Goal: Task Accomplishment & Management: Manage account settings

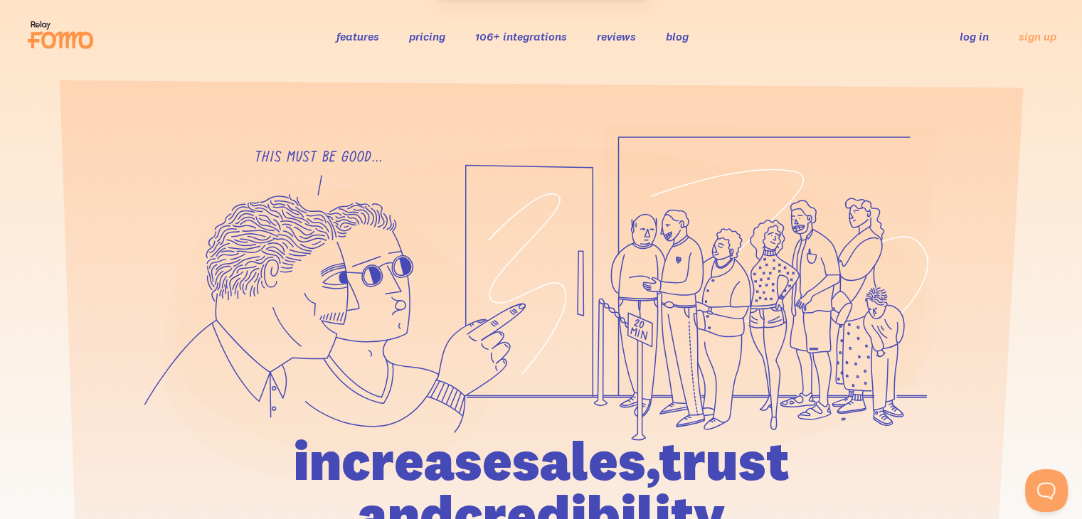
click at [971, 33] on link "log in" at bounding box center [974, 36] width 29 height 14
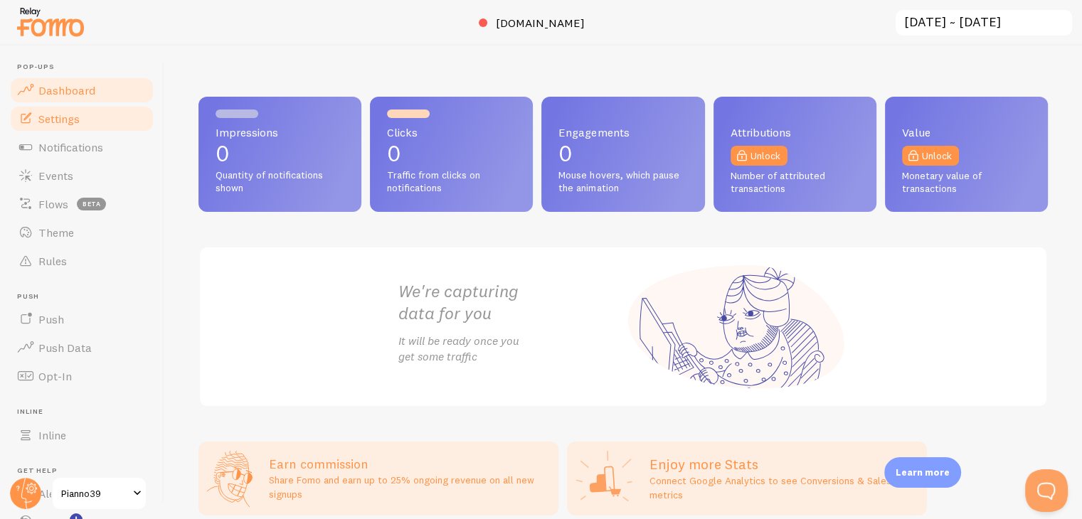
click at [67, 119] on span "Settings" at bounding box center [58, 119] width 41 height 14
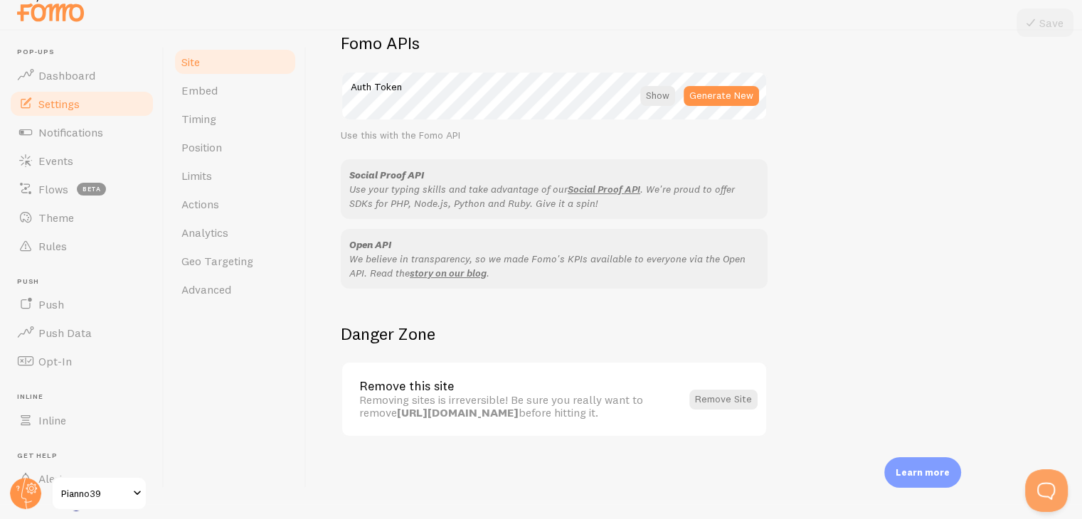
scroll to position [16, 0]
click at [217, 97] on link "Embed" at bounding box center [235, 89] width 125 height 28
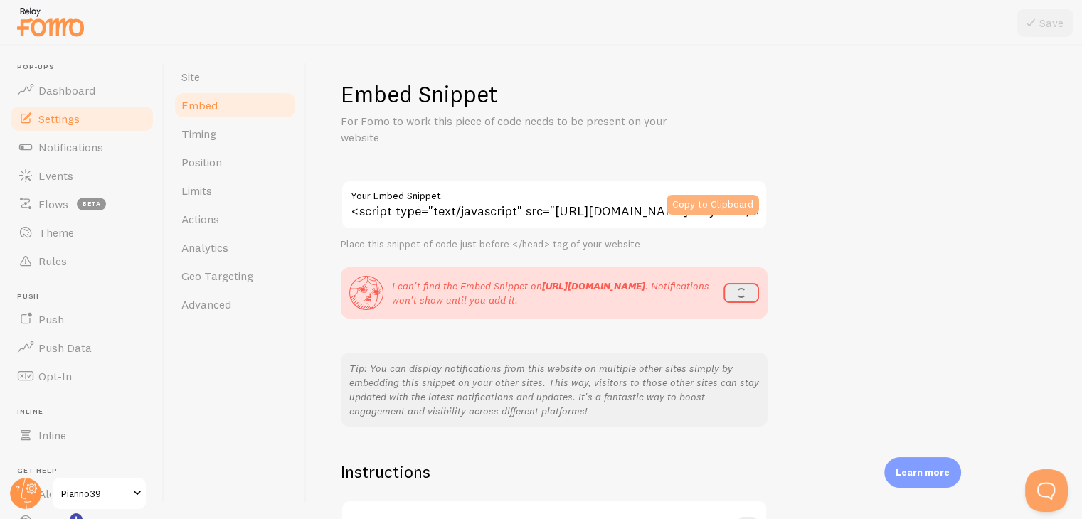
click at [704, 208] on button "Copy to Clipboard" at bounding box center [713, 205] width 93 height 20
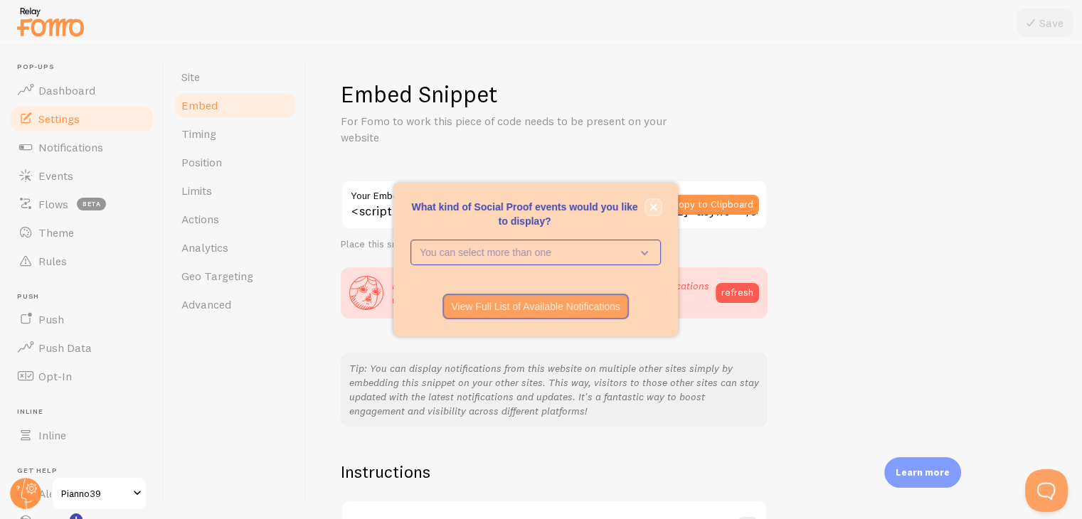
click at [650, 208] on icon "close," at bounding box center [654, 208] width 8 height 8
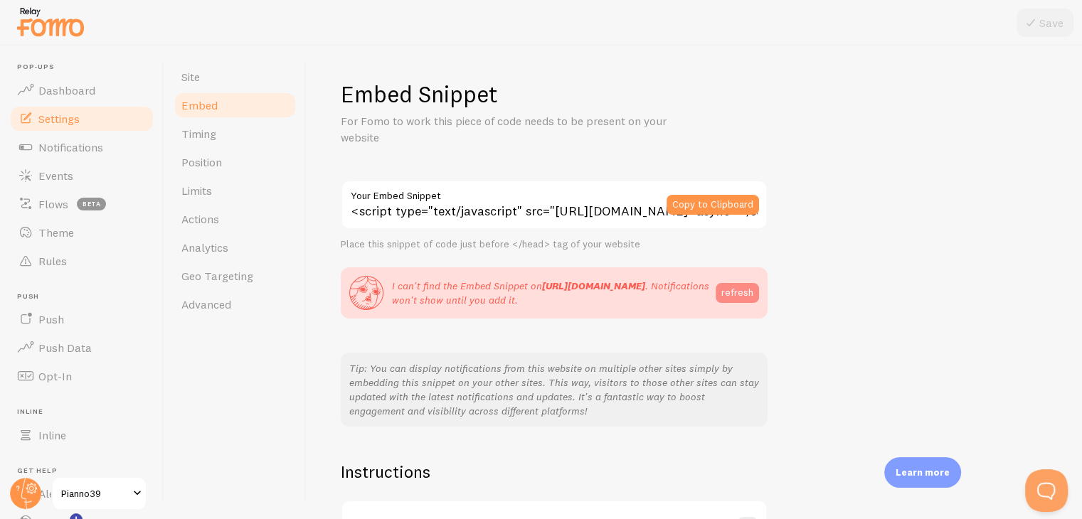
click at [729, 295] on button "refresh" at bounding box center [737, 293] width 43 height 20
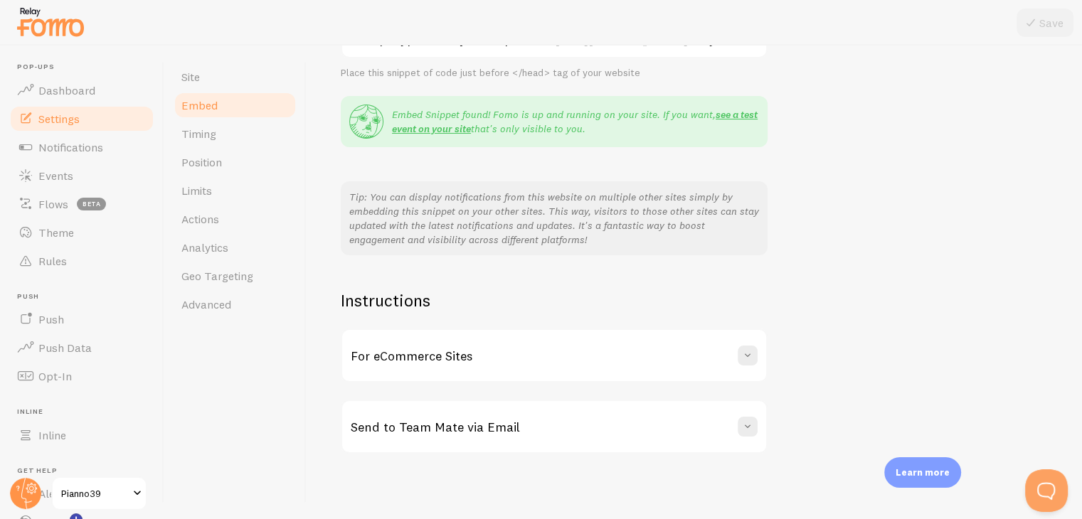
scroll to position [174, 0]
click at [756, 356] on button at bounding box center [748, 354] width 20 height 20
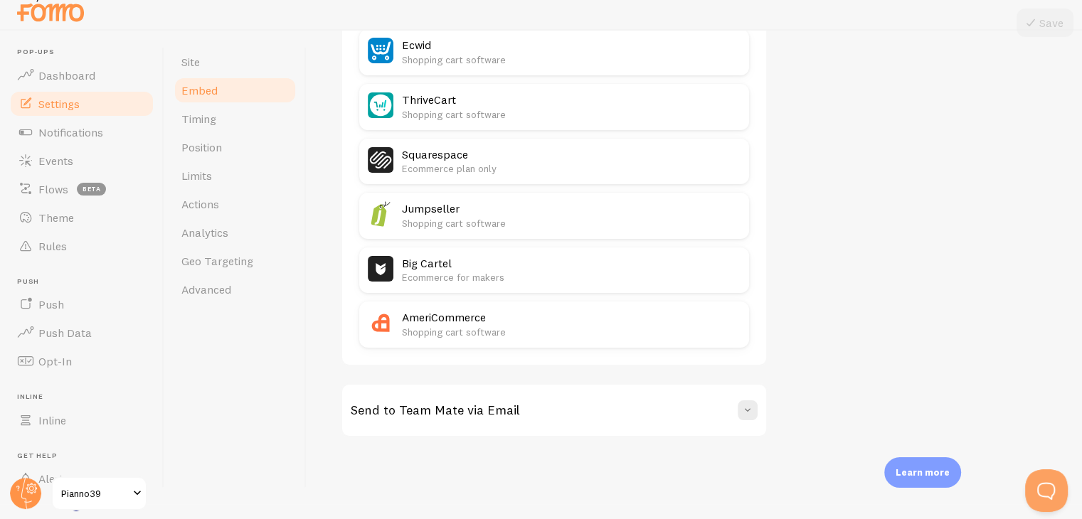
scroll to position [16, 0]
click at [744, 403] on span at bounding box center [748, 410] width 14 height 14
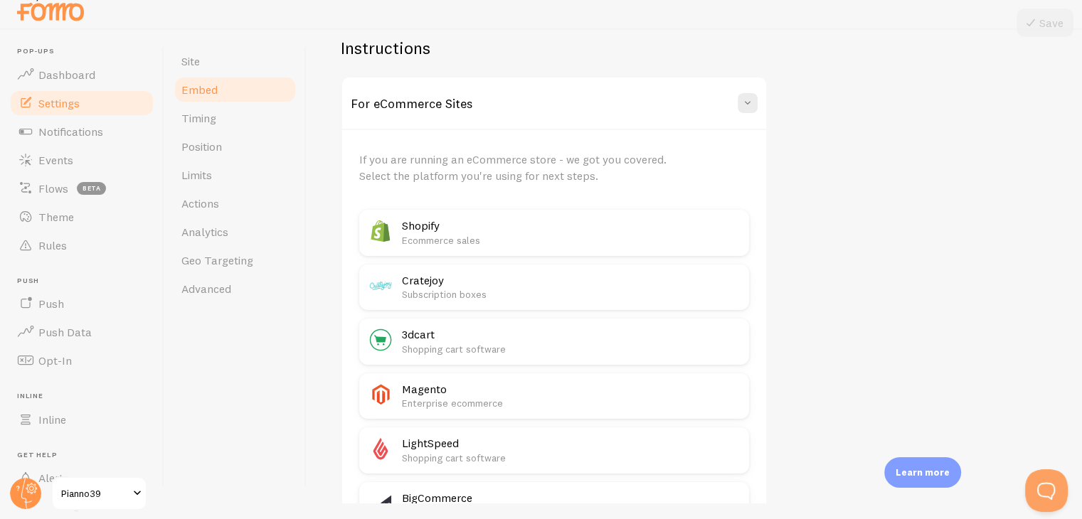
scroll to position [399, 0]
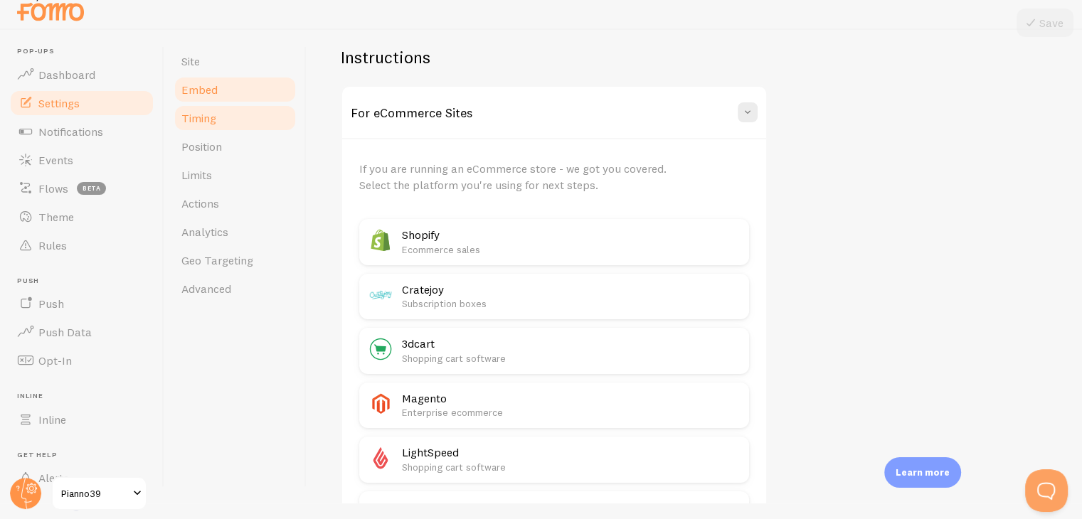
click at [219, 117] on link "Timing" at bounding box center [235, 118] width 125 height 28
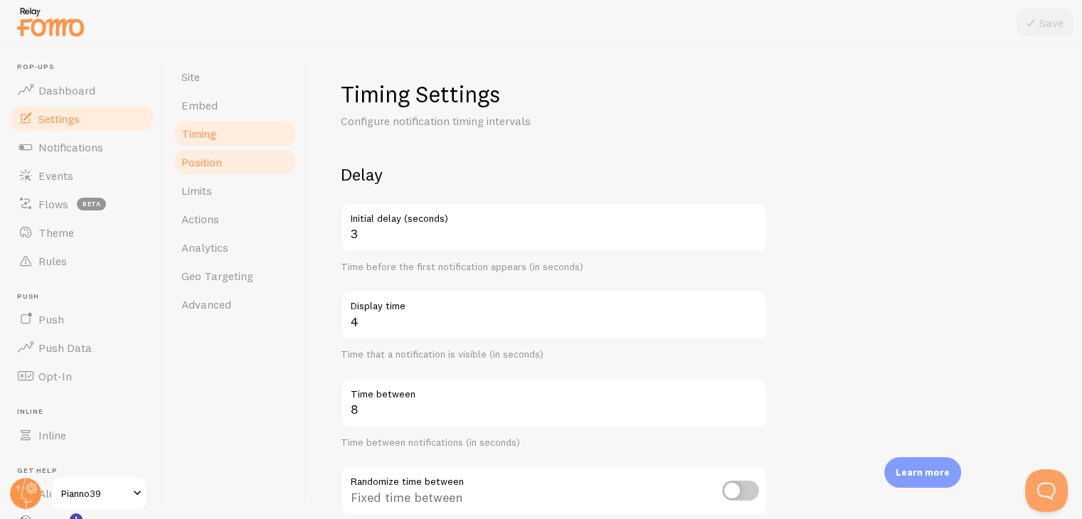
click at [208, 158] on span "Position" at bounding box center [201, 162] width 41 height 14
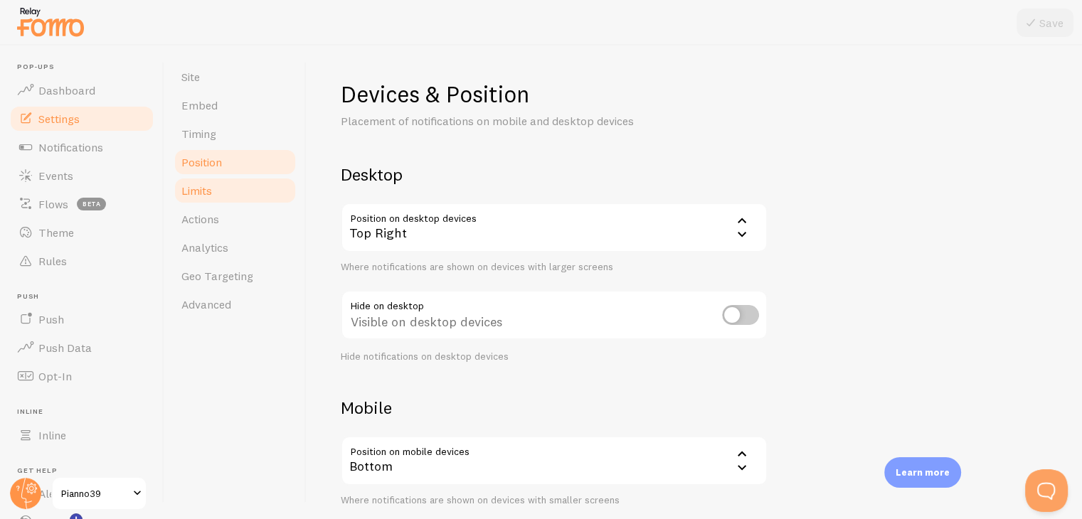
click at [204, 186] on span "Limits" at bounding box center [196, 191] width 31 height 14
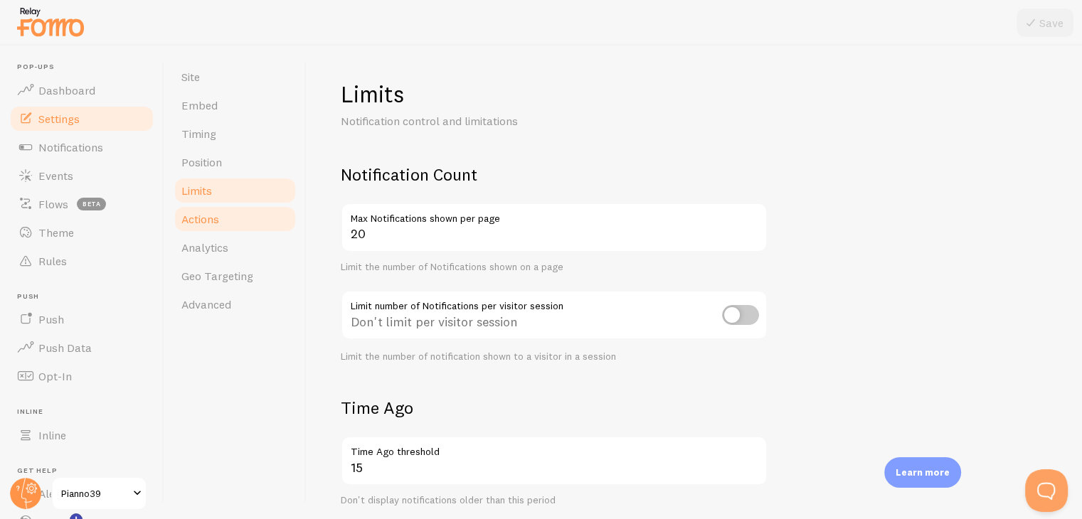
click at [204, 208] on link "Actions" at bounding box center [235, 219] width 125 height 28
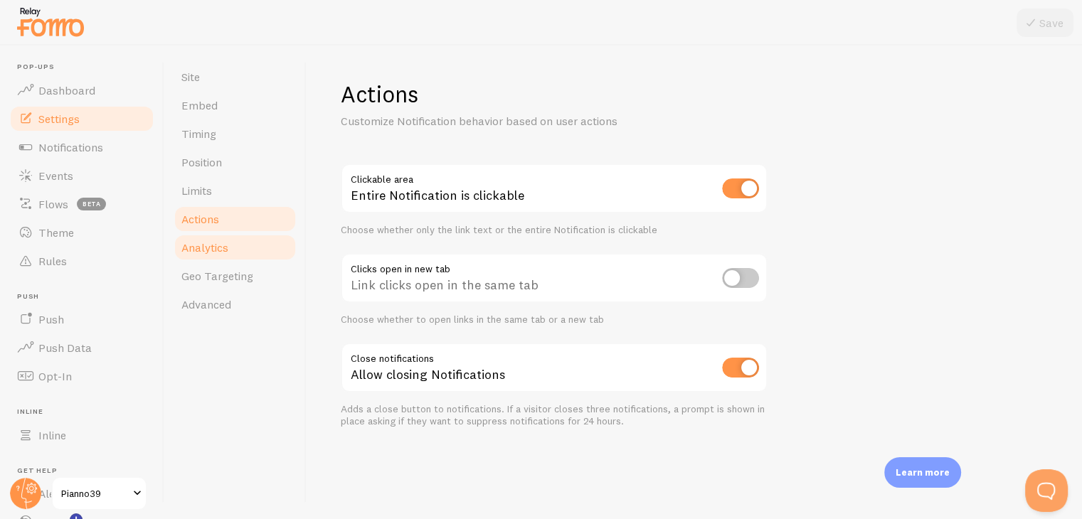
click at [213, 241] on span "Analytics" at bounding box center [204, 248] width 47 height 14
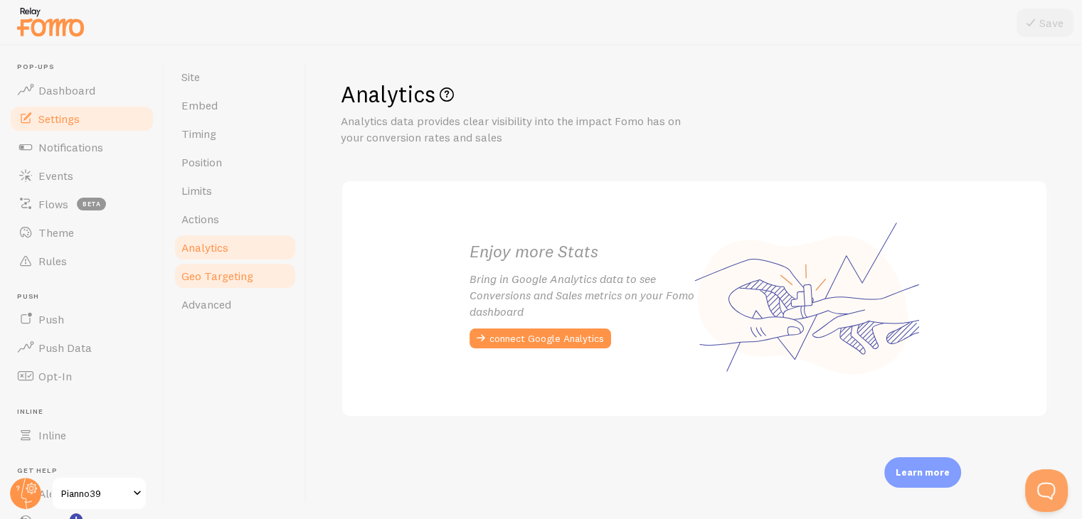
click at [225, 271] on span "Geo Targeting" at bounding box center [217, 276] width 72 height 14
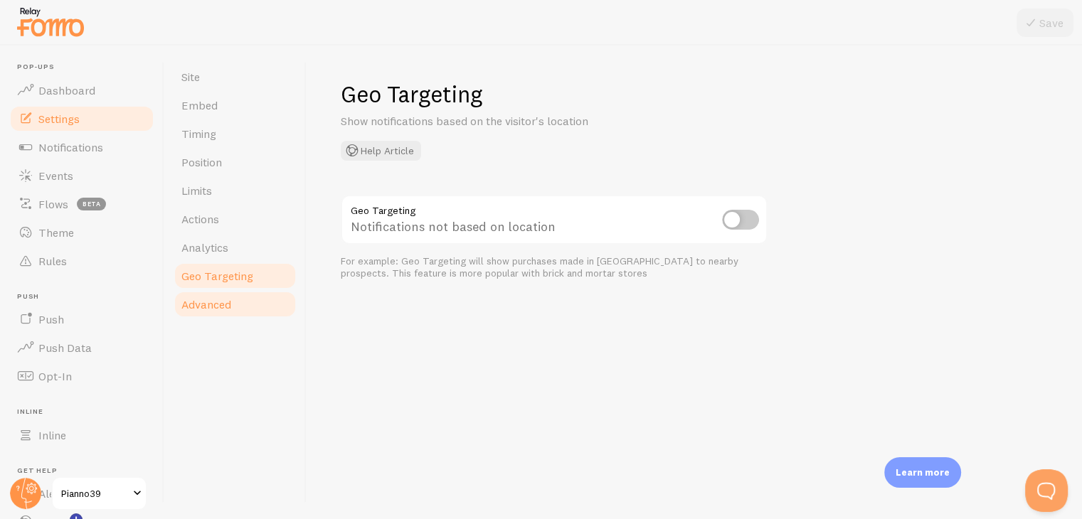
click at [220, 298] on span "Advanced" at bounding box center [206, 304] width 50 height 14
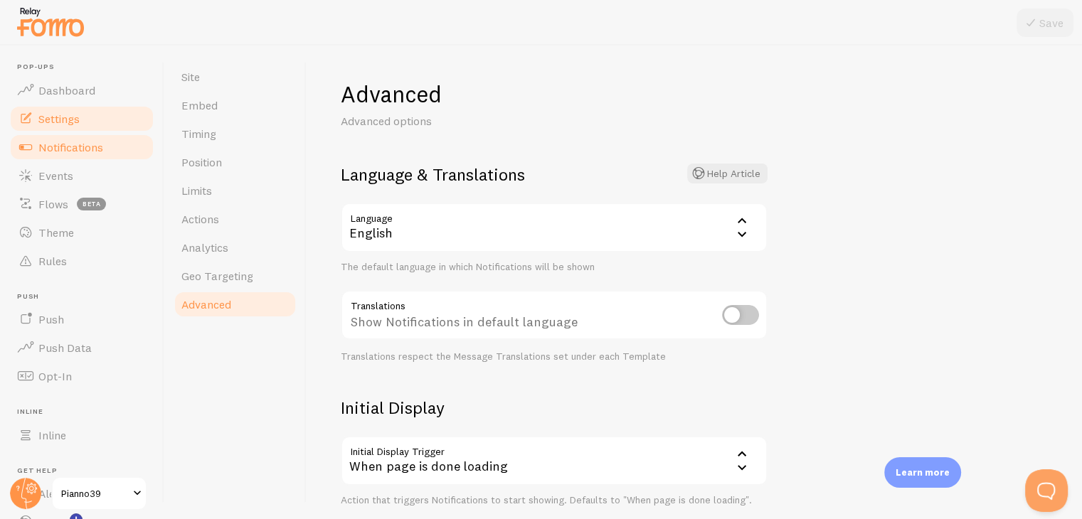
click at [68, 148] on span "Notifications" at bounding box center [70, 147] width 65 height 14
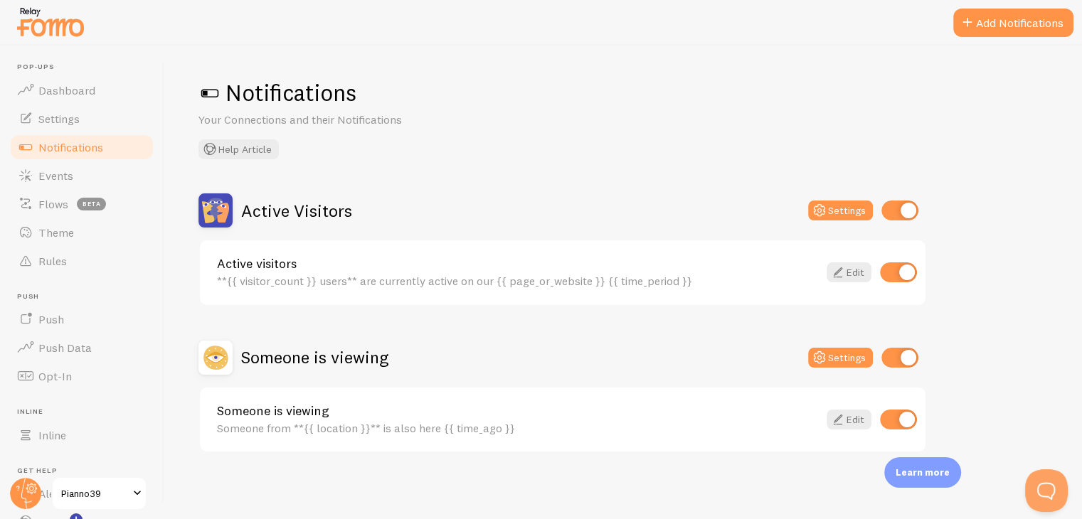
scroll to position [3, 0]
click at [842, 419] on icon at bounding box center [838, 418] width 17 height 17
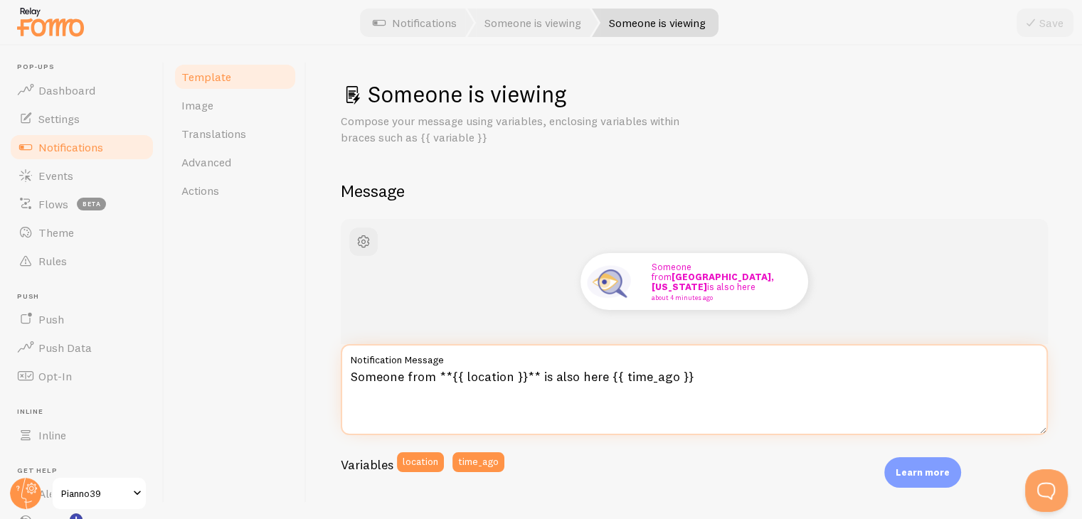
drag, startPoint x: 430, startPoint y: 379, endPoint x: 330, endPoint y: 368, distance: 101.0
click at [330, 368] on div "Someone is viewing Compose your message using variables, enclosing variables wi…" at bounding box center [695, 283] width 776 height 474
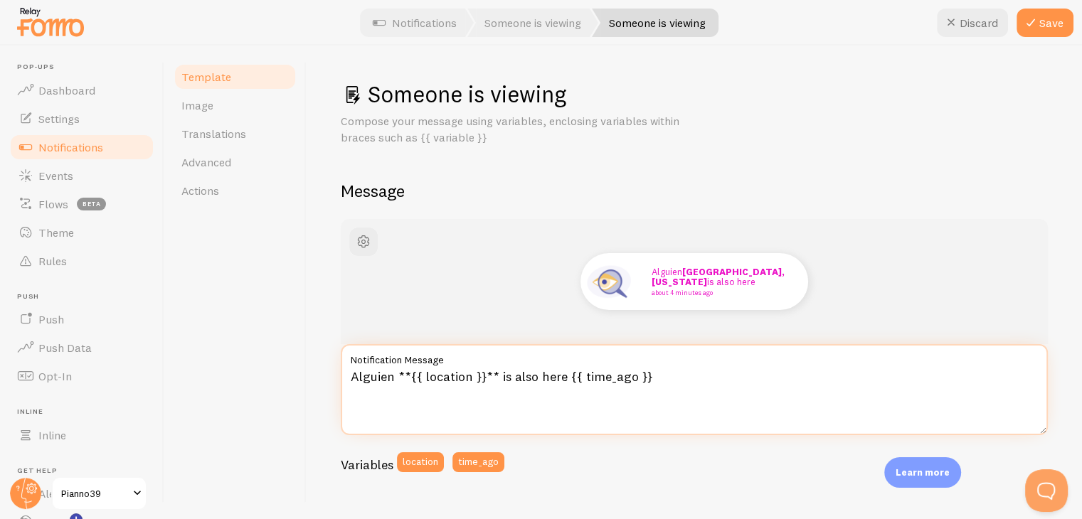
drag, startPoint x: 497, startPoint y: 379, endPoint x: 562, endPoint y: 377, distance: 65.5
click at [562, 377] on textarea "Alguien **{{ location }}** is also here {{ time_ago }}" at bounding box center [694, 389] width 707 height 91
drag, startPoint x: 524, startPoint y: 379, endPoint x: 572, endPoint y: 374, distance: 48.6
click at [572, 374] on textarea "Alguien **{{ location }}** esta tambien aqui {{ time_ago }}" at bounding box center [694, 389] width 707 height 91
type textarea "Alguien **{{ location }}** esta tambien aqui {{ time_ago }}"
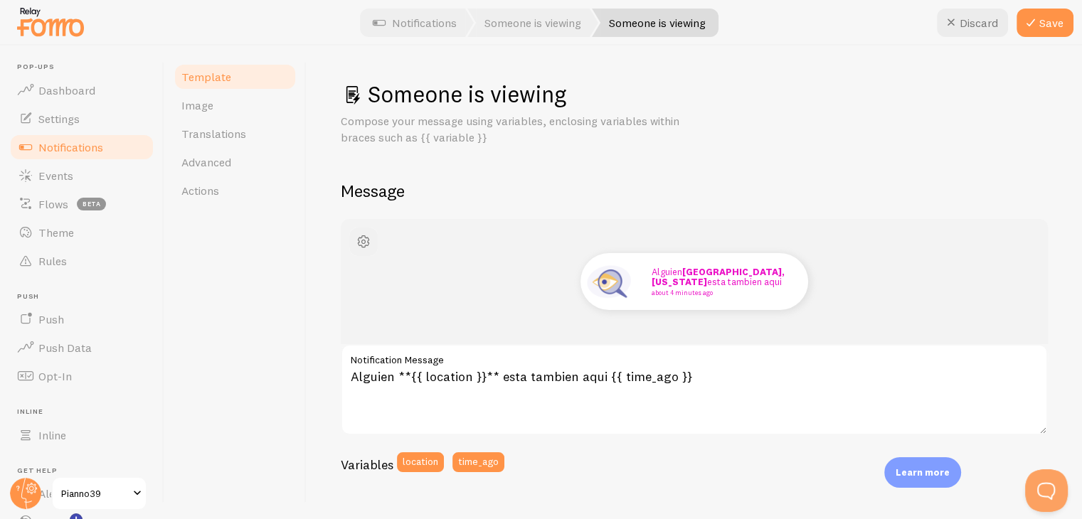
click at [357, 246] on span "button" at bounding box center [363, 241] width 17 height 17
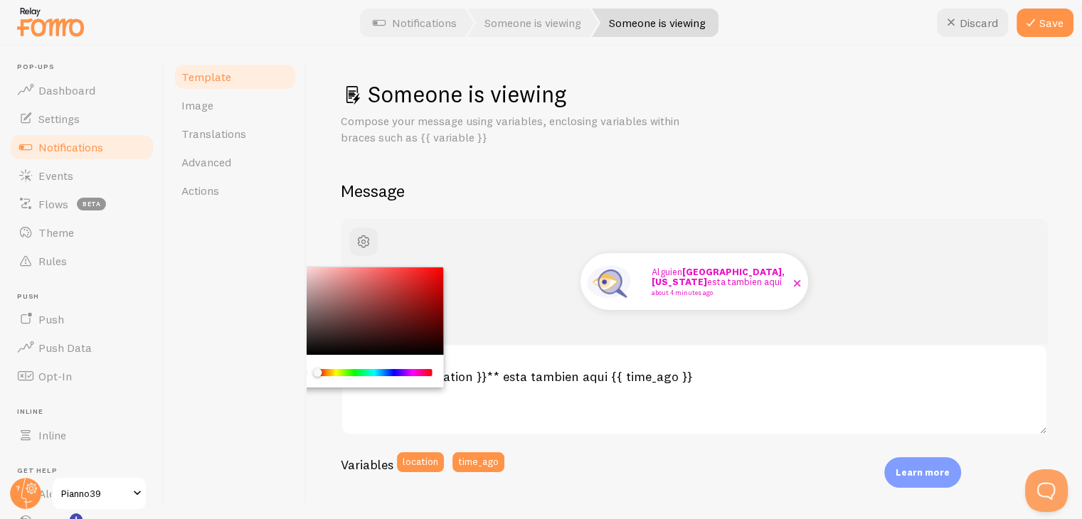
click at [671, 284] on p "Alguien Manhattan, New York esta tambien aqui about 4 minutes ago" at bounding box center [723, 281] width 142 height 29
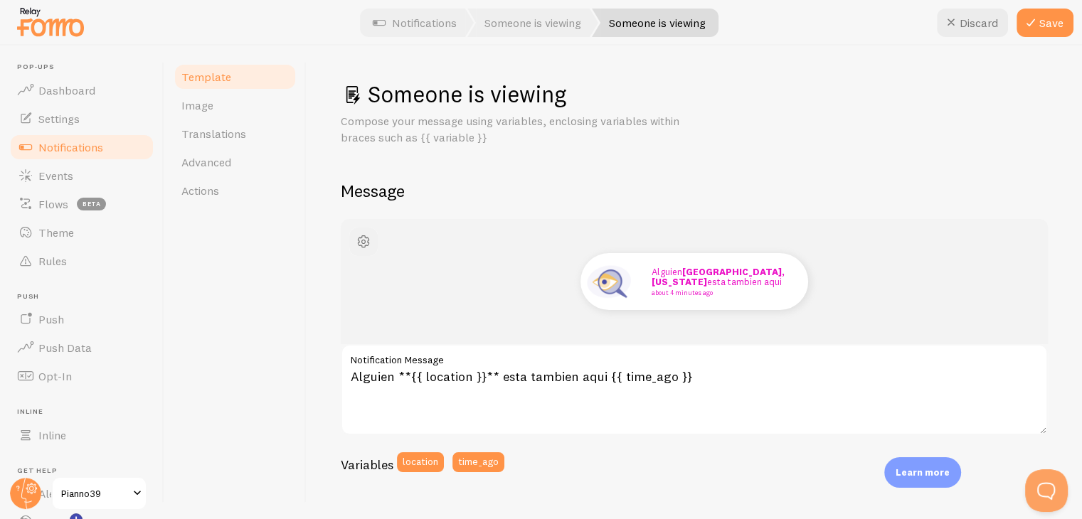
click at [365, 239] on span "button" at bounding box center [363, 241] width 17 height 17
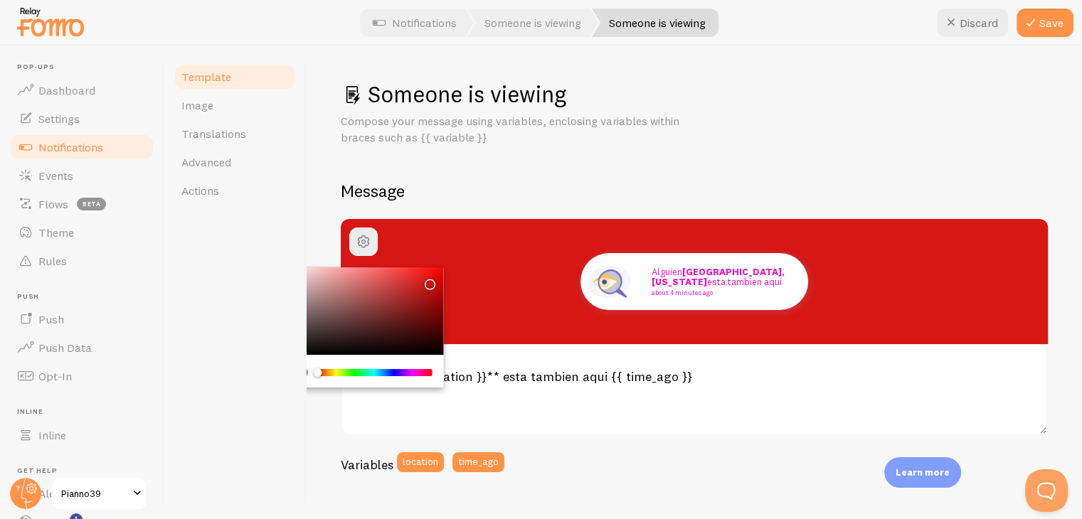
drag, startPoint x: 417, startPoint y: 290, endPoint x: 428, endPoint y: 280, distance: 14.6
click at [428, 280] on div "Chrome color picker" at bounding box center [364, 312] width 160 height 88
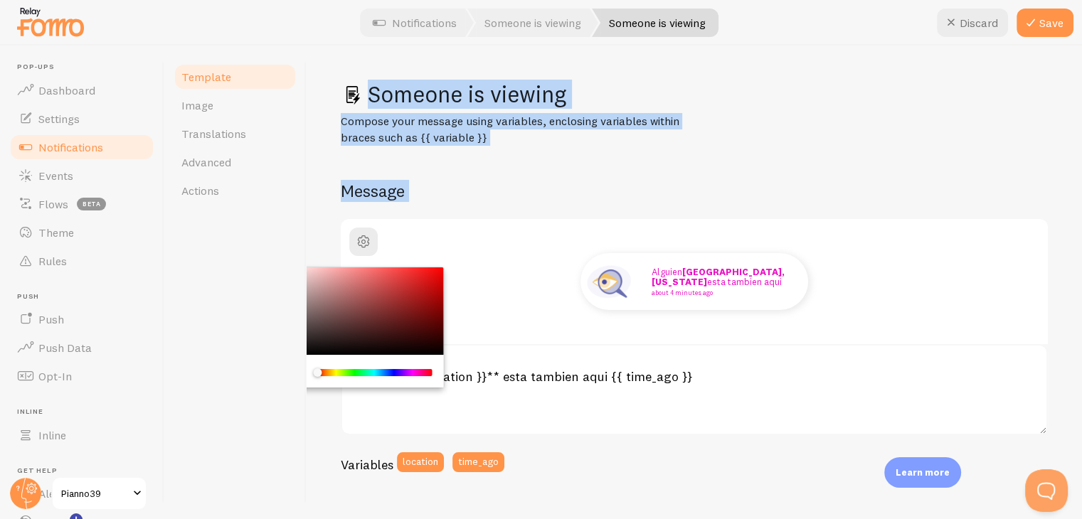
drag, startPoint x: 426, startPoint y: 280, endPoint x: 277, endPoint y: 255, distance: 150.7
click at [277, 255] on div "Template Image Translations Advanced Actions Someone is viewing Compose your me…" at bounding box center [623, 283] width 918 height 474
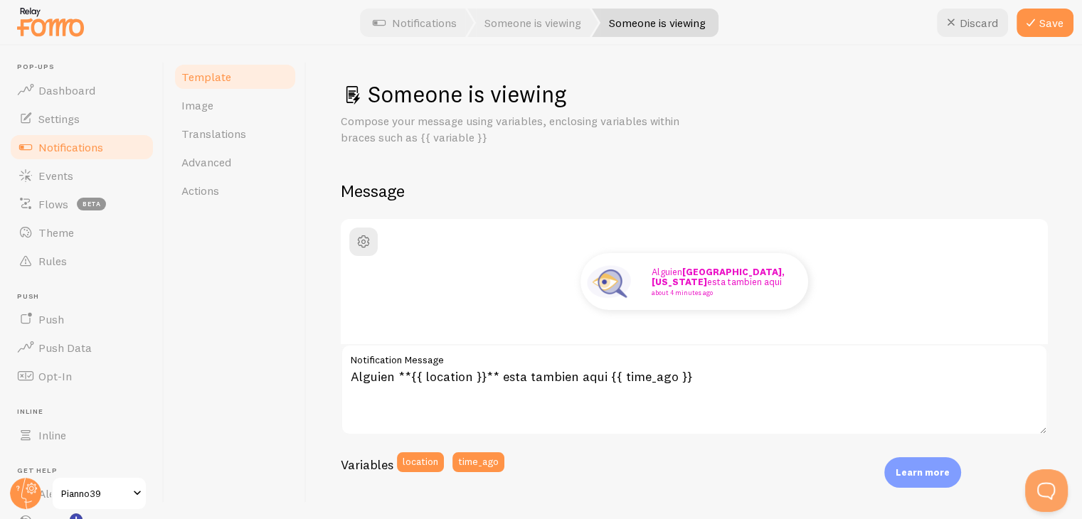
click at [263, 251] on div "Template Image Translations Advanced Actions" at bounding box center [235, 283] width 142 height 474
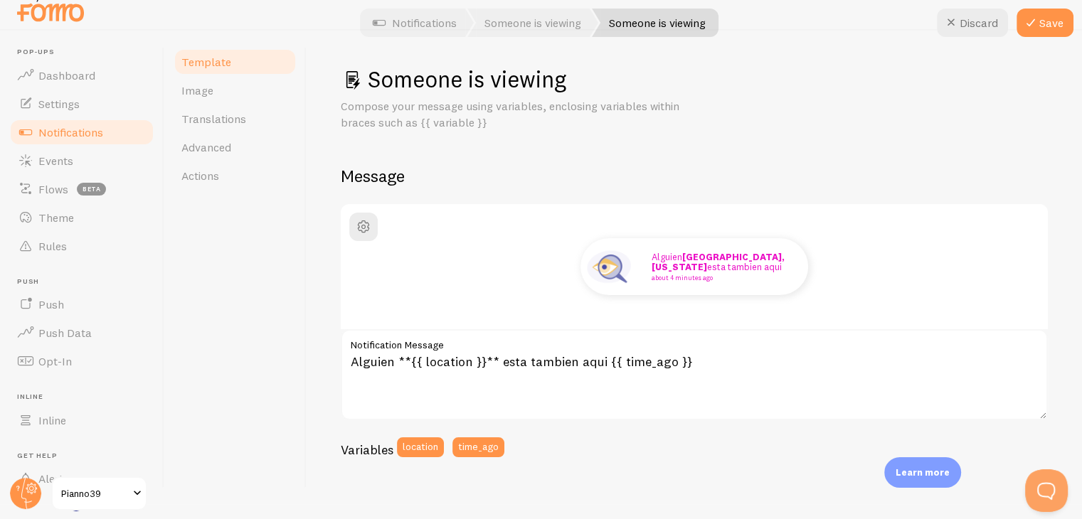
scroll to position [16, 0]
click at [189, 86] on span "Image" at bounding box center [197, 90] width 32 height 14
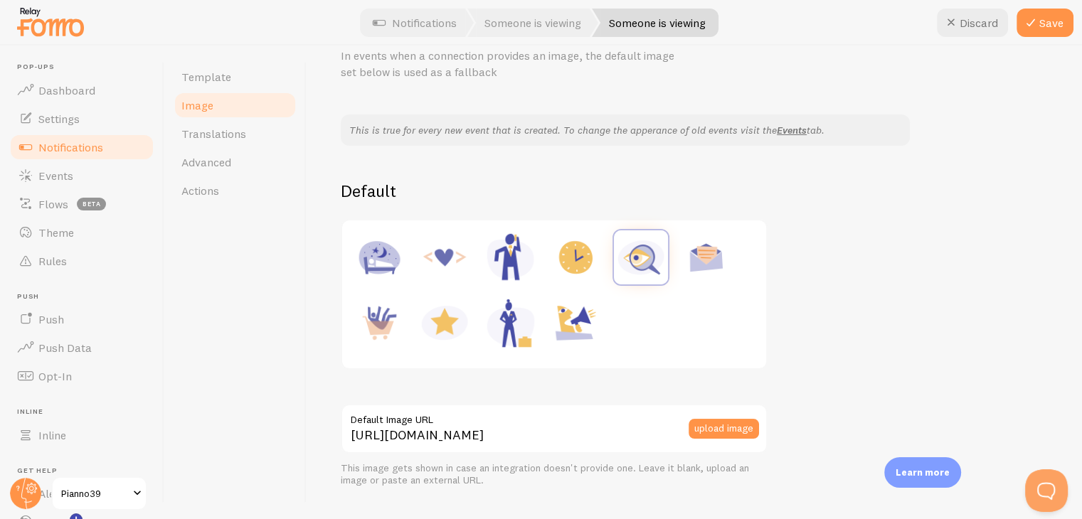
scroll to position [71, 0]
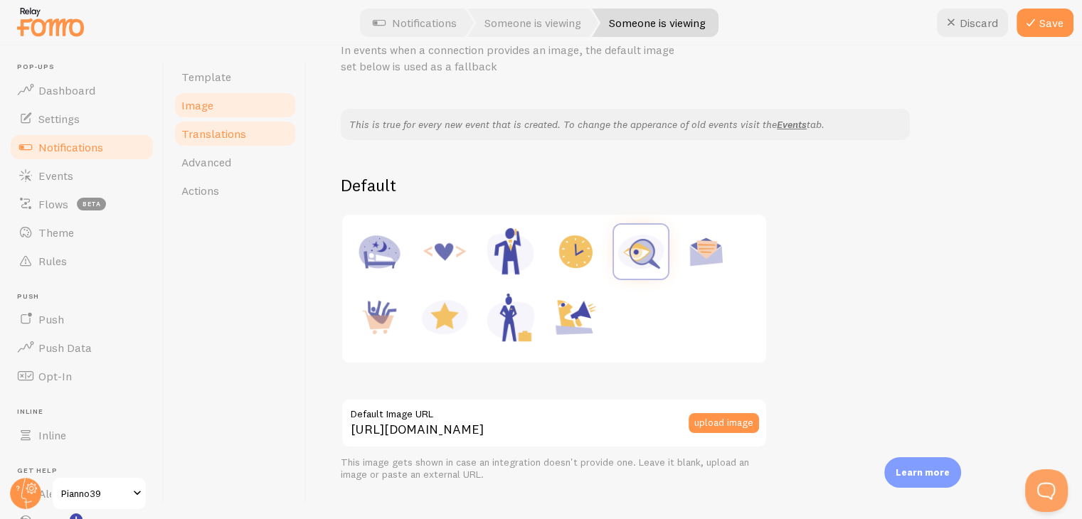
click at [226, 132] on span "Translations" at bounding box center [213, 134] width 65 height 14
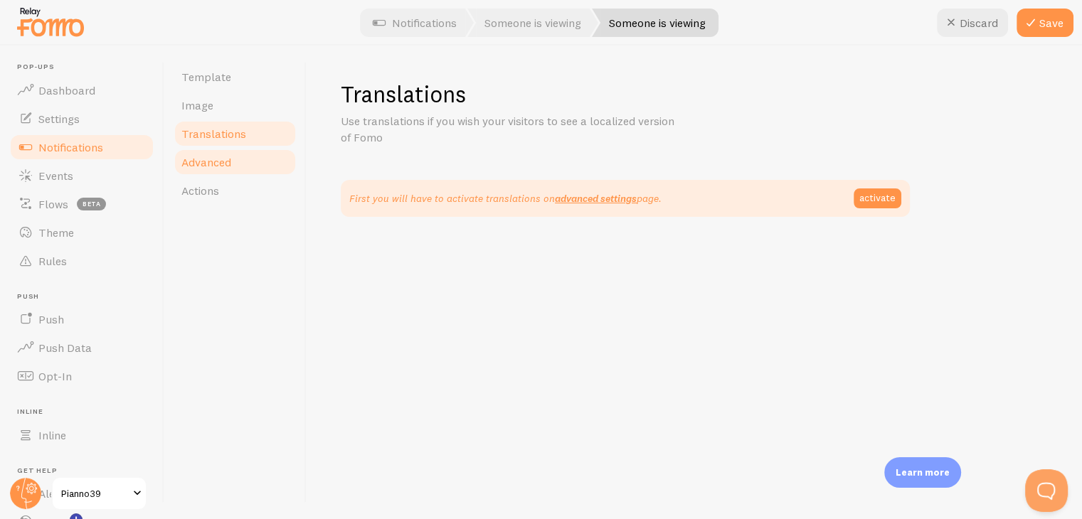
click at [215, 162] on span "Advanced" at bounding box center [206, 162] width 50 height 14
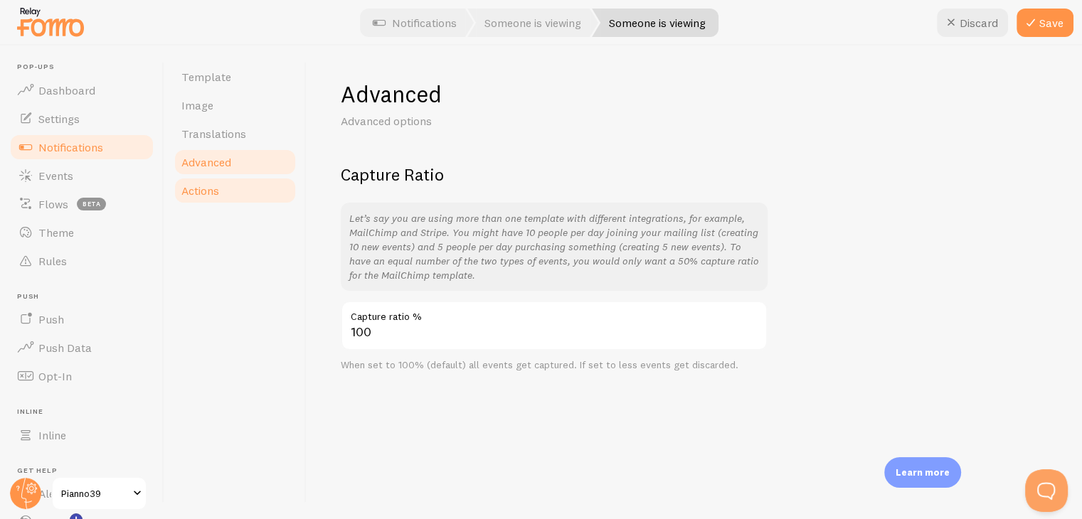
click at [221, 188] on link "Actions" at bounding box center [235, 190] width 125 height 28
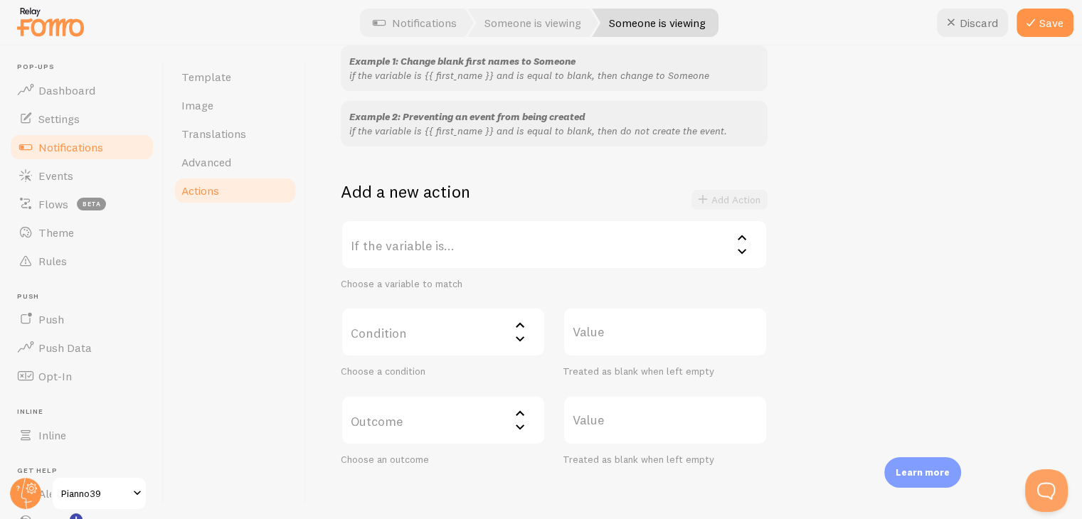
scroll to position [148, 0]
click at [504, 245] on label "If the variable is..." at bounding box center [554, 248] width 427 height 50
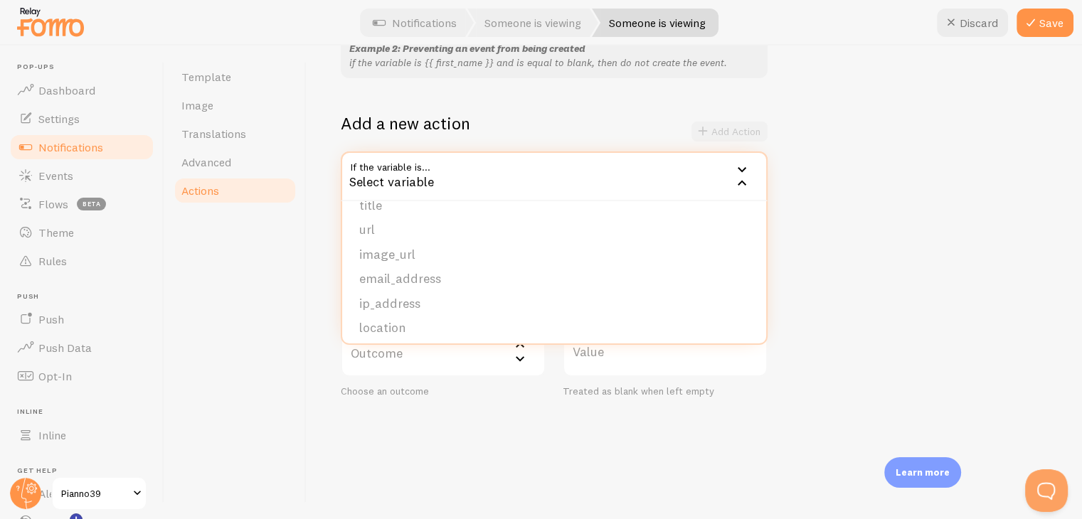
scroll to position [120, 0]
click at [310, 245] on div "Actions You can match any {{ variable }} and replace it with a word, change eve…" at bounding box center [695, 283] width 776 height 474
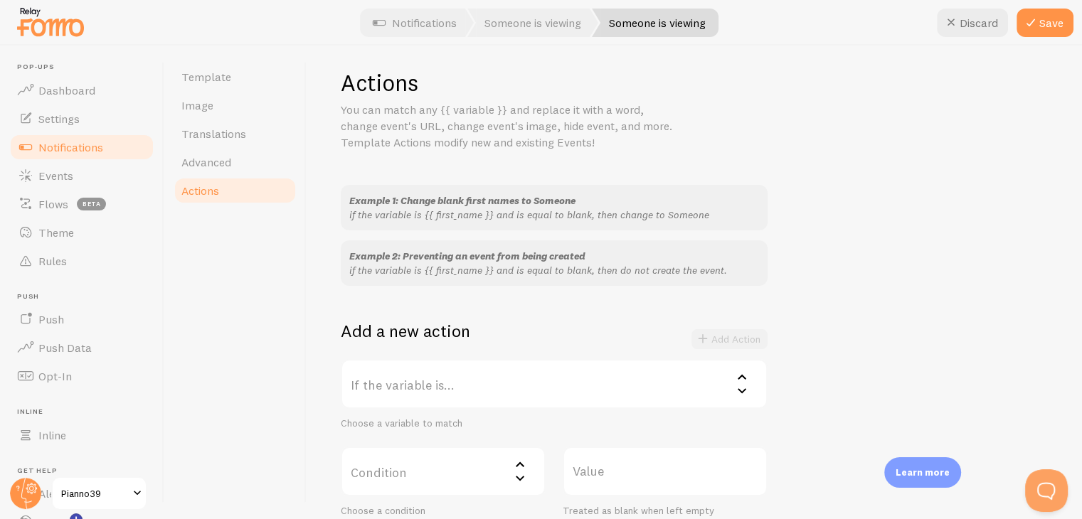
scroll to position [0, 0]
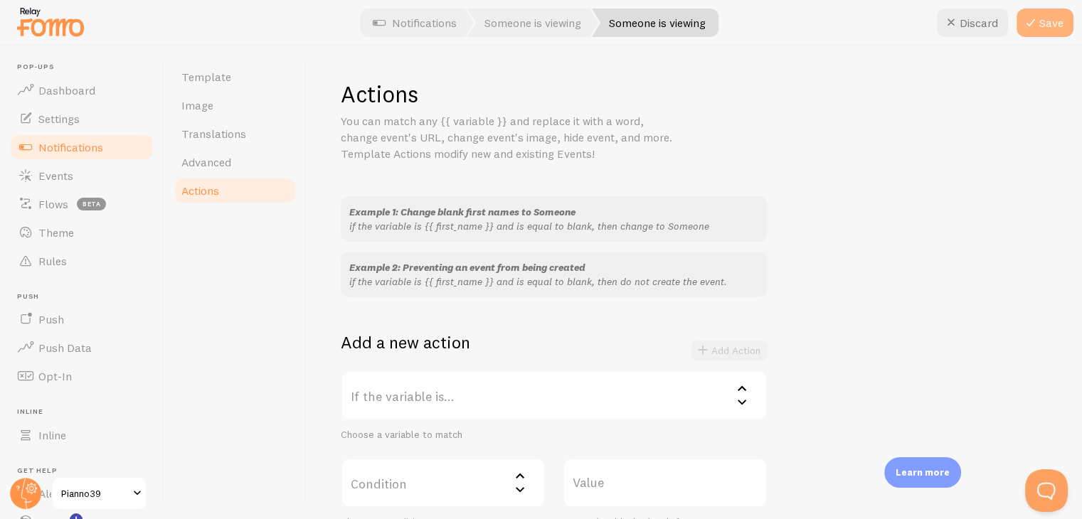
click at [1037, 25] on icon at bounding box center [1031, 22] width 17 height 17
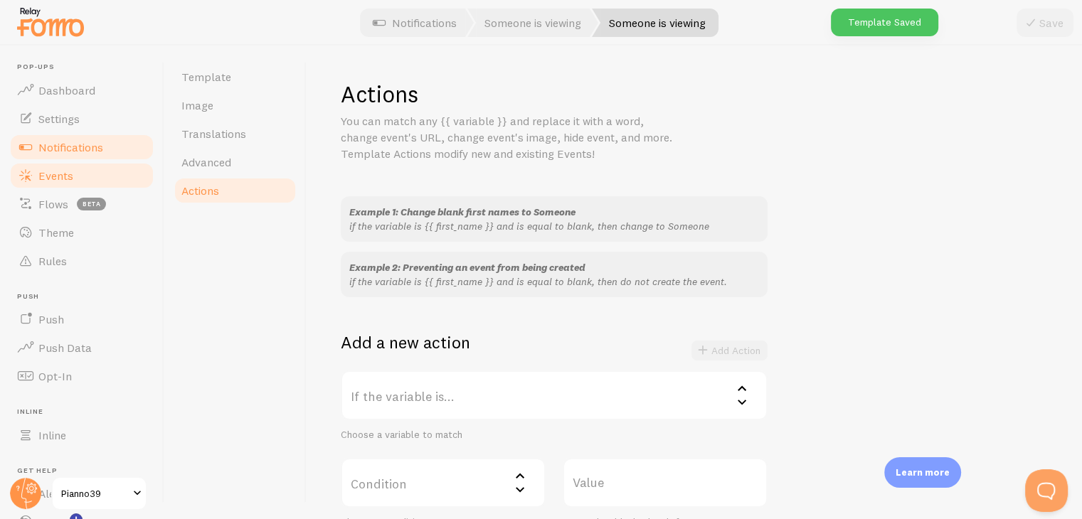
click at [80, 169] on link "Events" at bounding box center [82, 176] width 147 height 28
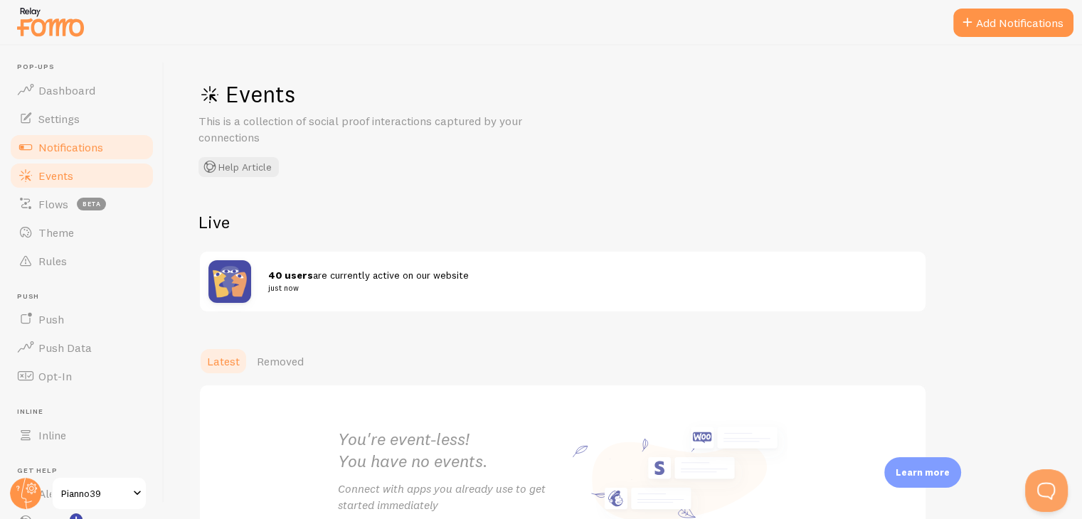
click at [75, 147] on span "Notifications" at bounding box center [70, 147] width 65 height 14
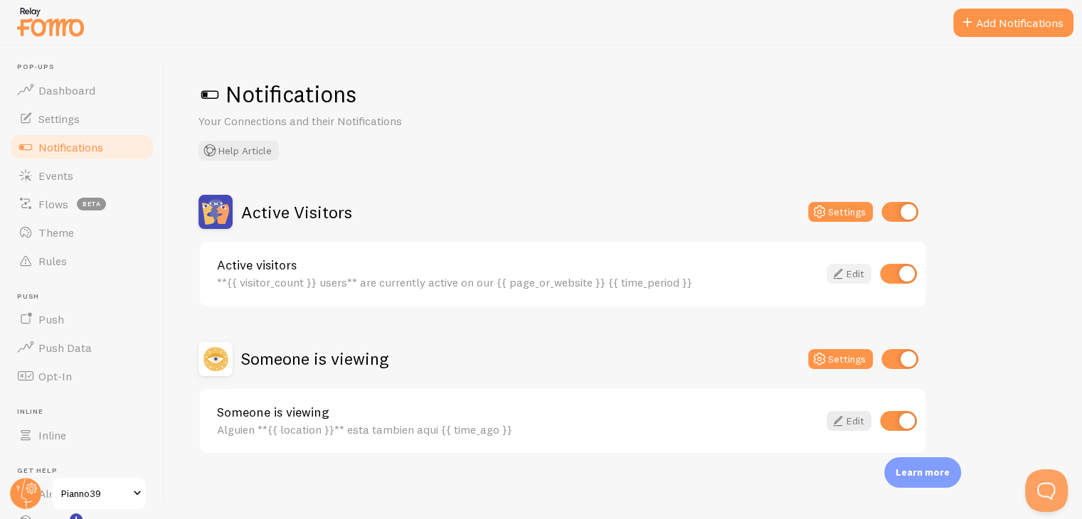
click at [851, 280] on link "Edit" at bounding box center [849, 274] width 45 height 20
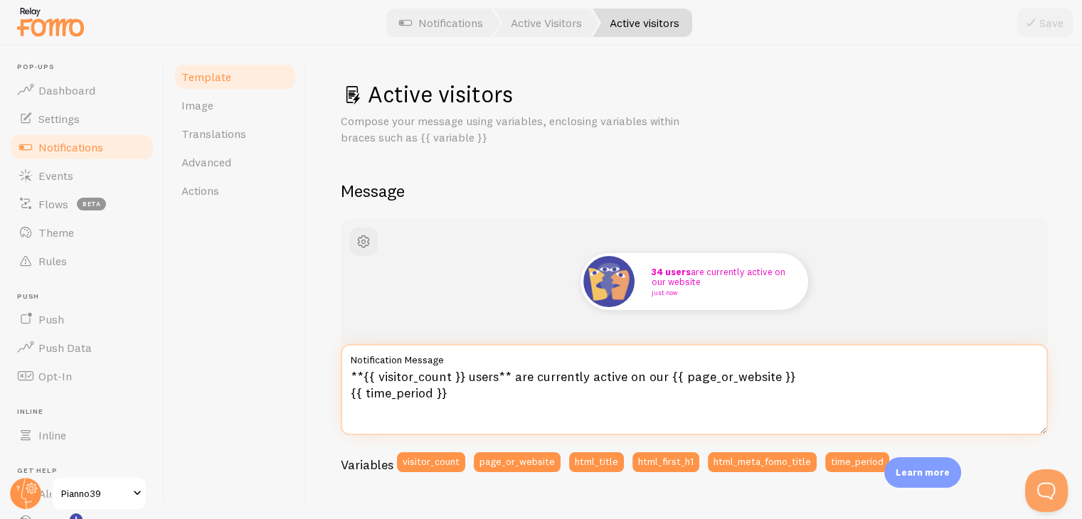
drag, startPoint x: 466, startPoint y: 379, endPoint x: 495, endPoint y: 380, distance: 29.2
click at [495, 380] on textarea "**{{ visitor_count }} users** are currently active on our {{ page_or_website }}…" at bounding box center [694, 389] width 707 height 91
drag, startPoint x: 530, startPoint y: 381, endPoint x: 677, endPoint y: 376, distance: 147.4
click at [677, 376] on textarea "**{{ visitor_count }} usuarios** are currently active on our {{ page_or_website…" at bounding box center [694, 389] width 707 height 91
click at [628, 379] on textarea "**{{ visitor_count }} usuarios** activos en nuestra {{ page_or_website }} {{ ti…" at bounding box center [694, 389] width 707 height 91
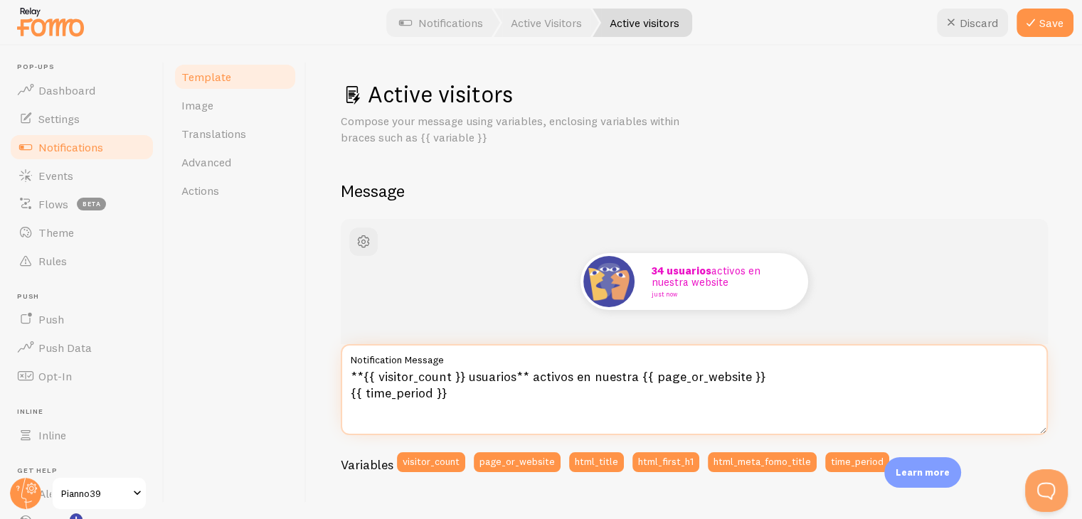
drag, startPoint x: 637, startPoint y: 374, endPoint x: 759, endPoint y: 375, distance: 122.4
click at [759, 375] on textarea "**{{ visitor_count }} usuarios** activos en nuestra {{ page_or_website }} {{ ti…" at bounding box center [694, 389] width 707 height 91
click at [351, 376] on textarea "**{{ visitor_count }} usuarios** activos en nuestra tienda {{ time_period }}" at bounding box center [694, 389] width 707 height 91
click at [361, 374] on textarea "**{{ visitor_count }} usuarios** activos en nuestra tienda {{ time_period }}" at bounding box center [694, 389] width 707 height 91
drag, startPoint x: 447, startPoint y: 393, endPoint x: 348, endPoint y: 388, distance: 99.1
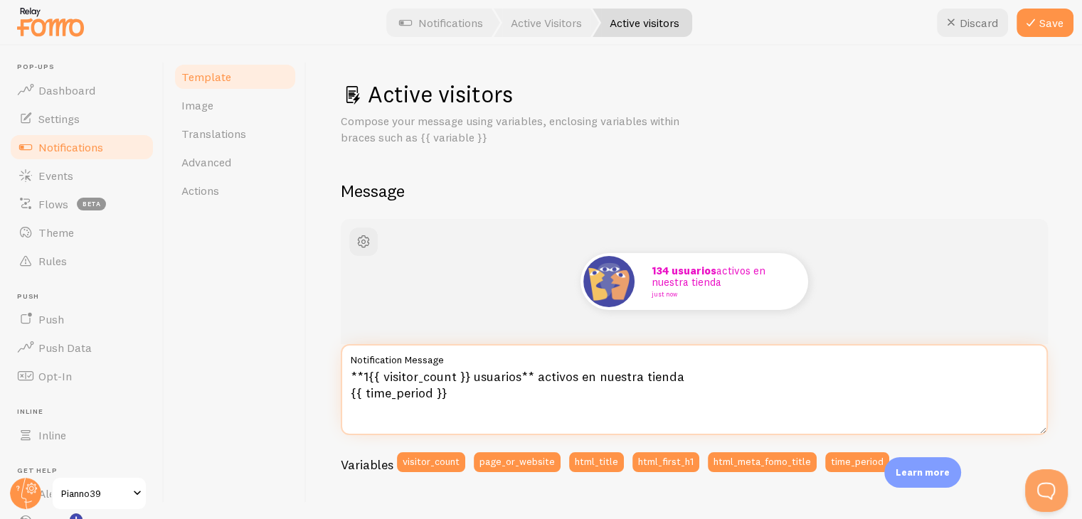
click at [348, 388] on textarea "**1{{ visitor_count }} usuarios** activos en nuestra tienda {{ time_period }}" at bounding box center [694, 389] width 707 height 91
click at [359, 385] on textarea "**1{{ visitor_count }} usuarios** activos en nuestra tienda {{ time_period }}" at bounding box center [694, 389] width 707 height 91
drag, startPoint x: 364, startPoint y: 392, endPoint x: 428, endPoint y: 392, distance: 63.3
click at [428, 392] on textarea "**1{{ visitor_count }} usuarios** activos en nuestra tienda {{ time_period }}" at bounding box center [694, 389] width 707 height 91
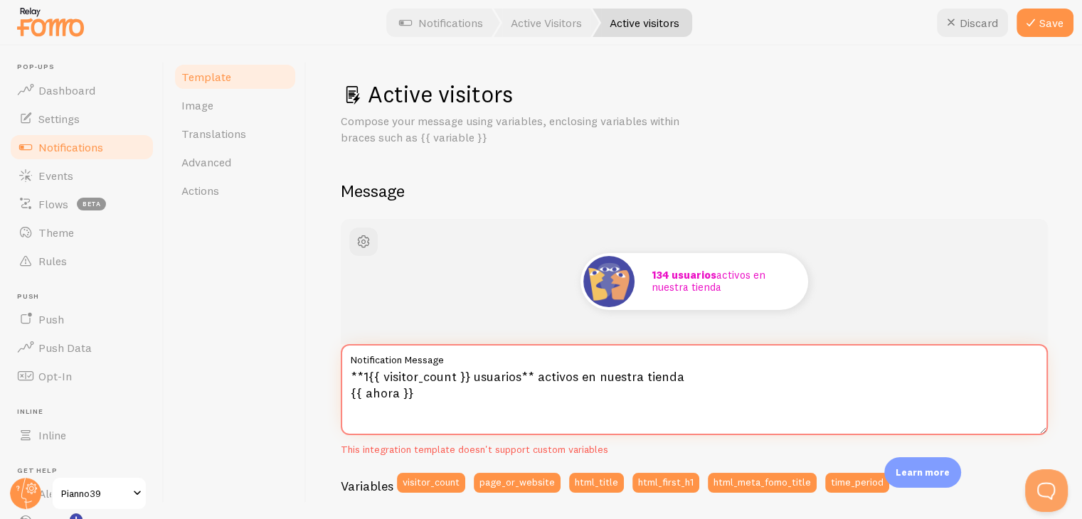
drag, startPoint x: 428, startPoint y: 392, endPoint x: 350, endPoint y: 388, distance: 77.7
click at [350, 388] on textarea "**1{{ visitor_count }} usuarios** activos en nuestra tienda {{ ahora }}" at bounding box center [694, 389] width 707 height 91
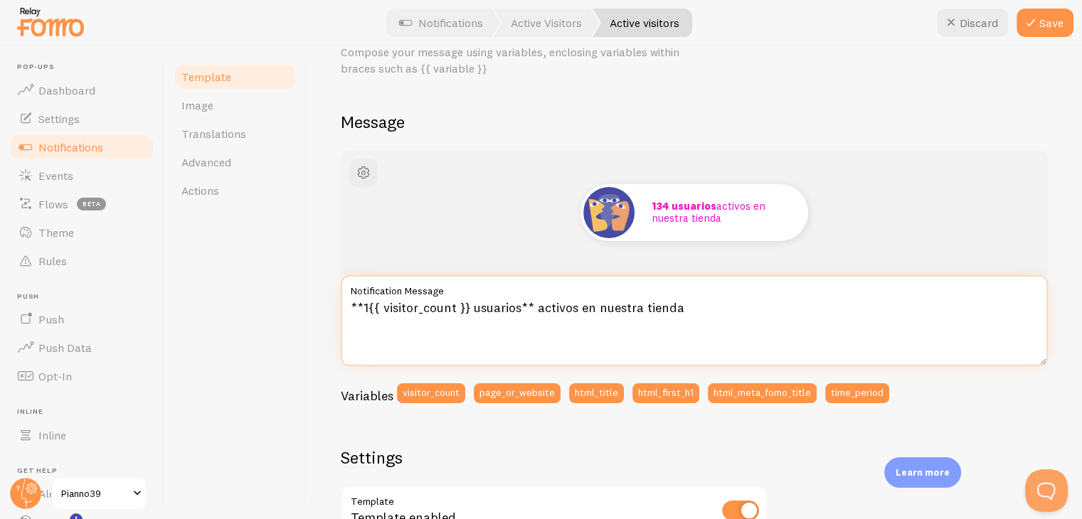
scroll to position [71, 0]
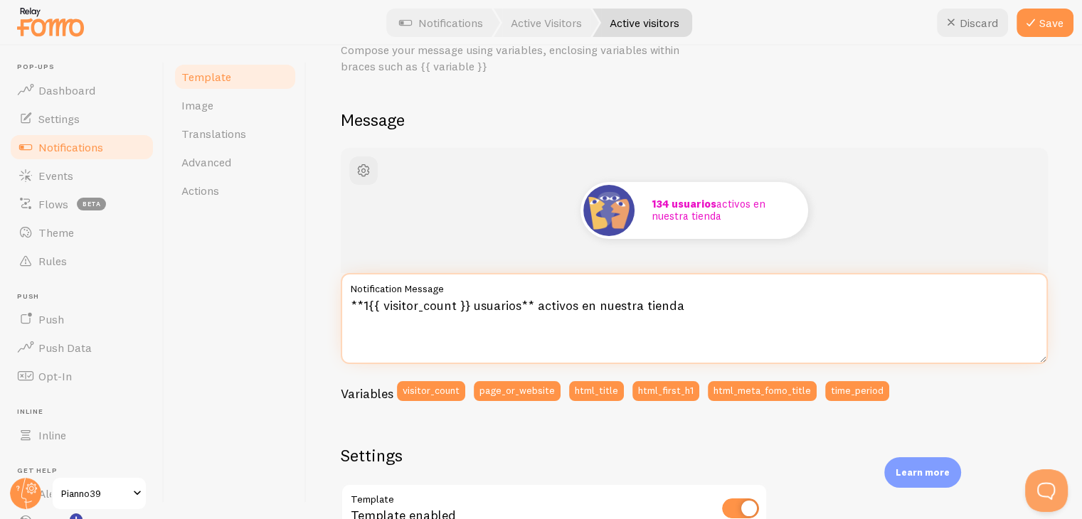
click at [364, 308] on textarea "**1{{ visitor_count }} usuarios** activos en nuestra tienda" at bounding box center [694, 318] width 707 height 91
click at [367, 306] on textarea "**1{{ visitor_count }} usuarios** activos en nuestra tienda {{ time_period }}" at bounding box center [694, 318] width 707 height 91
click at [352, 319] on textarea "**2{{ visitor_count }} usuarios** activos en nuestra tienda {{ time_period }}" at bounding box center [694, 318] width 707 height 91
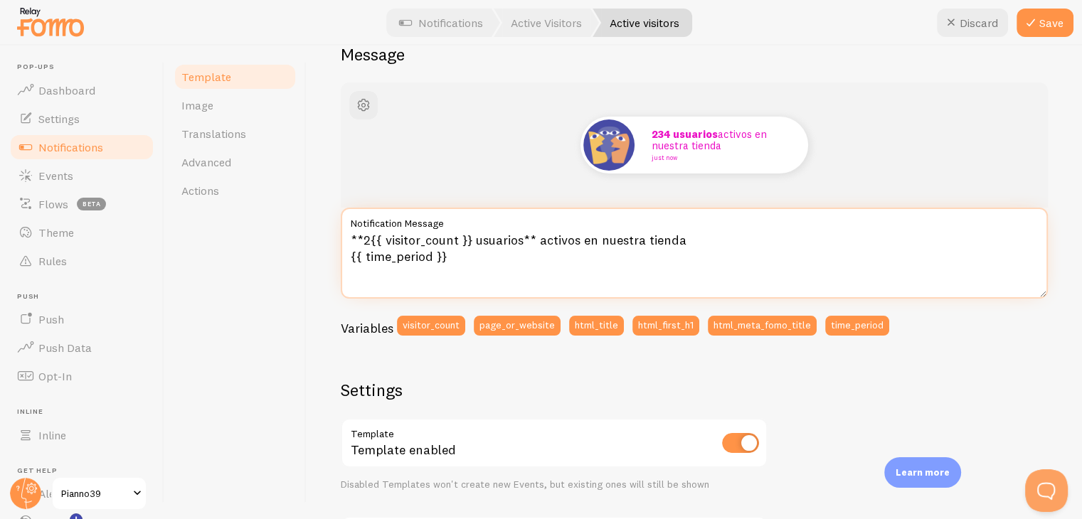
scroll to position [142, 0]
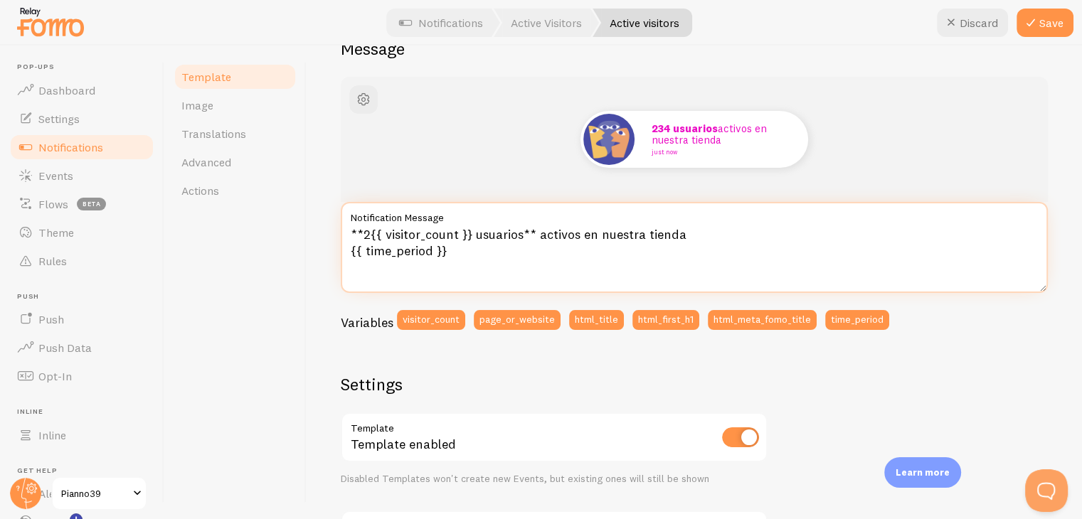
click at [354, 251] on textarea "**2{{ visitor_count }} usuarios** activos en nuestra tienda {{ time_period }}" at bounding box center [694, 247] width 707 height 91
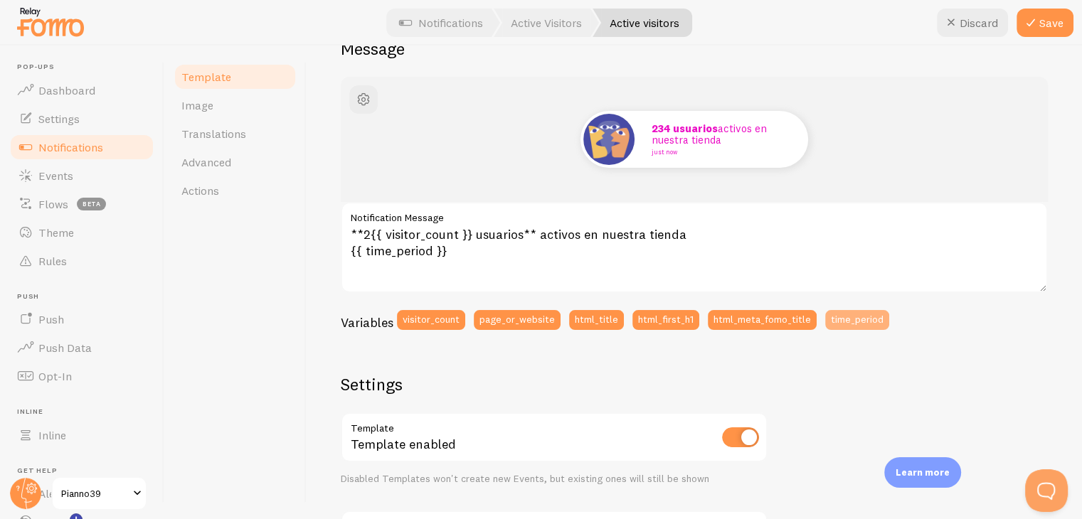
click at [841, 319] on button "time_period" at bounding box center [857, 320] width 64 height 20
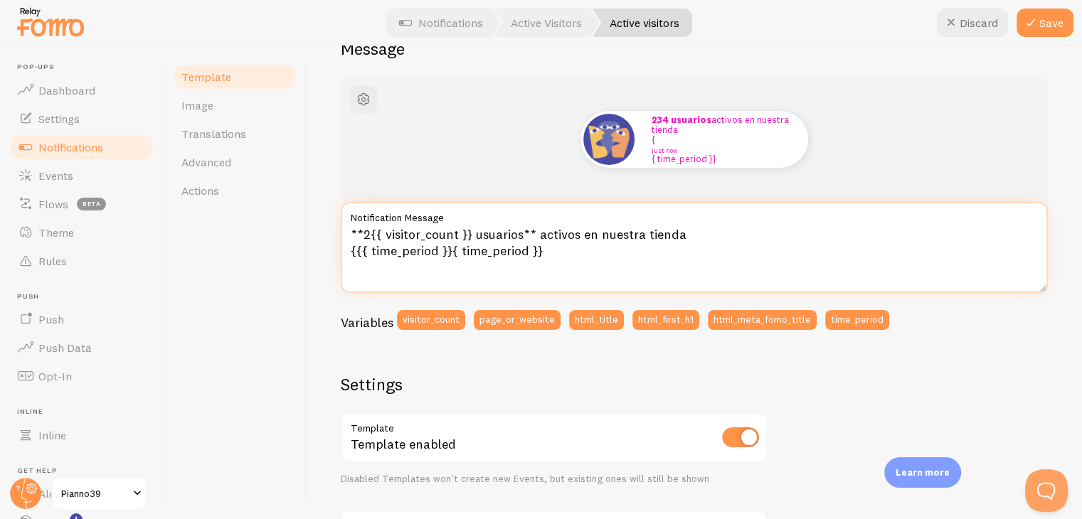
drag, startPoint x: 559, startPoint y: 253, endPoint x: 344, endPoint y: 244, distance: 215.8
click at [344, 244] on textarea "**2{{ visitor_count }} usuarios** activos en nuestra tienda {{{ time_period }}{…" at bounding box center [694, 247] width 707 height 91
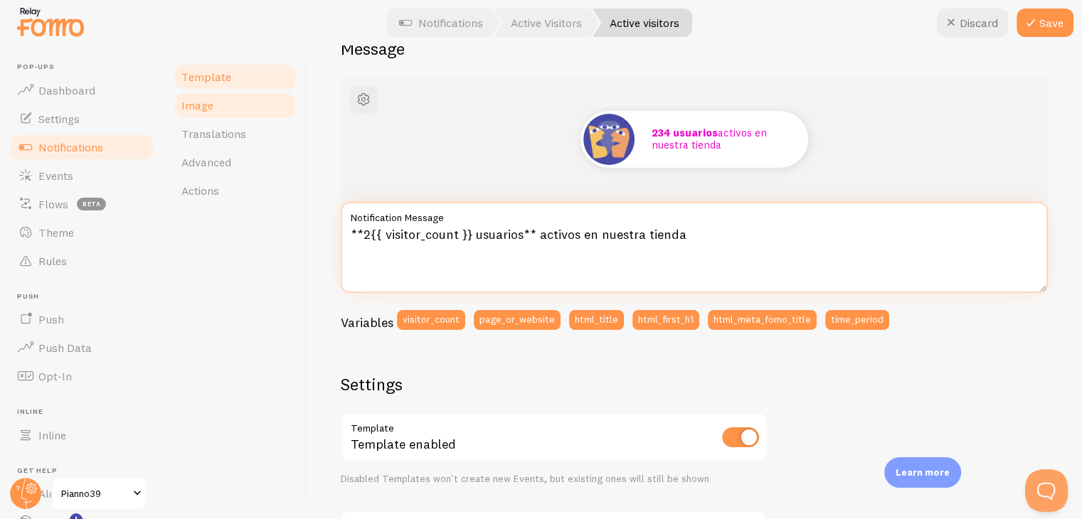
type textarea "**2{{ visitor_count }} usuarios** activos en nuestra tienda"
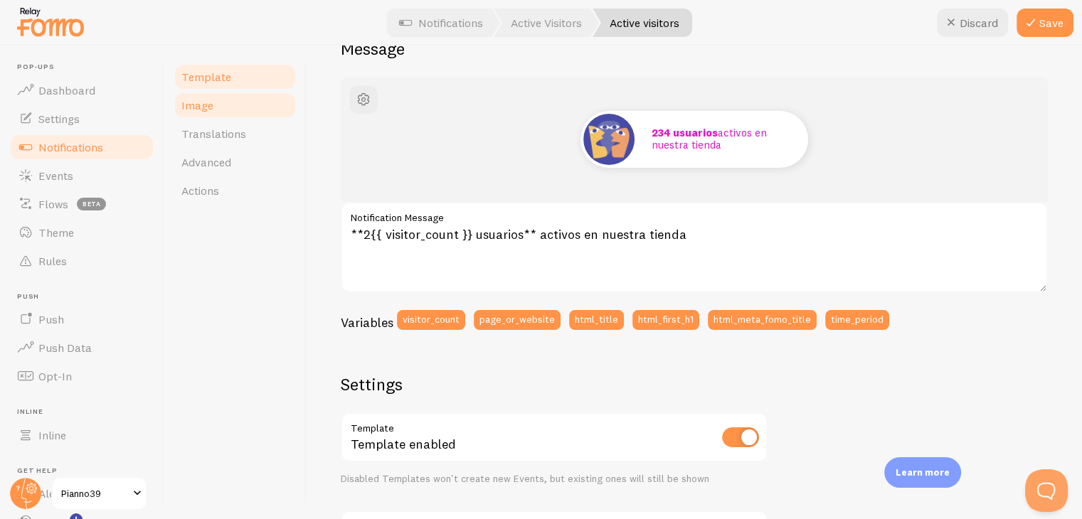
click at [238, 109] on link "Image" at bounding box center [235, 105] width 125 height 28
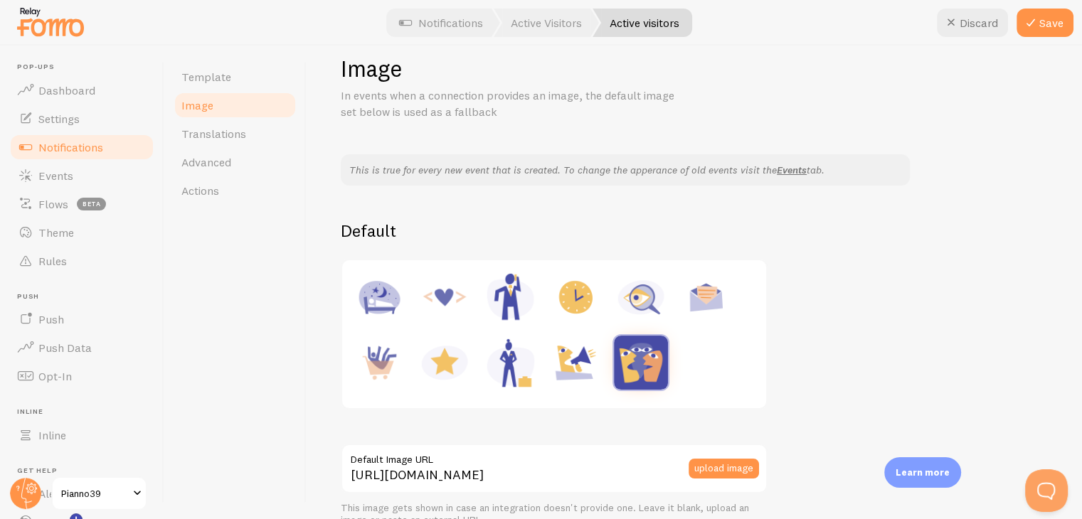
scroll to position [71, 0]
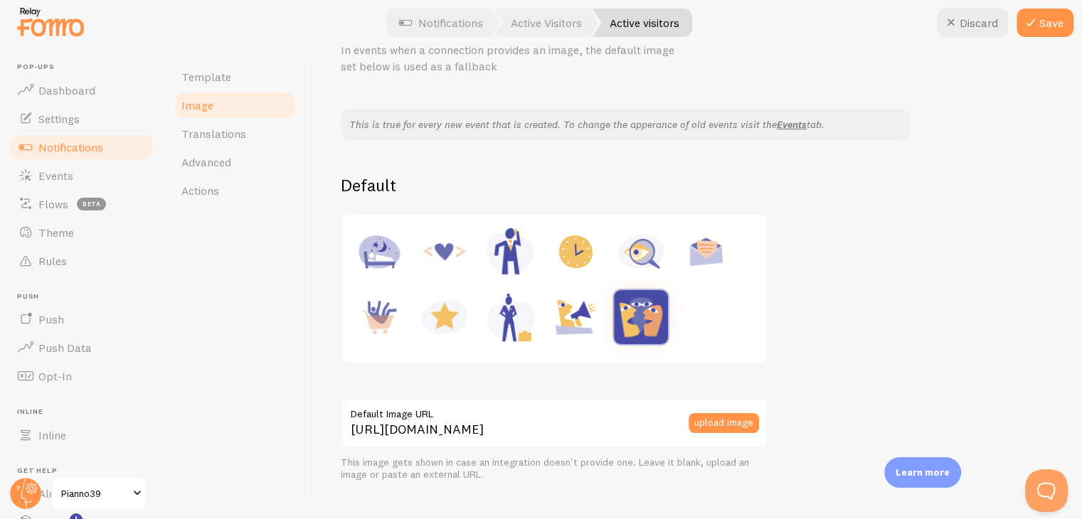
click at [578, 319] on img at bounding box center [576, 317] width 54 height 54
type input "https://fomo.com/images/widget/template_defaults/shoutout.jpg"
click at [205, 80] on span "Template" at bounding box center [206, 77] width 50 height 14
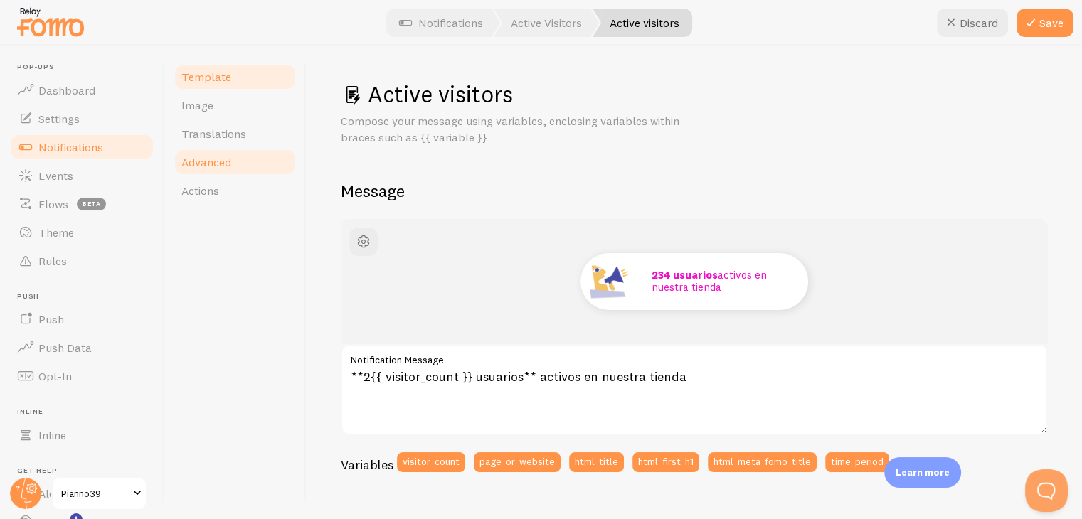
click at [215, 159] on span "Advanced" at bounding box center [206, 162] width 50 height 14
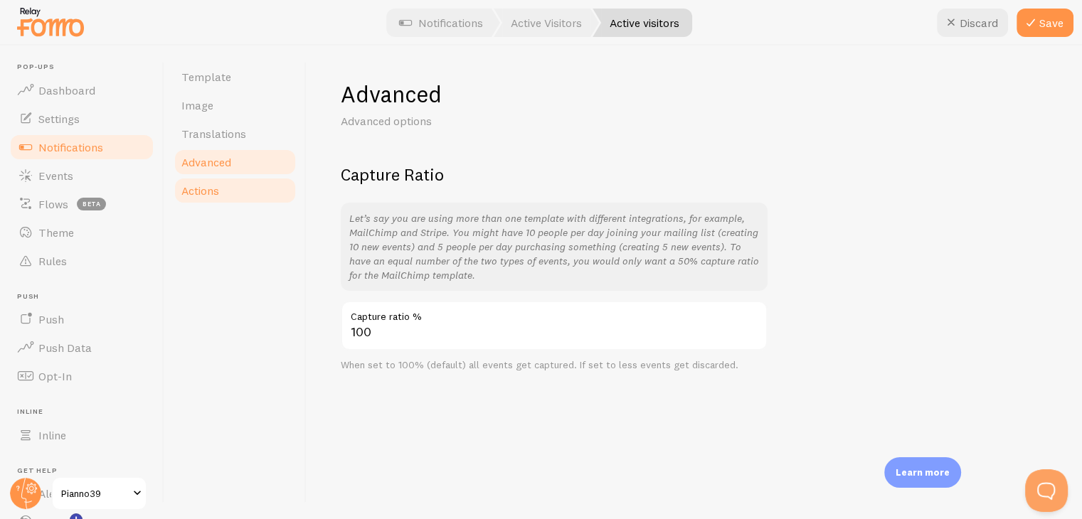
click at [215, 184] on span "Actions" at bounding box center [200, 191] width 38 height 14
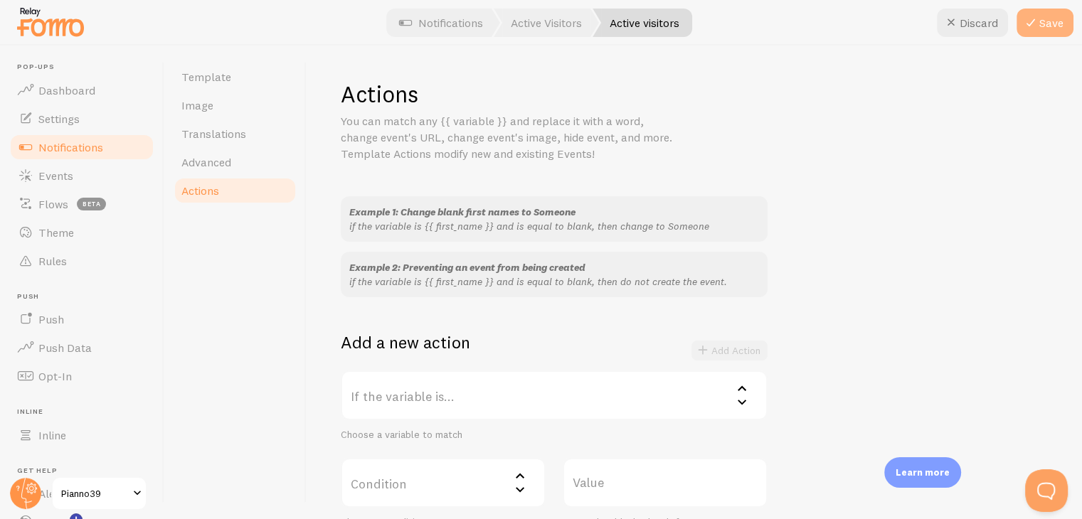
click at [1049, 21] on button "Save" at bounding box center [1045, 23] width 57 height 28
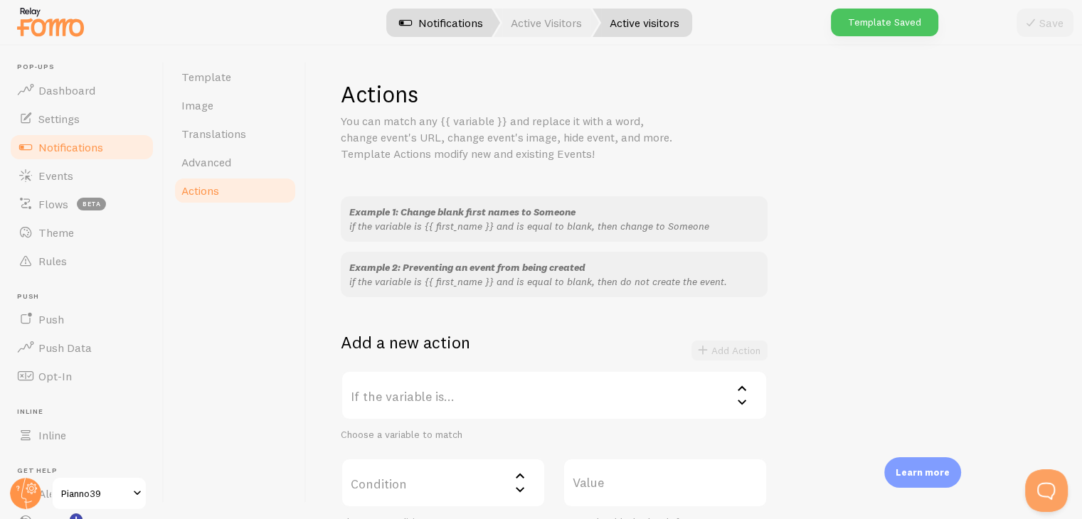
click at [443, 18] on link "Notifications" at bounding box center [441, 23] width 118 height 28
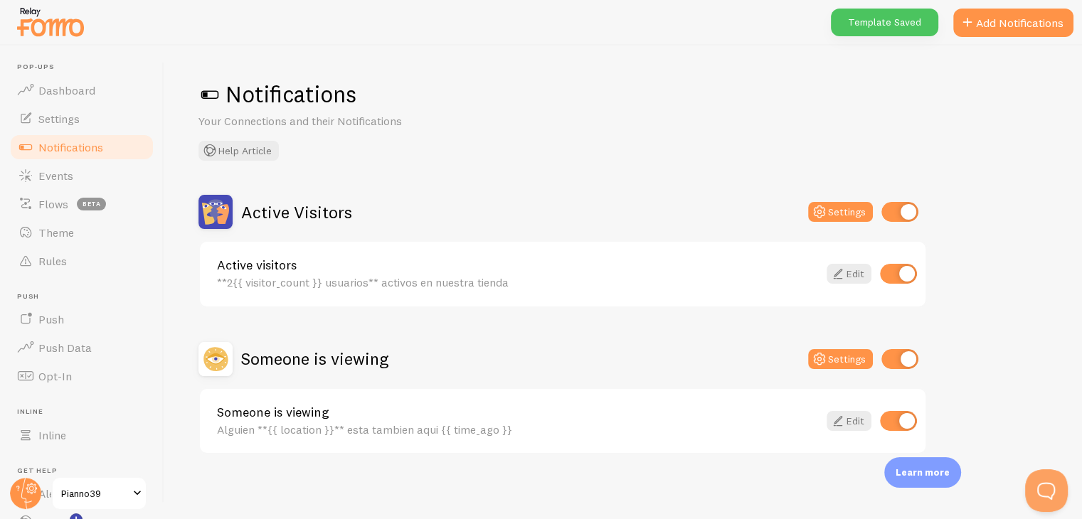
scroll to position [3, 0]
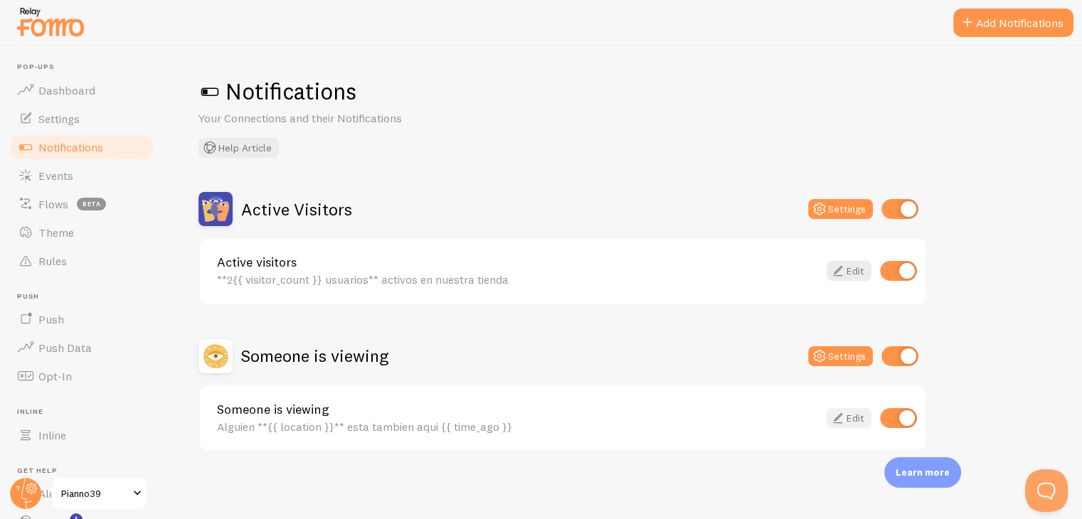
click at [845, 416] on icon at bounding box center [838, 418] width 17 height 17
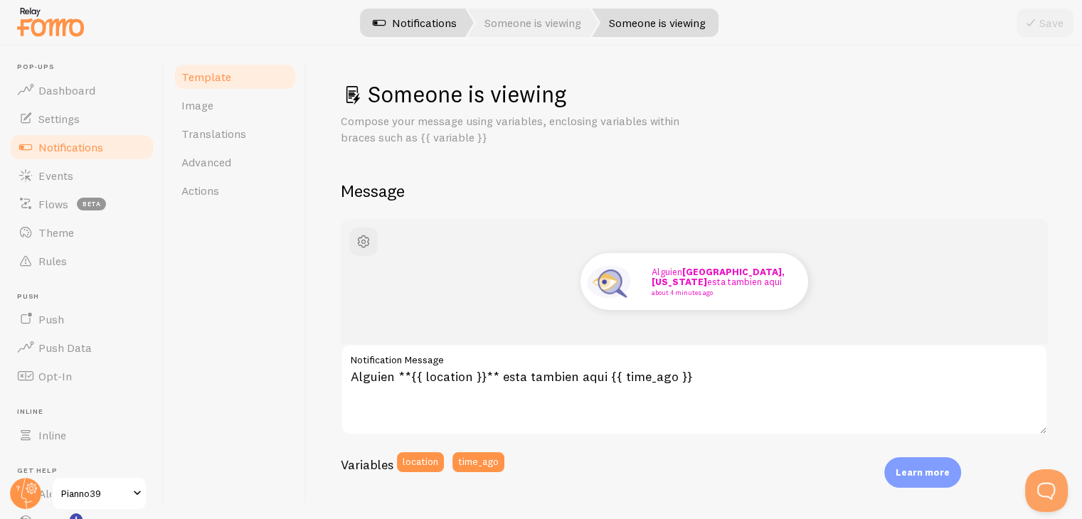
click at [404, 22] on link "Notifications" at bounding box center [415, 23] width 118 height 28
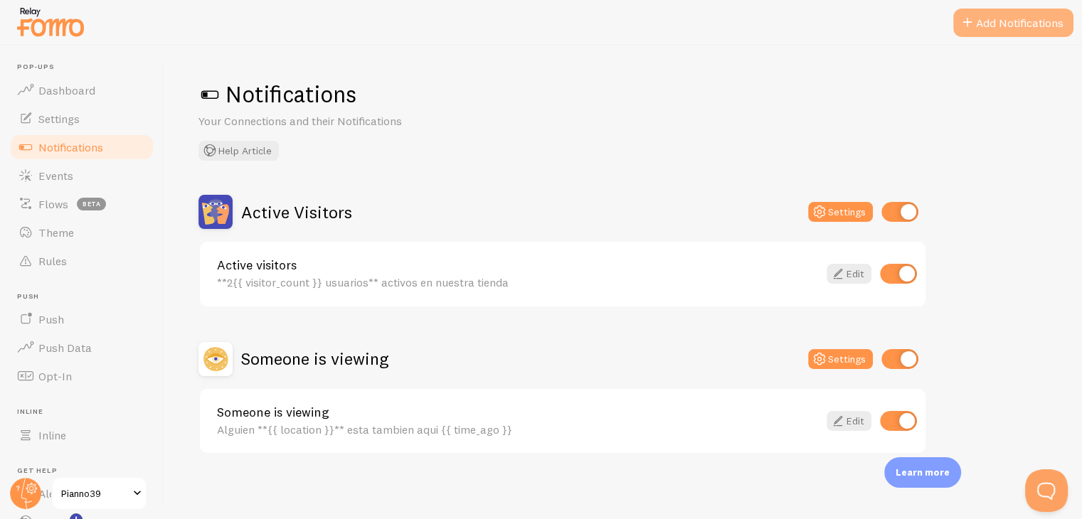
click at [993, 14] on button "Add Notifications" at bounding box center [1013, 23] width 120 height 28
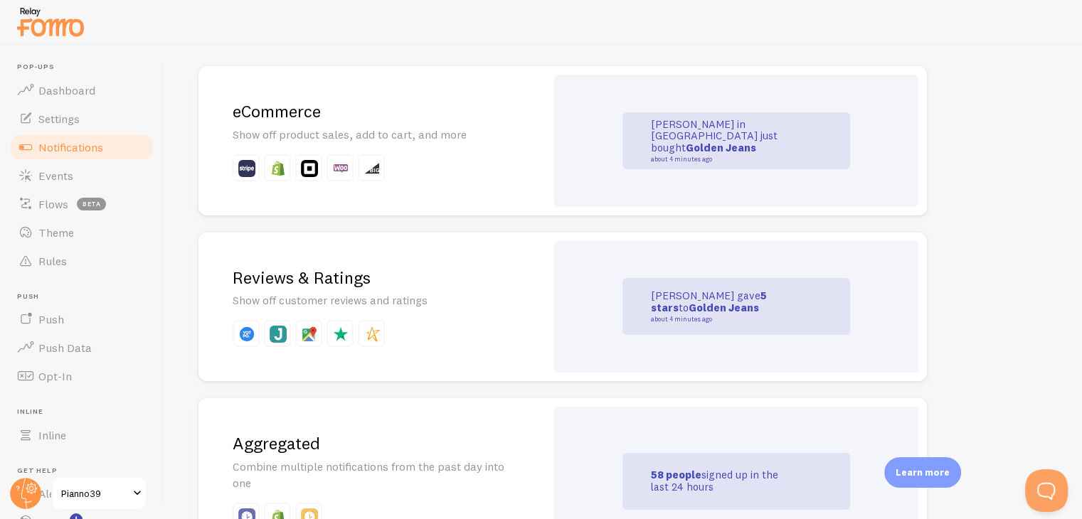
scroll to position [287, 0]
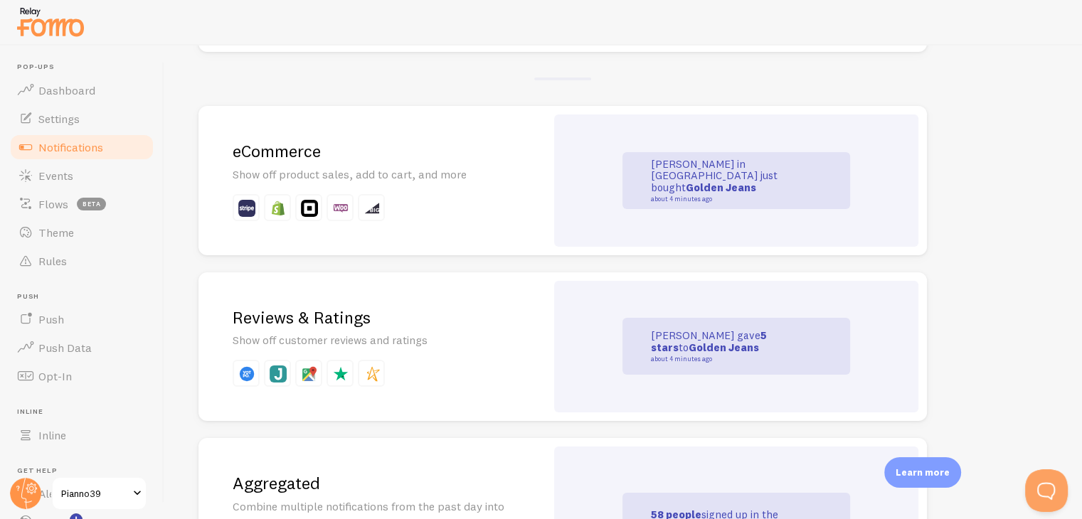
click at [313, 152] on h2 "eCommerce" at bounding box center [372, 151] width 279 height 22
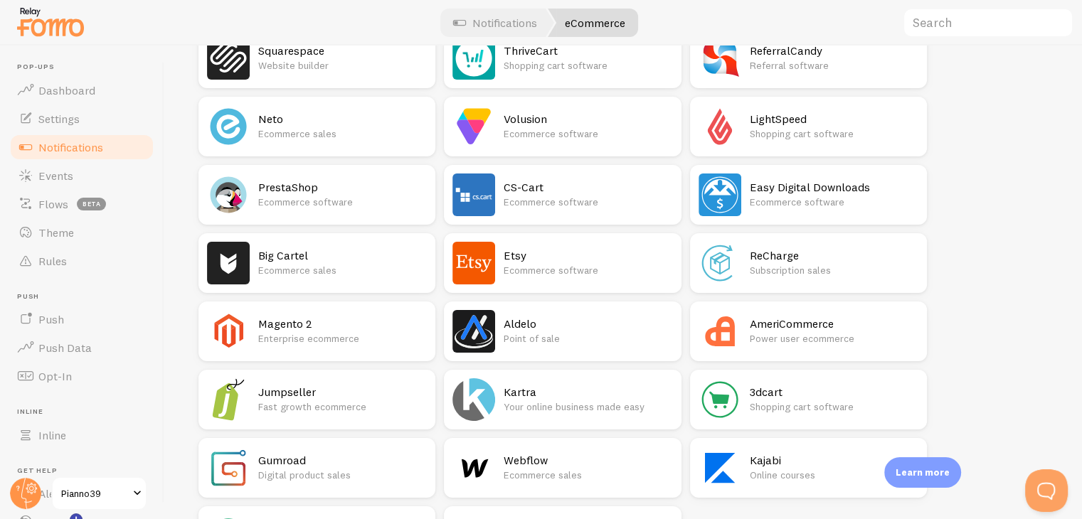
scroll to position [712, 0]
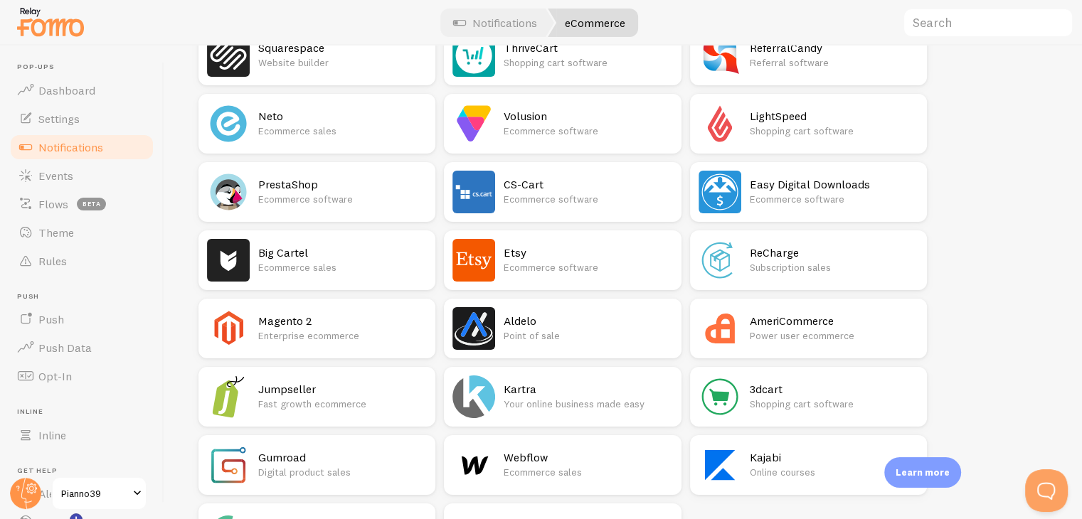
click at [301, 181] on h2 "PrestaShop" at bounding box center [342, 184] width 169 height 15
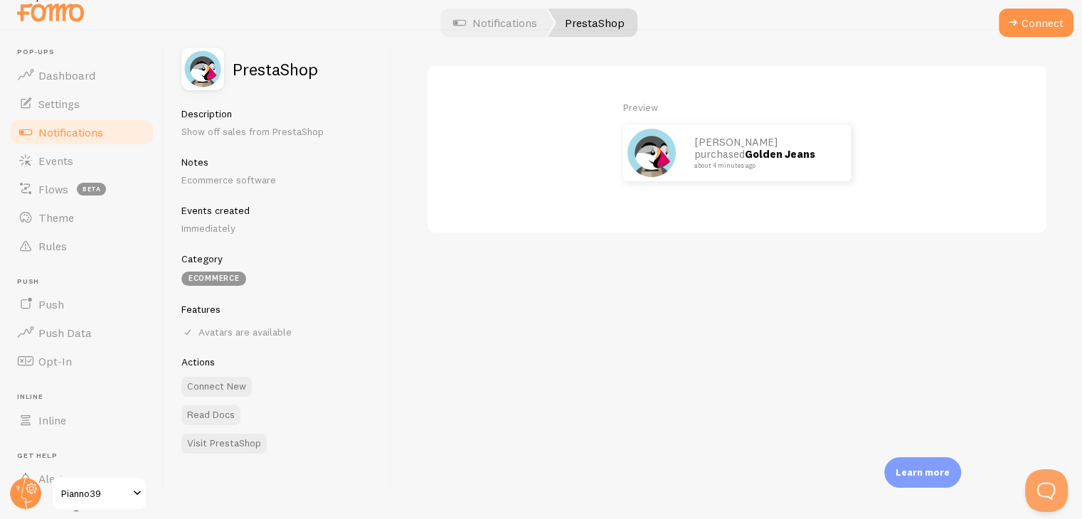
scroll to position [16, 0]
click at [1025, 21] on button "Connect" at bounding box center [1036, 23] width 75 height 28
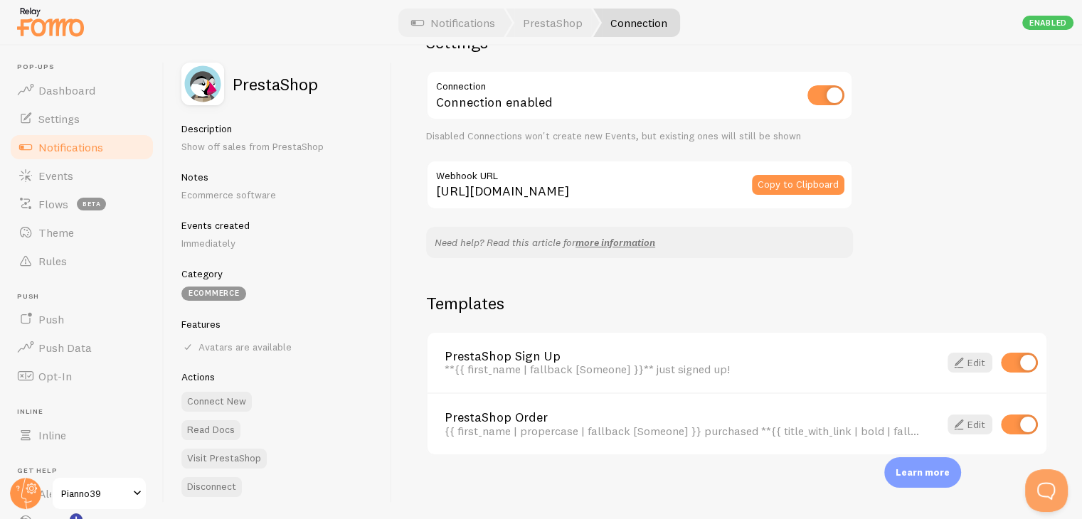
scroll to position [52, 0]
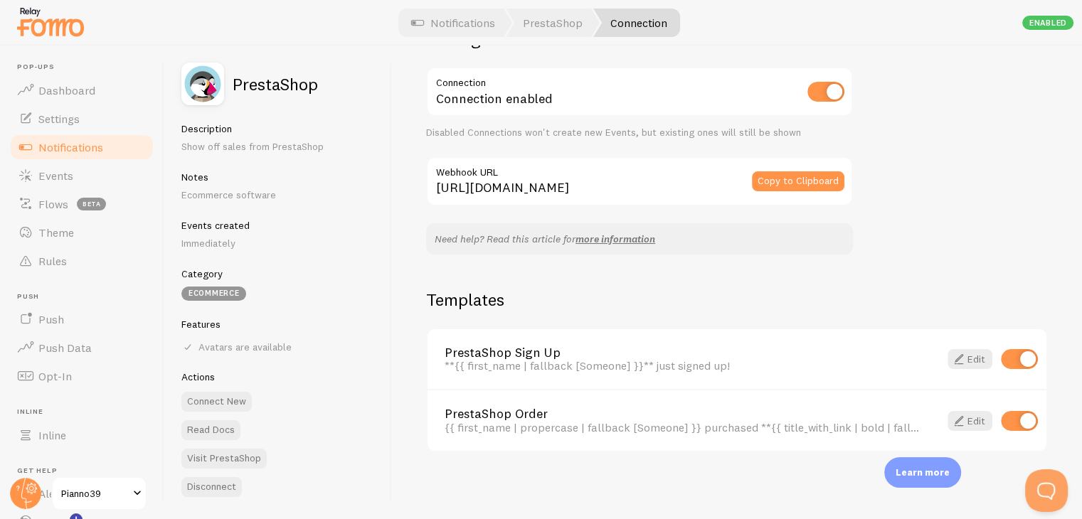
click at [1001, 359] on input "checkbox" at bounding box center [1019, 359] width 37 height 20
checkbox input "false"
click at [622, 236] on link "more information" at bounding box center [616, 239] width 80 height 13
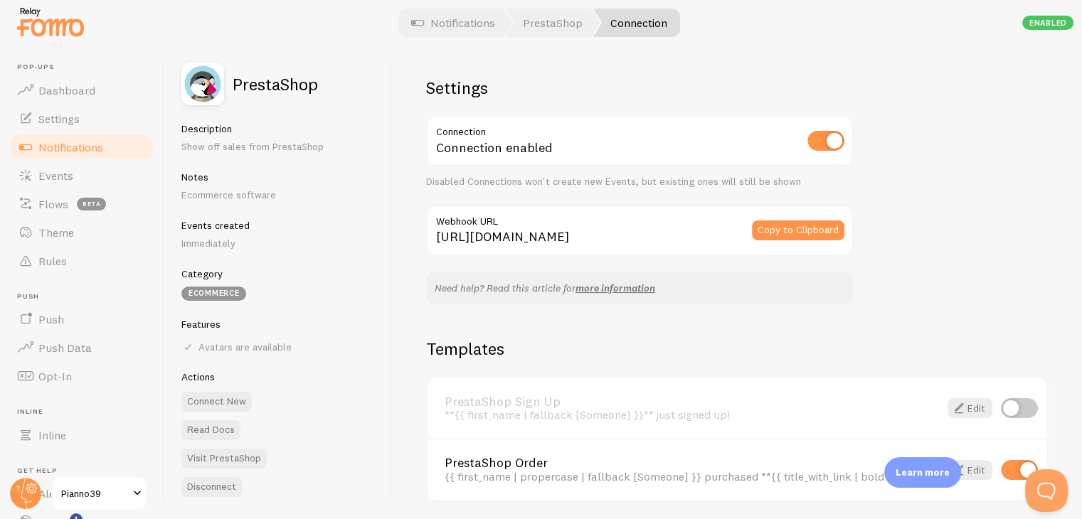
scroll to position [0, 0]
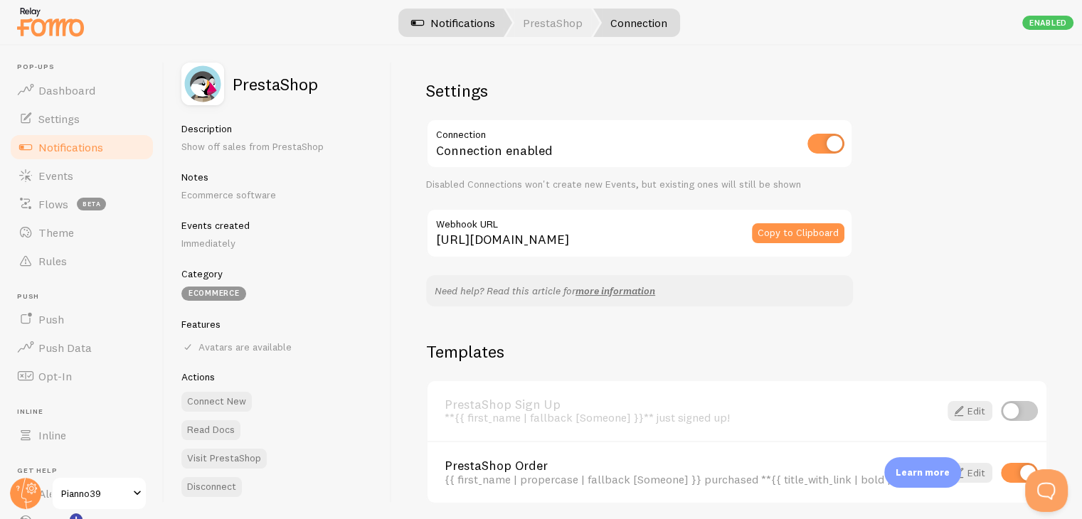
click at [466, 32] on link "Notifications" at bounding box center [453, 23] width 118 height 28
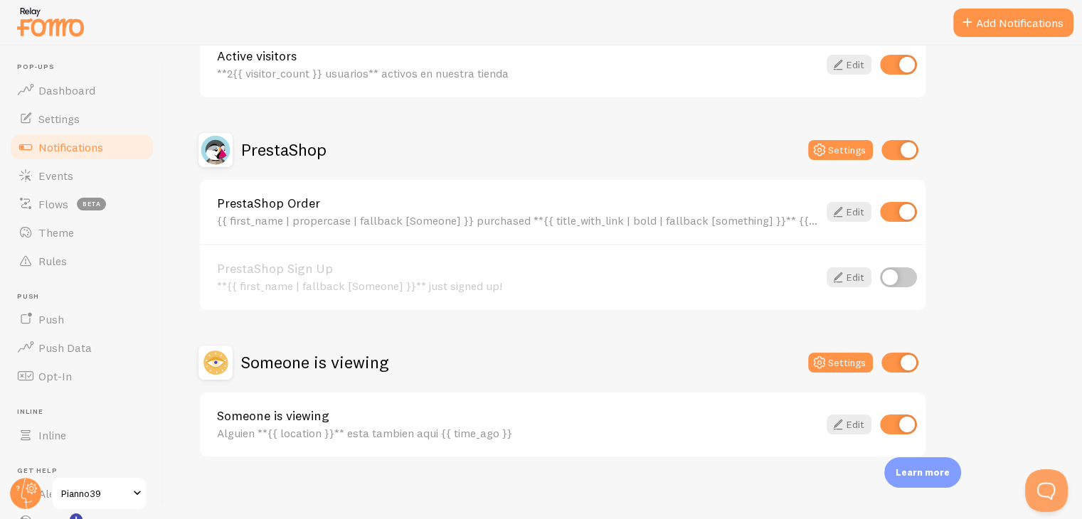
scroll to position [214, 0]
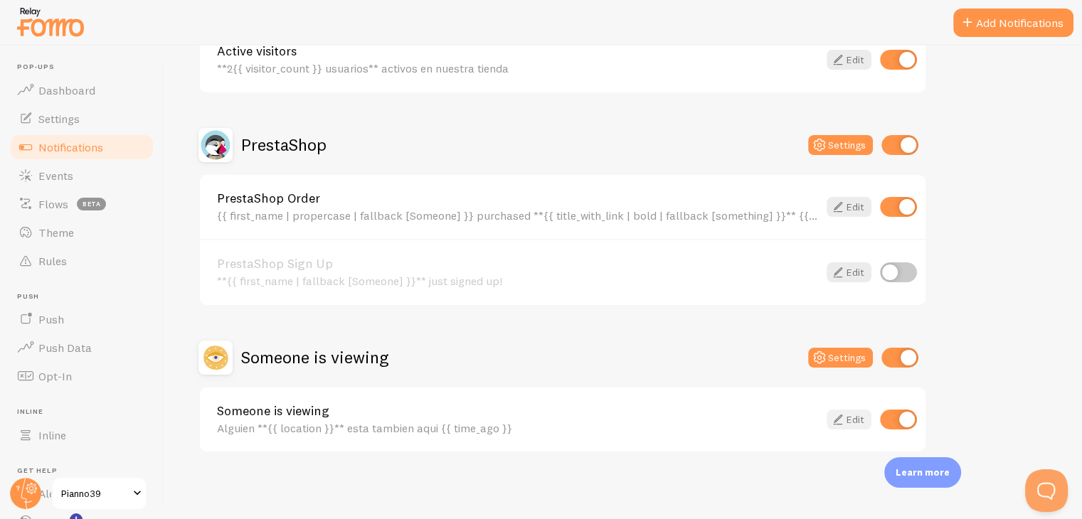
click at [848, 418] on link "Edit" at bounding box center [849, 420] width 45 height 20
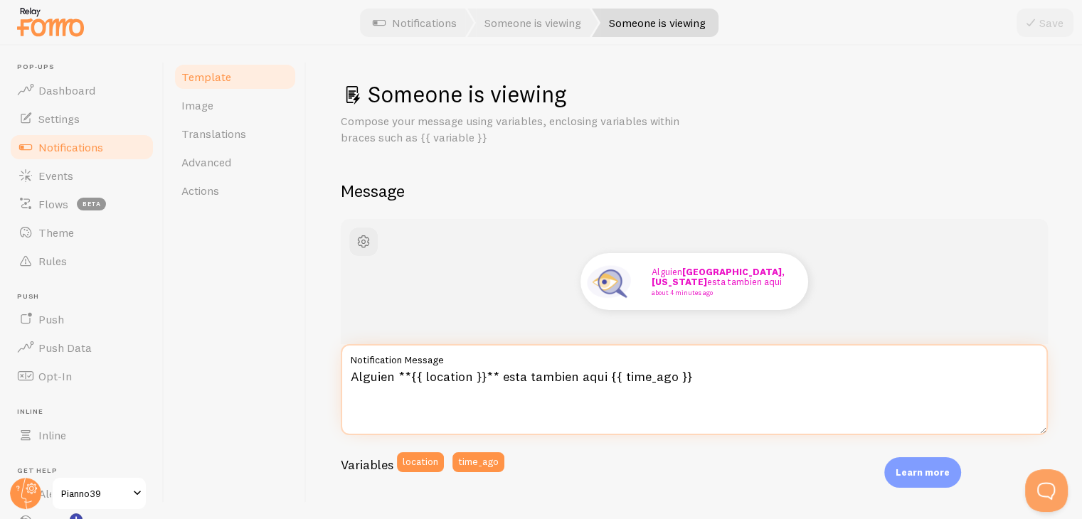
click at [398, 375] on textarea "Alguien **{{ location }}** esta tambien aqui {{ time_ago }}" at bounding box center [694, 389] width 707 height 91
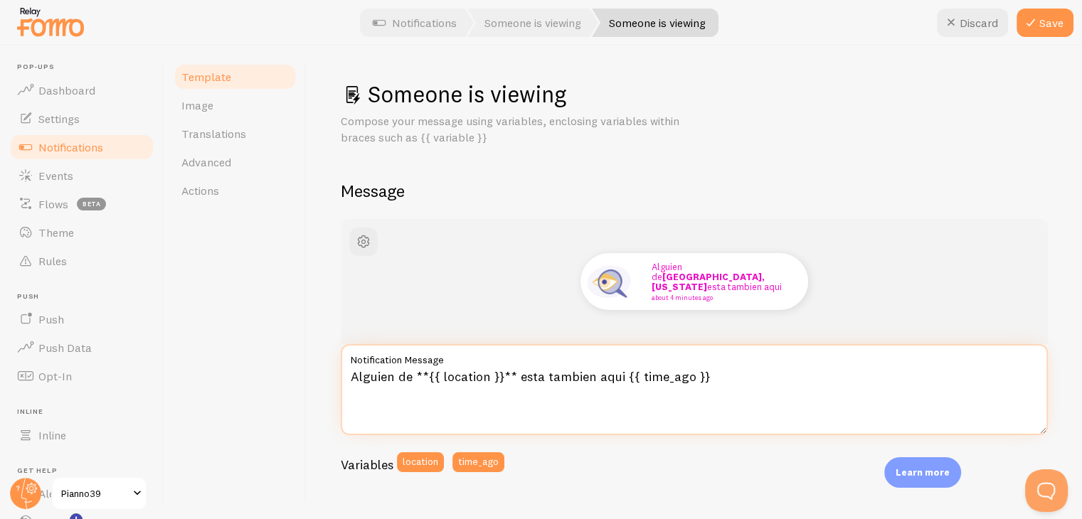
type textarea "Alguien de **{{ location }}** esta tambien aqui {{ time_ago }}"
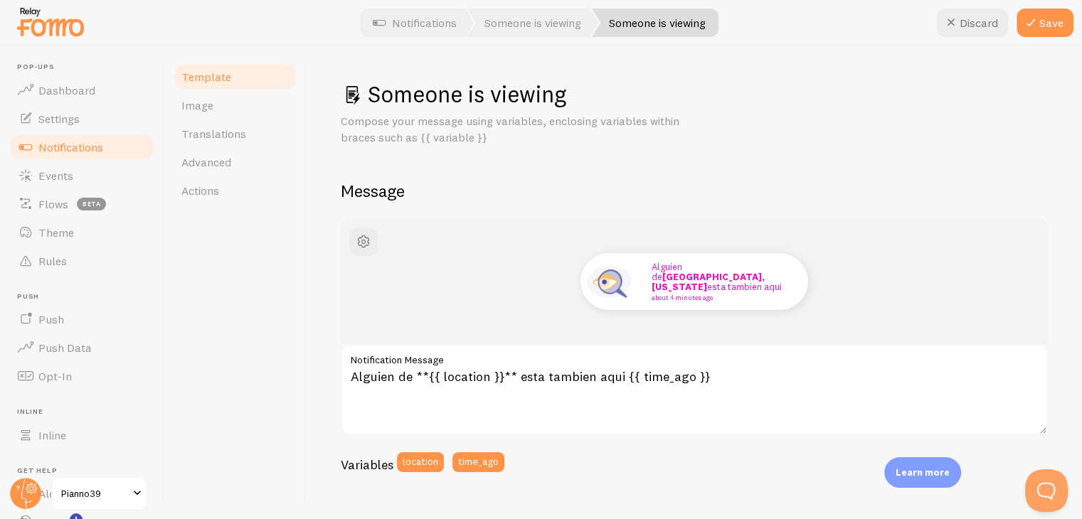
click at [213, 208] on div "Template Image Translations Advanced Actions" at bounding box center [235, 283] width 142 height 474
click at [208, 193] on span "Actions" at bounding box center [200, 191] width 38 height 14
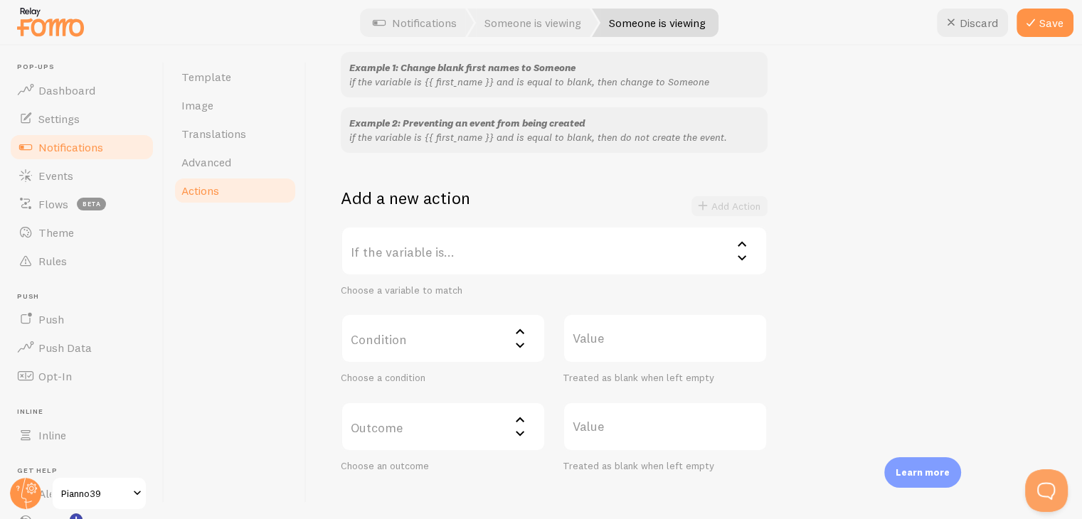
scroll to position [148, 0]
click at [402, 243] on label "If the variable is..." at bounding box center [554, 248] width 427 height 50
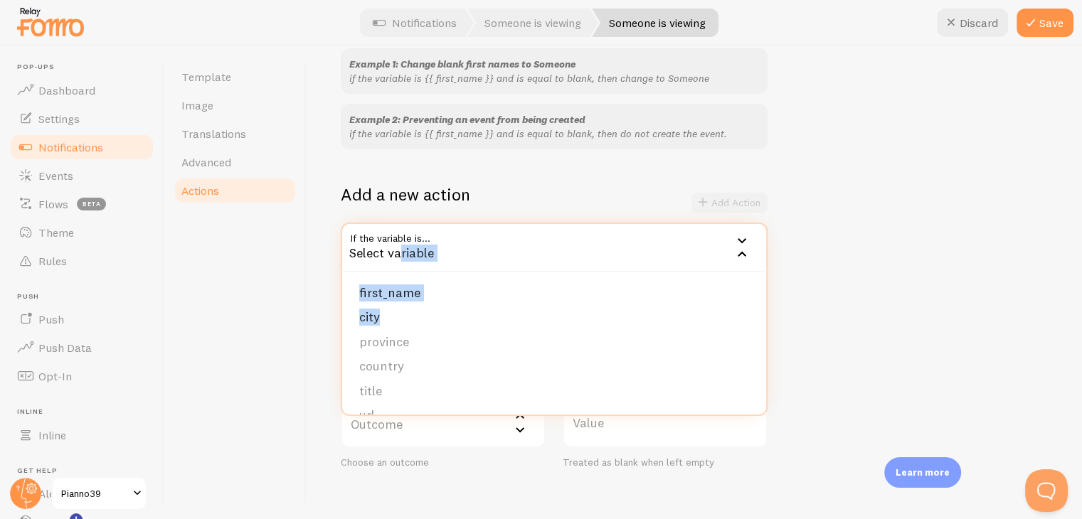
drag, startPoint x: 402, startPoint y: 243, endPoint x: 598, endPoint y: 306, distance: 205.5
click at [598, 273] on div "If the variable is... Select variable first_name city province country title ur…" at bounding box center [554, 248] width 427 height 50
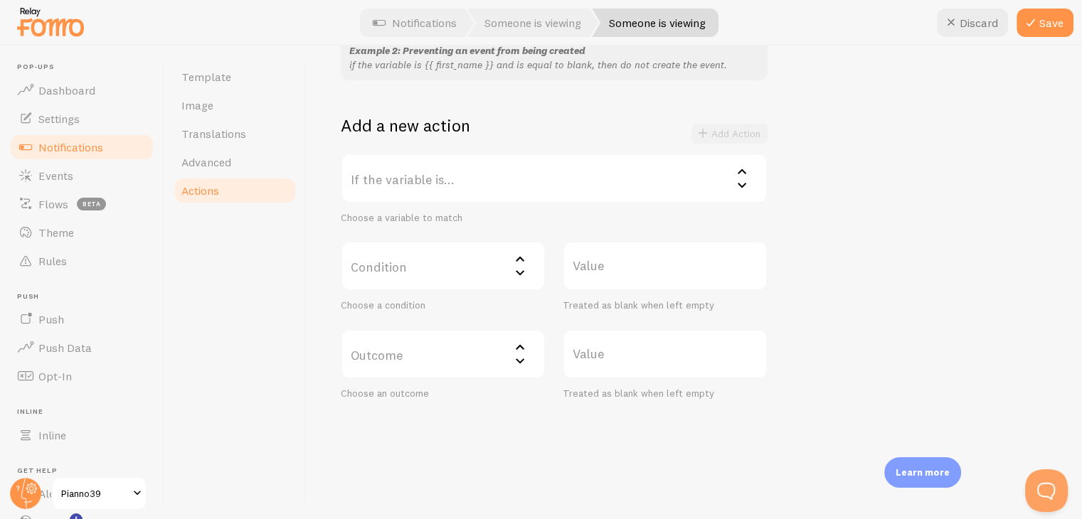
scroll to position [219, 0]
click at [1038, 26] on icon at bounding box center [1031, 22] width 17 height 17
click at [73, 147] on span "Notifications" at bounding box center [70, 147] width 65 height 14
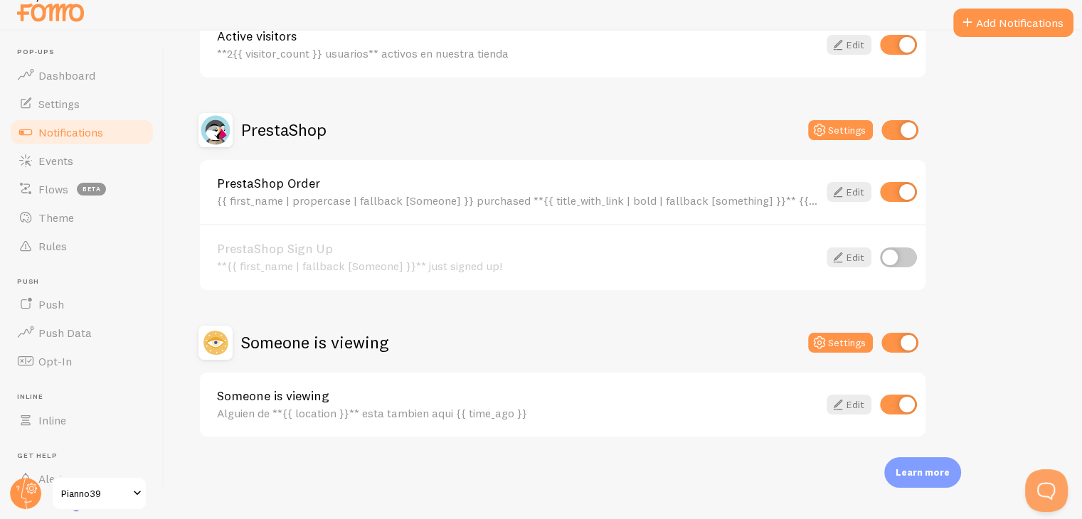
scroll to position [16, 0]
click at [840, 38] on icon at bounding box center [838, 44] width 17 height 17
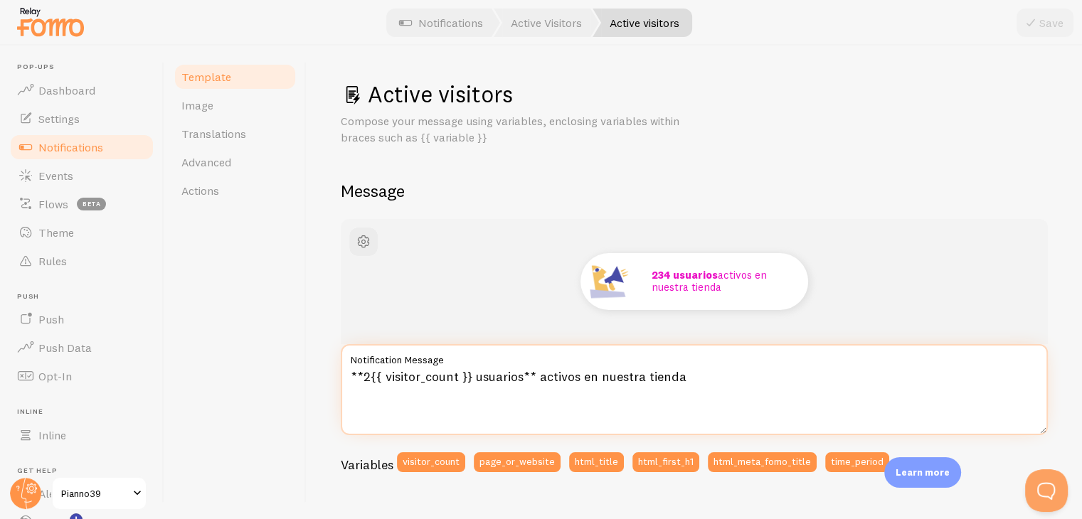
click at [369, 372] on textarea "**2{{ visitor_count }} usuarios** activos en nuestra tienda" at bounding box center [694, 389] width 707 height 91
type textarea "**1{{ visitor_count }} usuarios** activos en nuestra tienda"
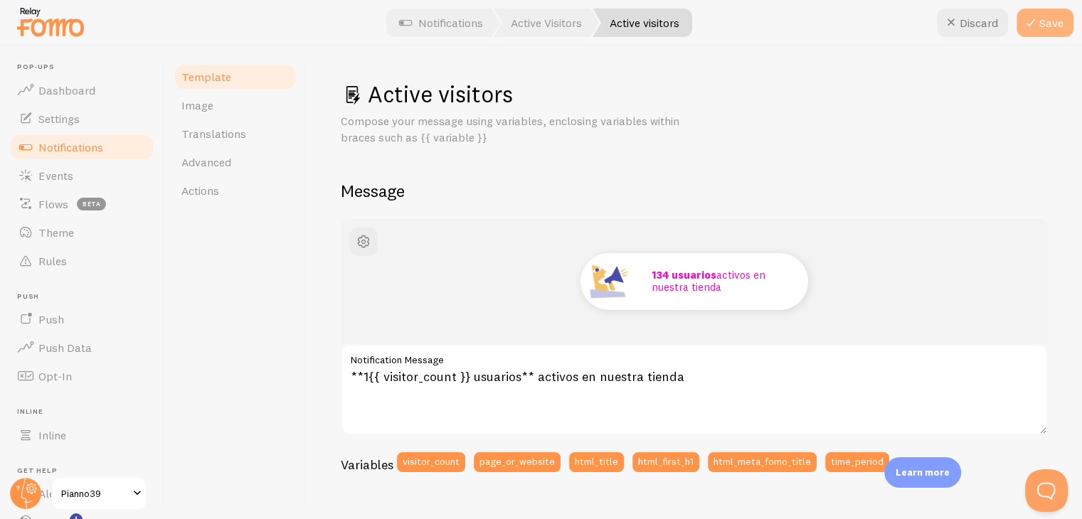
click at [1036, 25] on icon at bounding box center [1031, 22] width 17 height 17
click at [211, 284] on div "Template Image Translations Advanced Actions" at bounding box center [235, 283] width 142 height 474
click at [207, 110] on span "Image" at bounding box center [197, 105] width 32 height 14
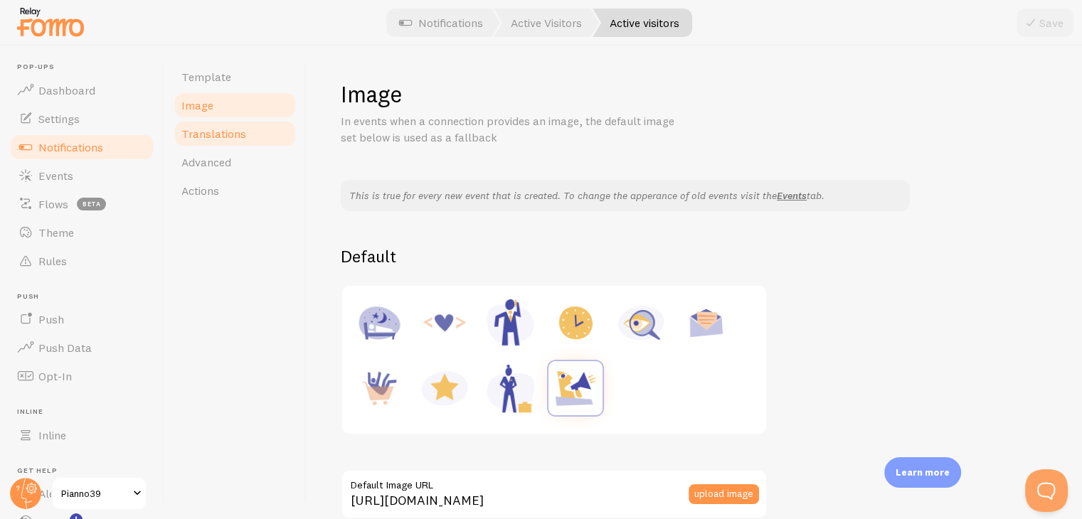
click at [218, 144] on link "Translations" at bounding box center [235, 134] width 125 height 28
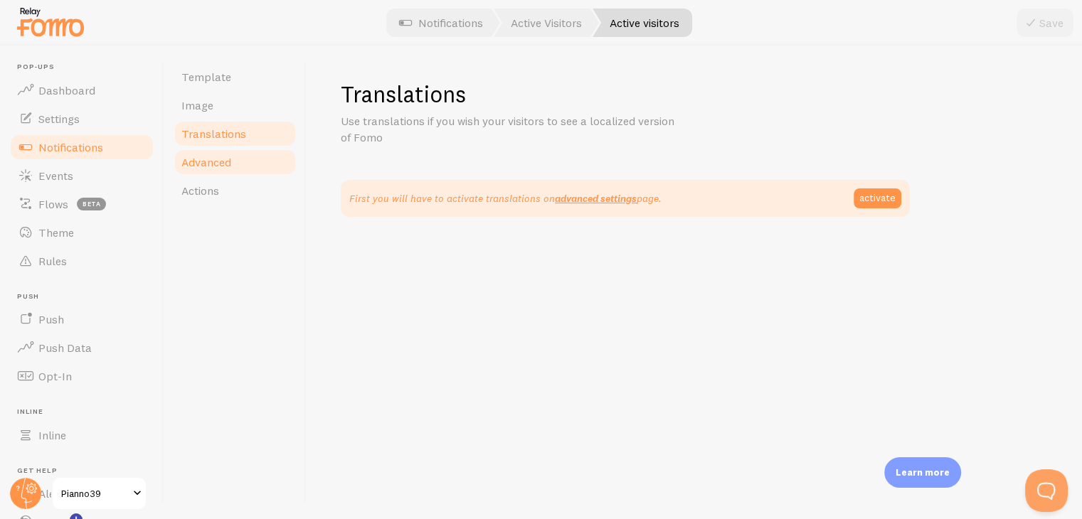
click at [213, 168] on span "Advanced" at bounding box center [206, 162] width 50 height 14
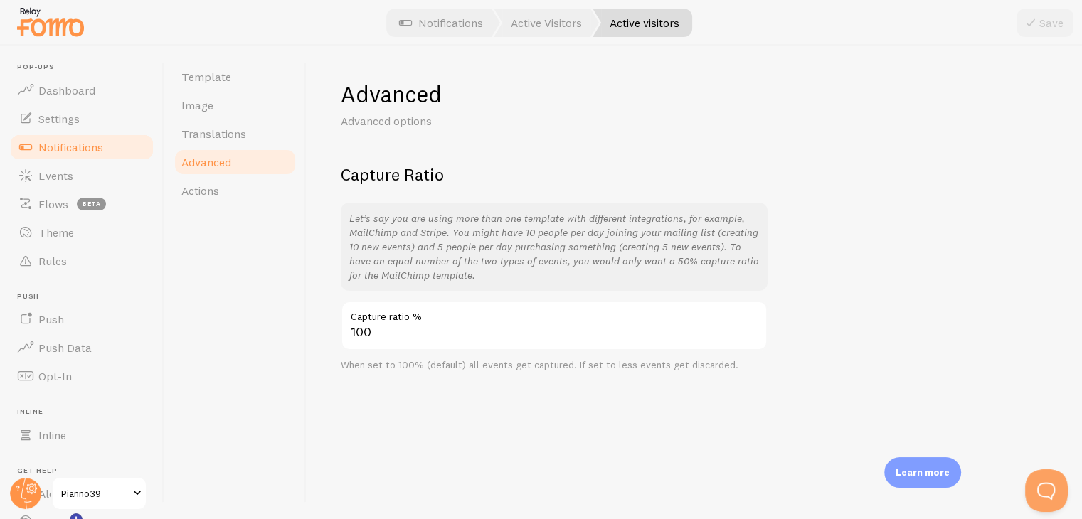
click at [66, 147] on span "Notifications" at bounding box center [70, 147] width 65 height 14
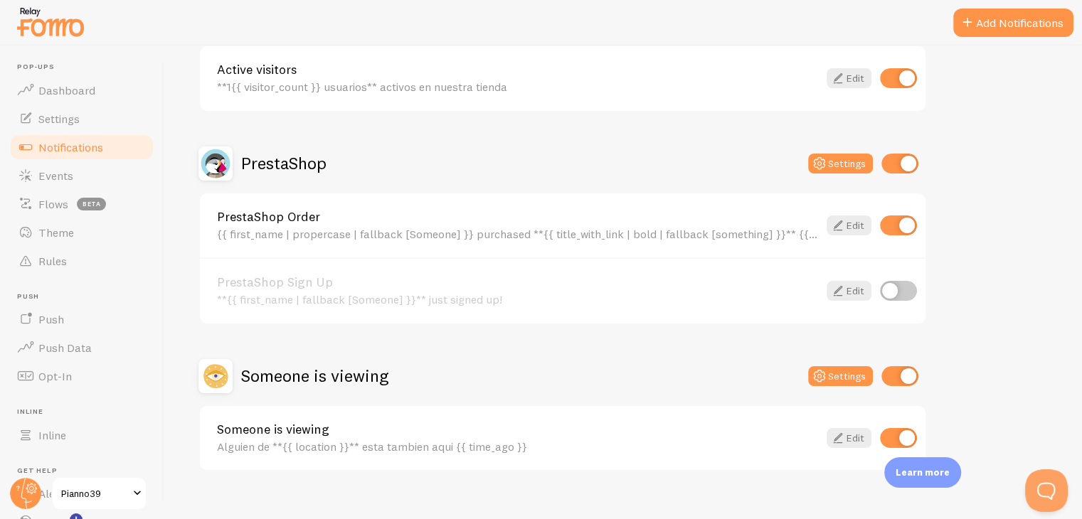
scroll to position [214, 0]
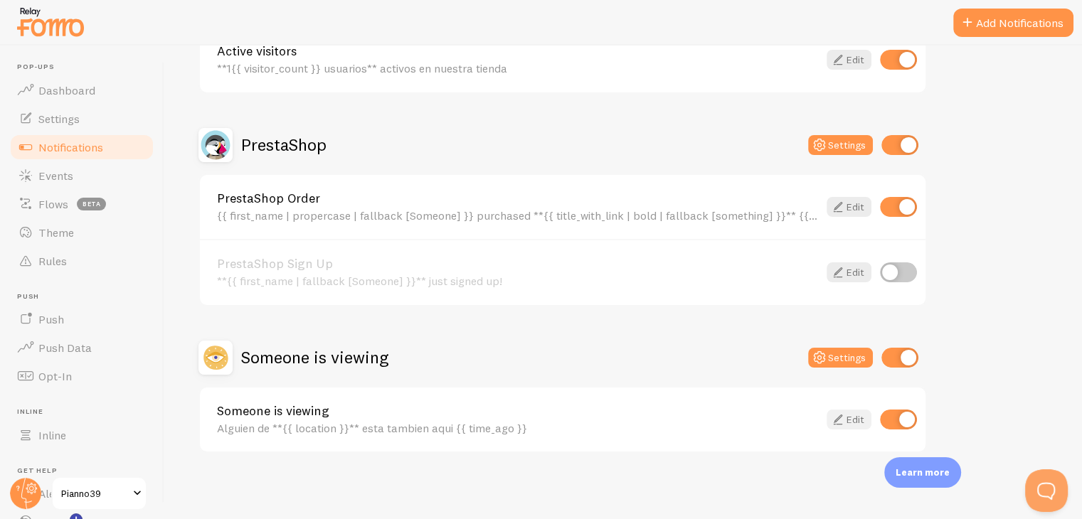
click at [840, 417] on icon at bounding box center [838, 419] width 17 height 17
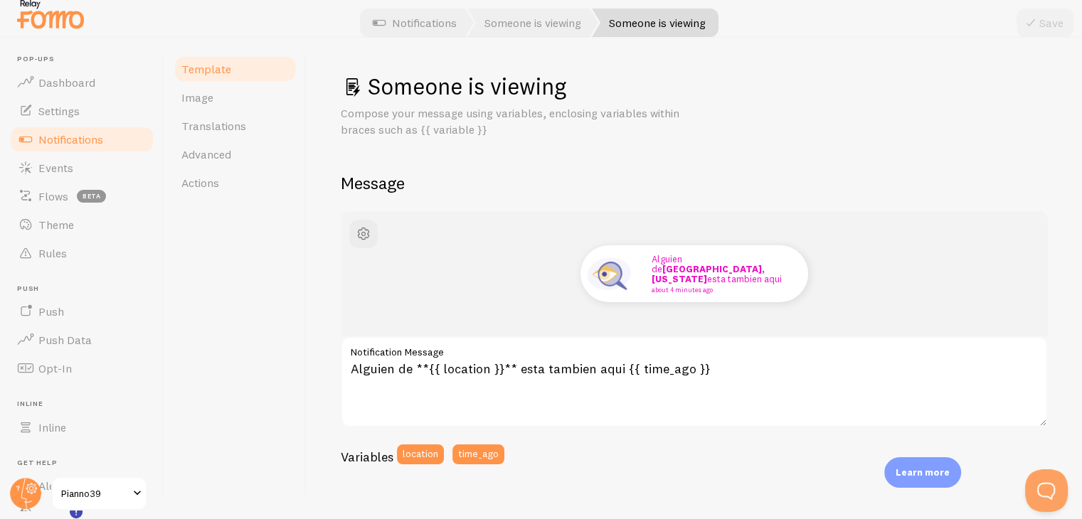
scroll to position [16, 0]
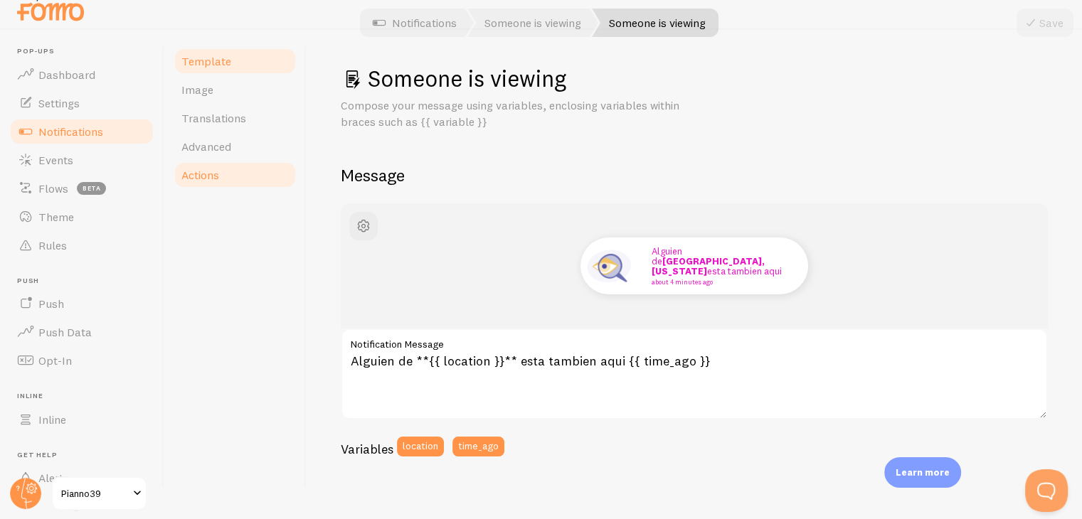
click at [199, 172] on span "Actions" at bounding box center [200, 175] width 38 height 14
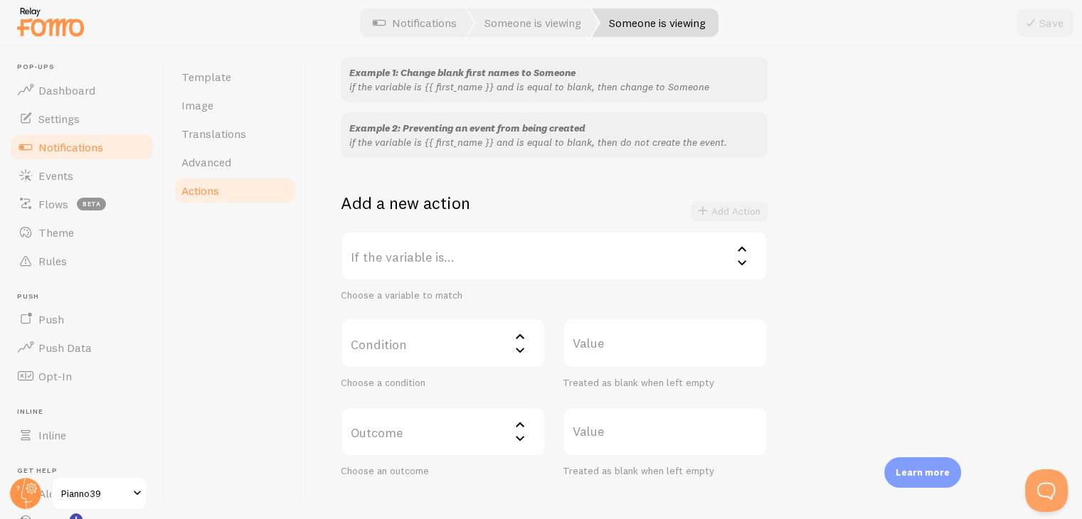
scroll to position [142, 0]
click at [481, 258] on label "If the variable is..." at bounding box center [554, 253] width 427 height 50
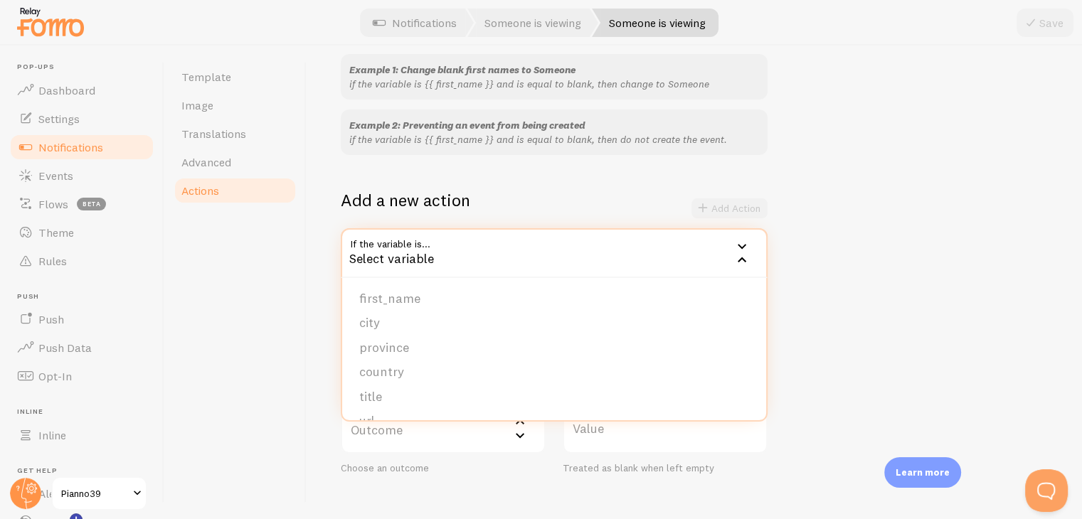
click at [833, 245] on div "Example 1: Change blank first names to Someone if the variable is {{ first_name…" at bounding box center [694, 264] width 707 height 421
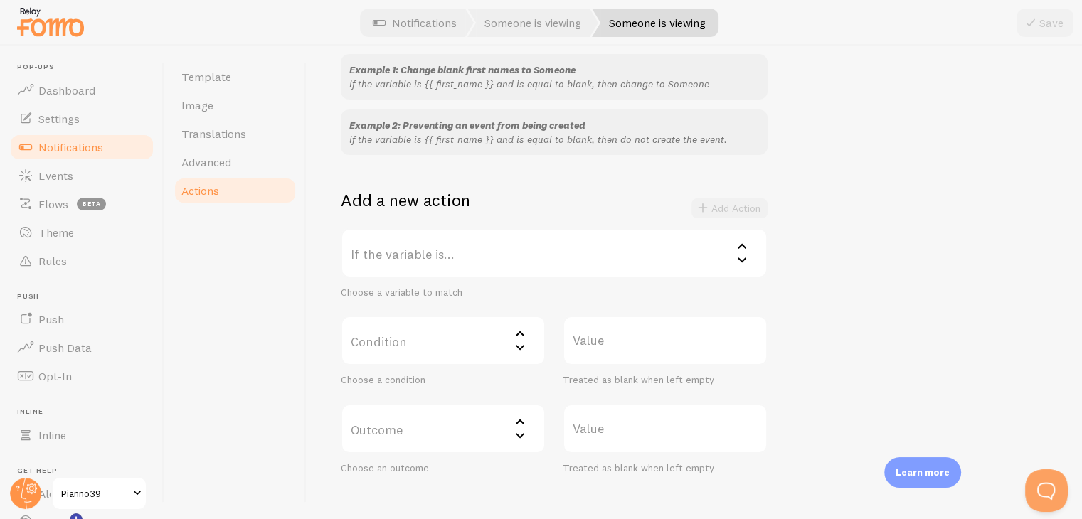
click at [808, 231] on div "Example 1: Change blank first names to Someone if the variable is {{ first_name…" at bounding box center [694, 264] width 707 height 421
click at [202, 85] on link "Template" at bounding box center [235, 77] width 125 height 28
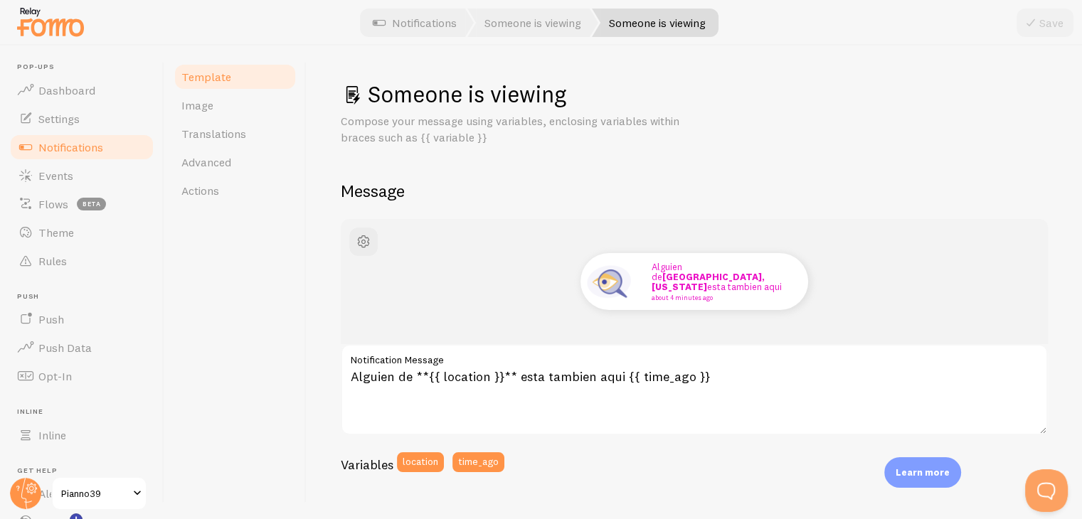
click at [899, 178] on div "Someone is viewing Compose your message using variables, enclosing variables wi…" at bounding box center [694, 524] width 707 height 889
click at [211, 109] on span "Image" at bounding box center [197, 105] width 32 height 14
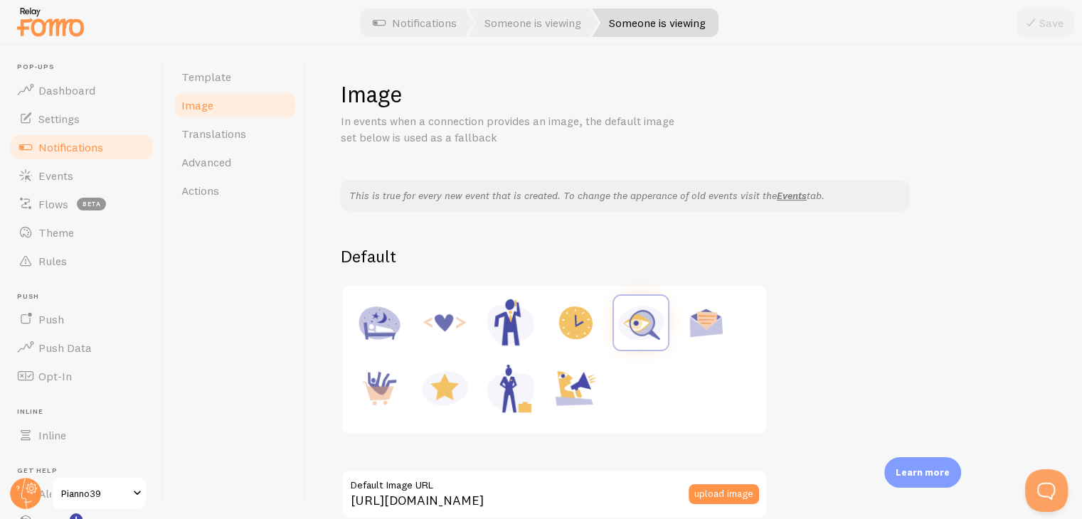
click at [848, 88] on h1 "Image" at bounding box center [694, 94] width 707 height 29
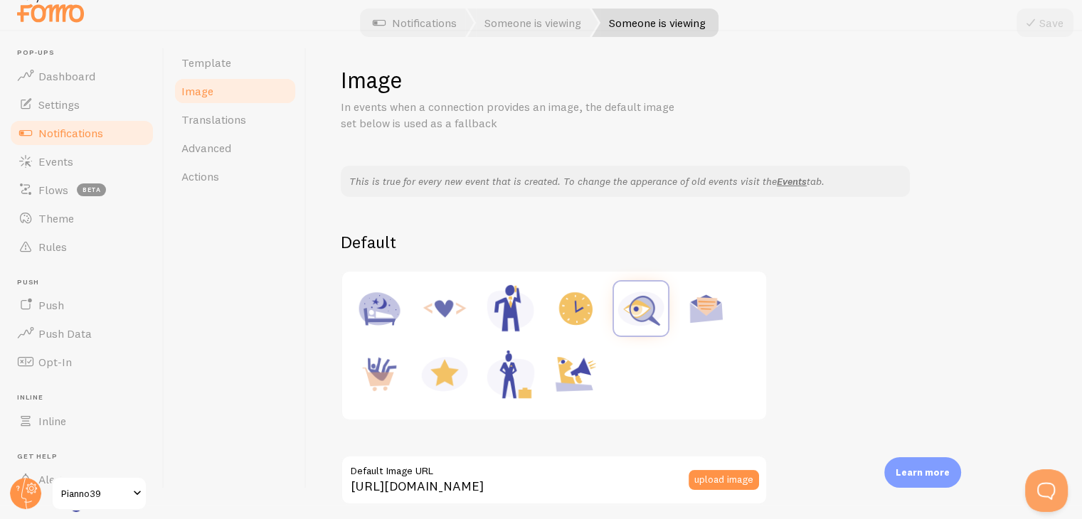
scroll to position [16, 0]
click at [228, 145] on span "Advanced" at bounding box center [206, 146] width 50 height 14
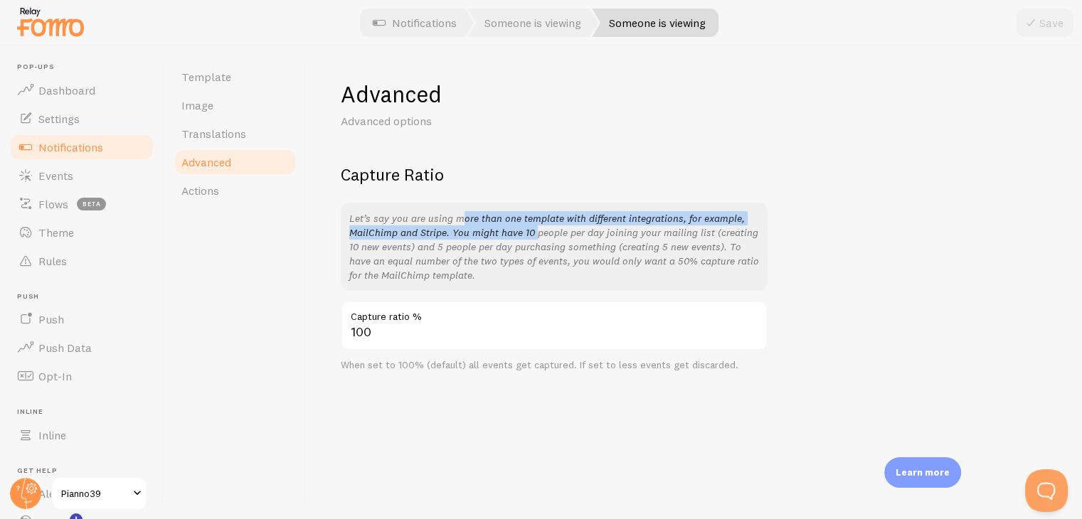
drag, startPoint x: 410, startPoint y: 223, endPoint x: 485, endPoint y: 231, distance: 75.9
click at [485, 231] on p "Let’s say you are using more than one template with different integrations, for…" at bounding box center [554, 246] width 410 height 71
click at [236, 184] on link "Actions" at bounding box center [235, 190] width 125 height 28
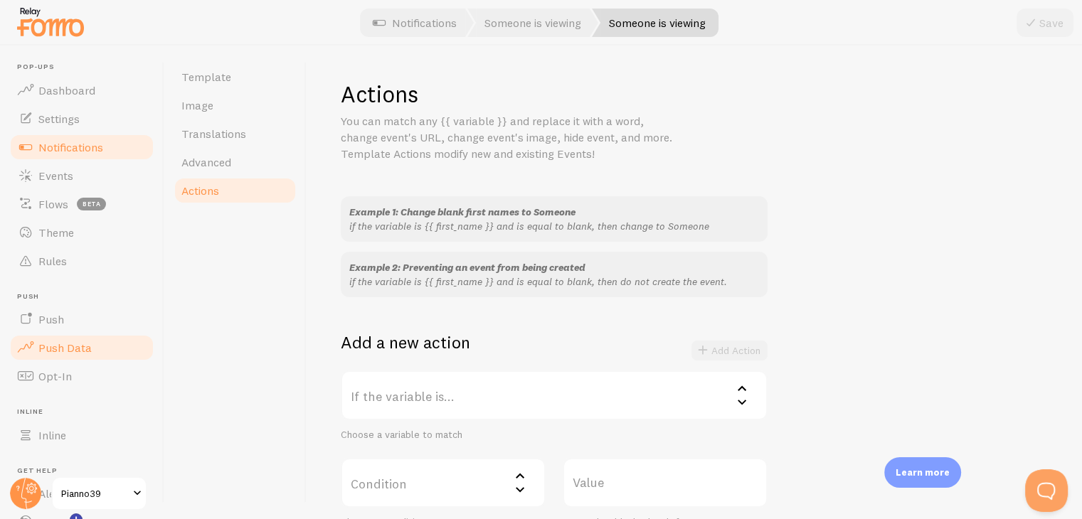
click at [51, 348] on span "Push Data" at bounding box center [64, 348] width 53 height 14
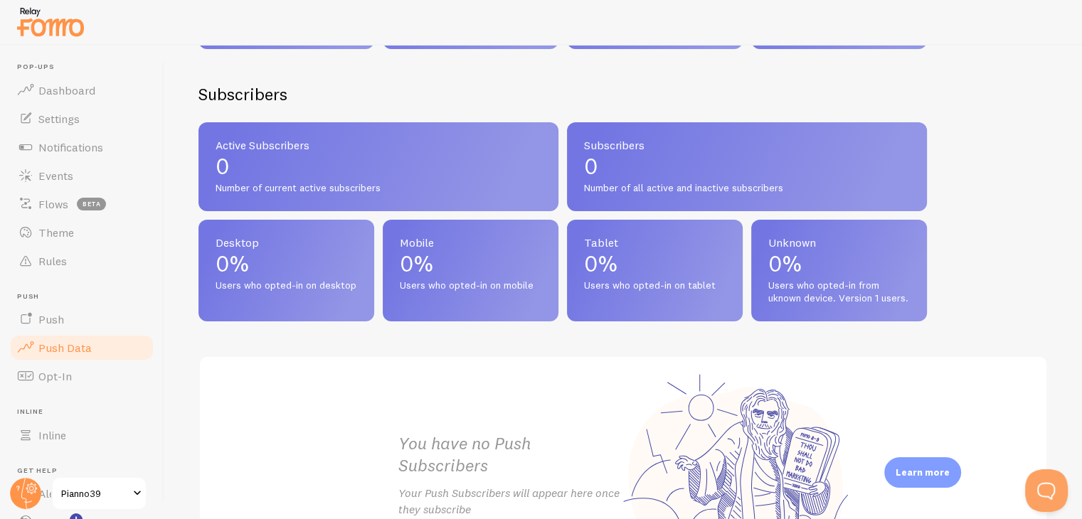
scroll to position [569, 0]
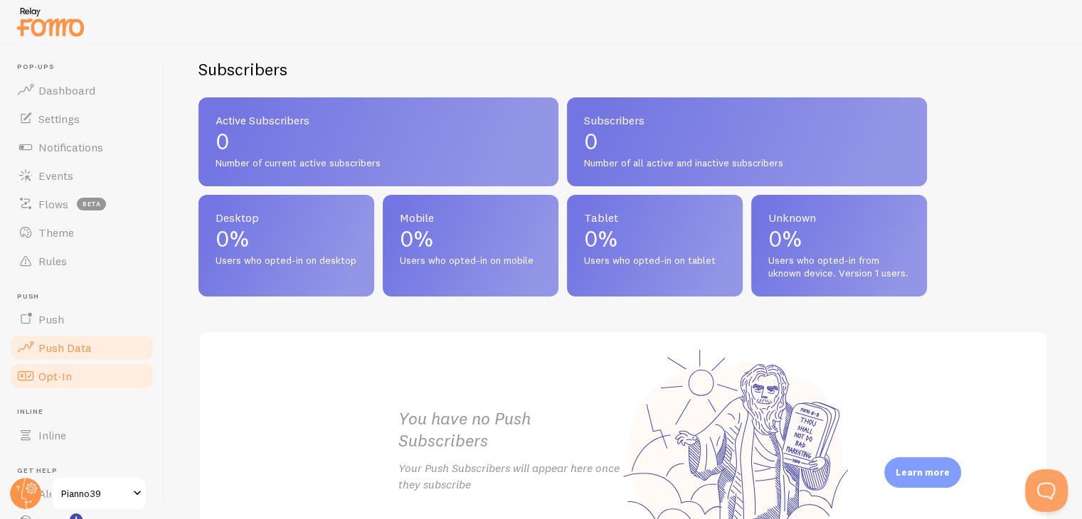
click at [51, 370] on span "Opt-In" at bounding box center [54, 376] width 33 height 14
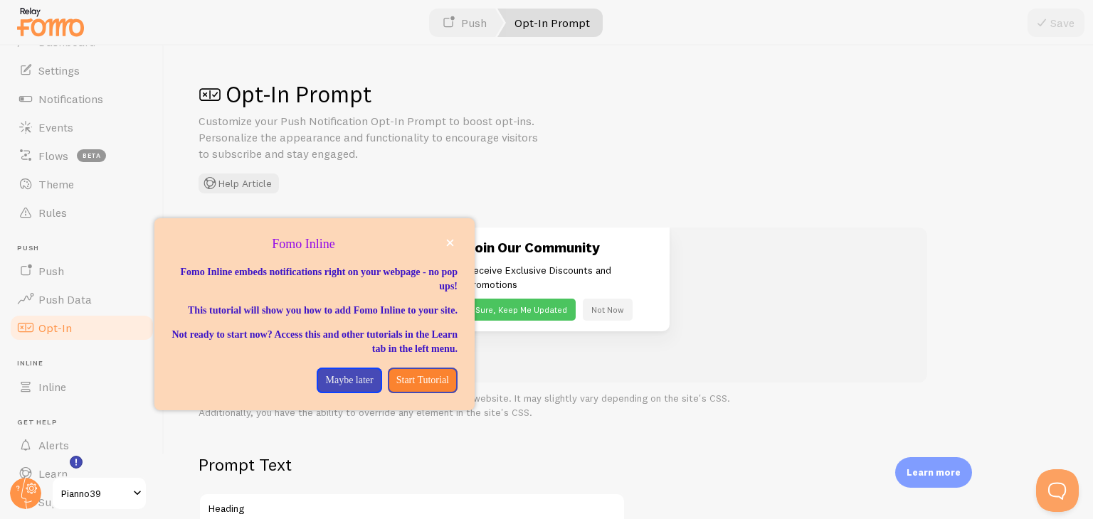
scroll to position [97, 0]
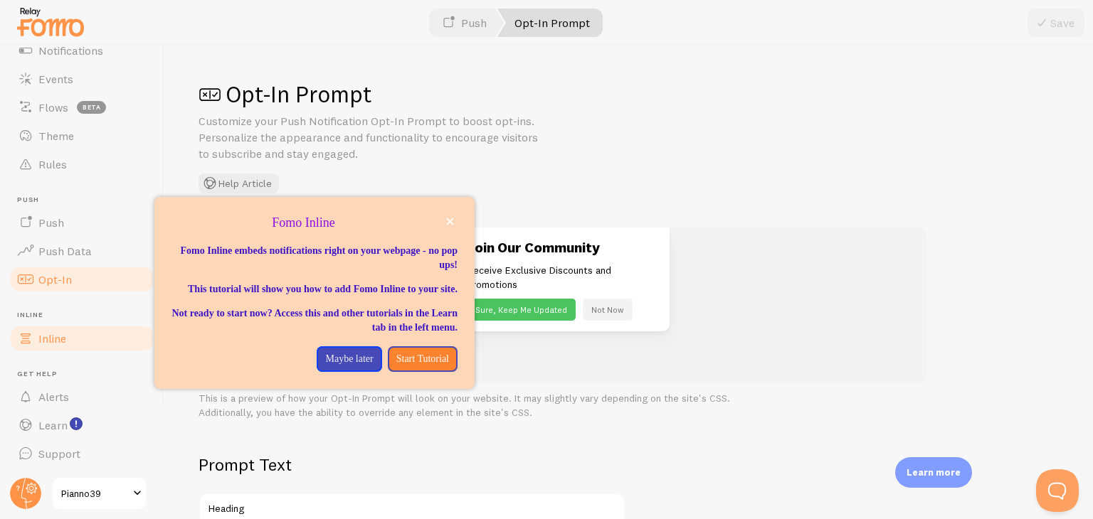
click at [38, 327] on link "Inline" at bounding box center [82, 338] width 147 height 28
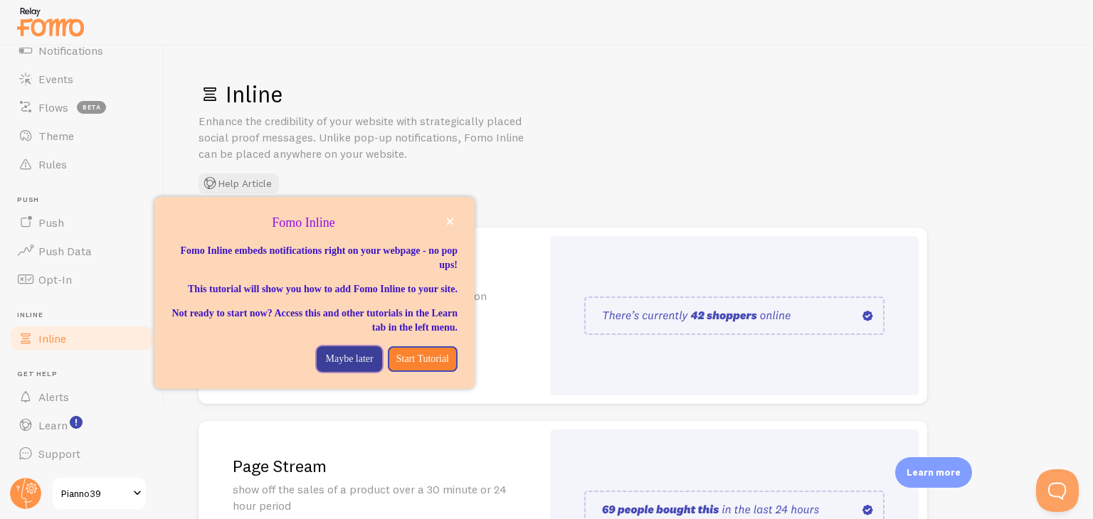
click at [327, 366] on p "Maybe later" at bounding box center [349, 359] width 48 height 14
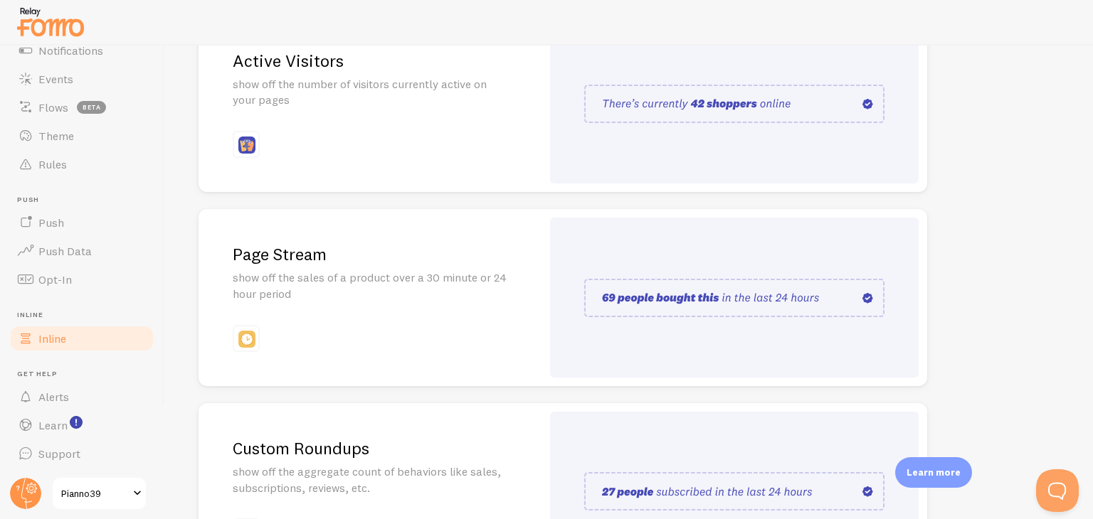
scroll to position [199, 0]
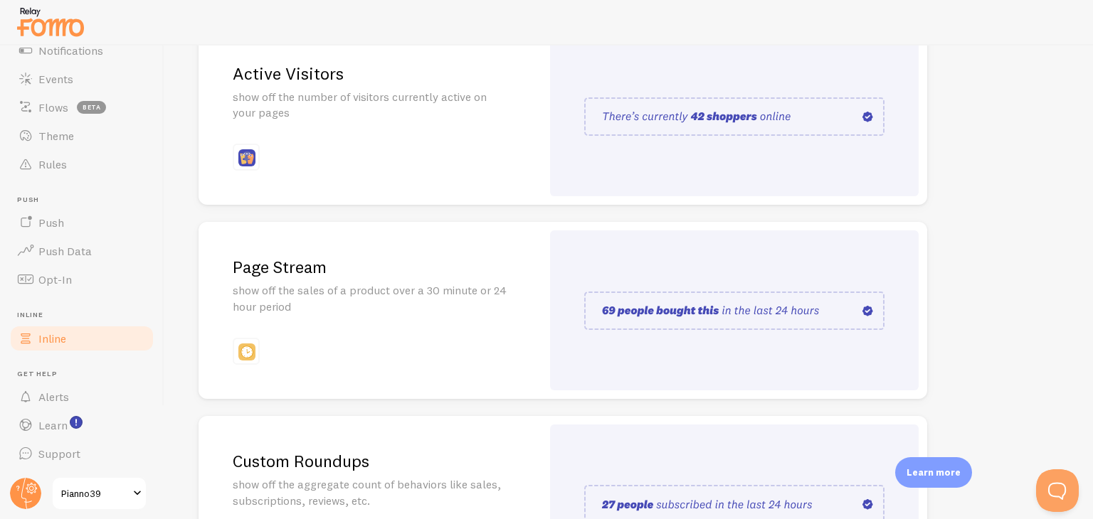
click at [250, 274] on h2 "Page Stream" at bounding box center [370, 267] width 275 height 22
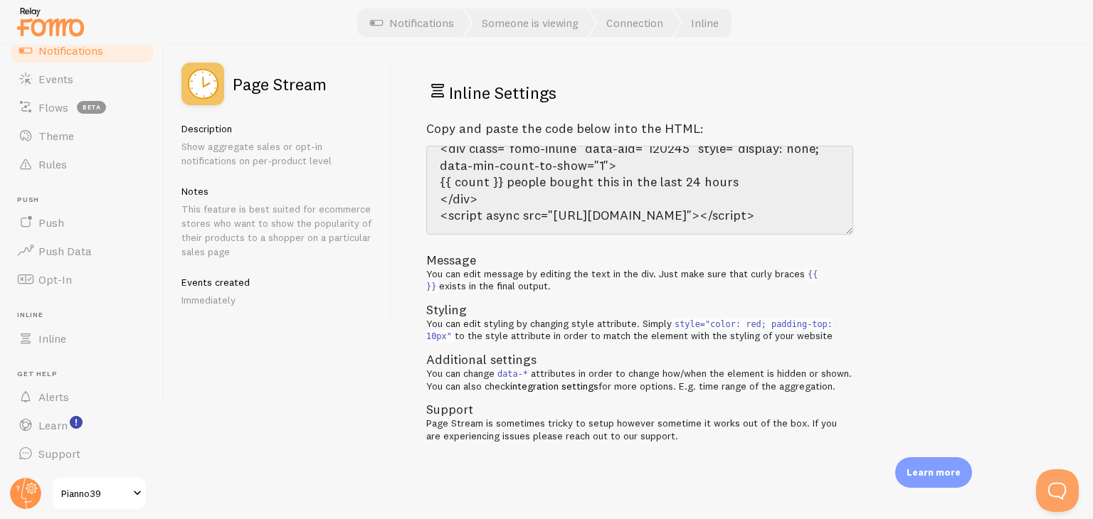
scroll to position [33, 0]
drag, startPoint x: 26, startPoint y: 0, endPoint x: 427, endPoint y: 36, distance: 402.9
click at [427, 36] on link "Notifications" at bounding box center [412, 23] width 118 height 28
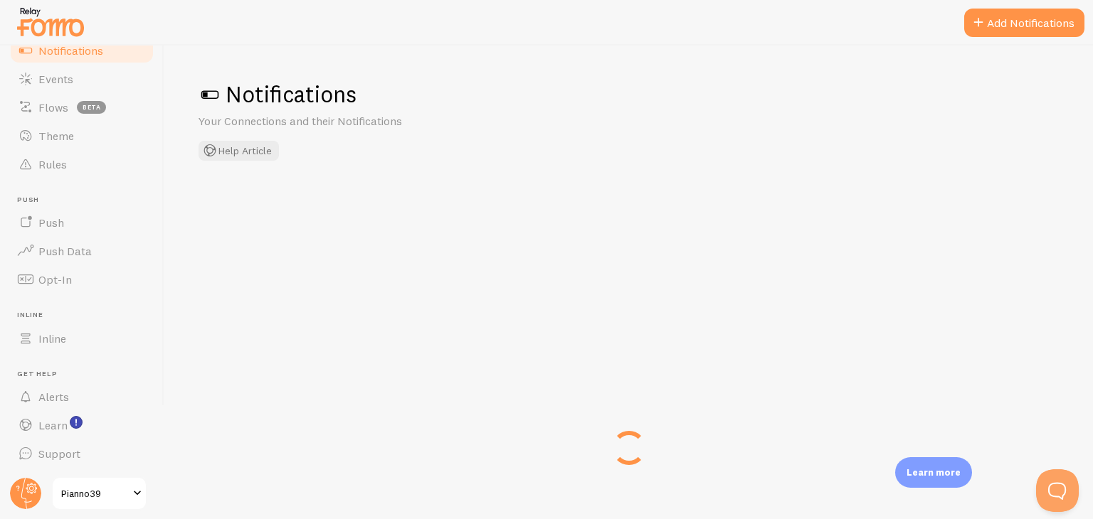
checkbox input "false"
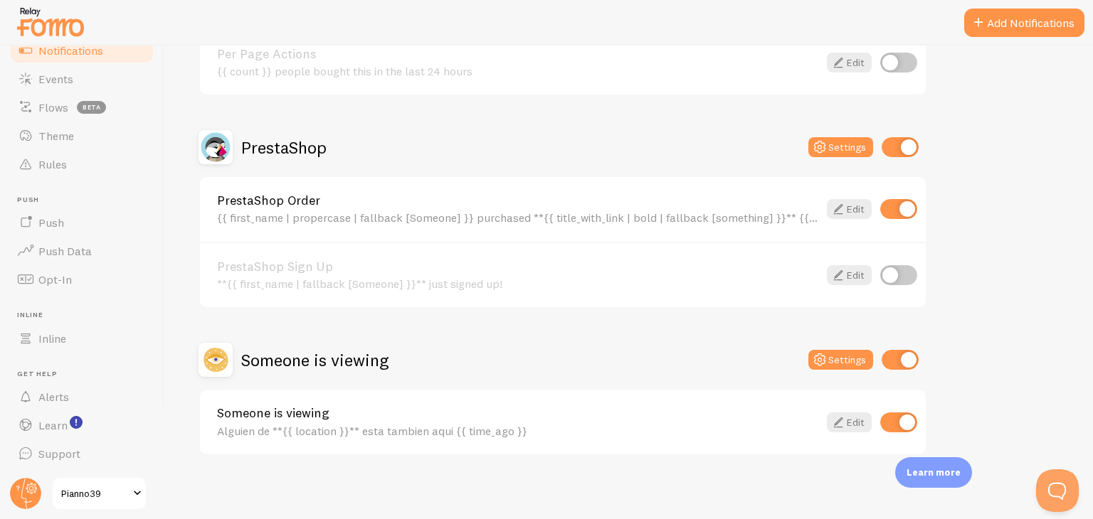
scroll to position [361, 0]
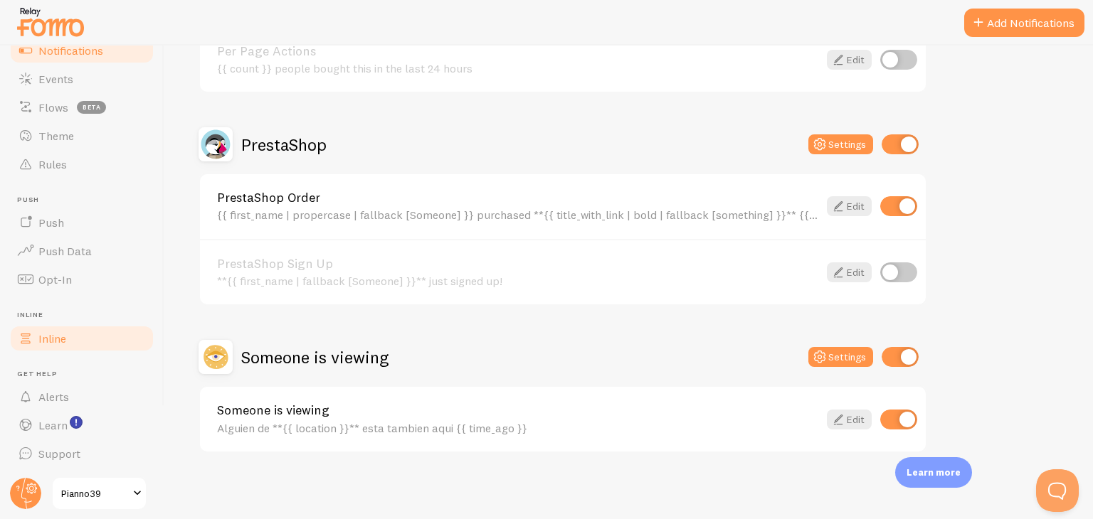
click at [48, 341] on span "Inline" at bounding box center [52, 339] width 28 height 14
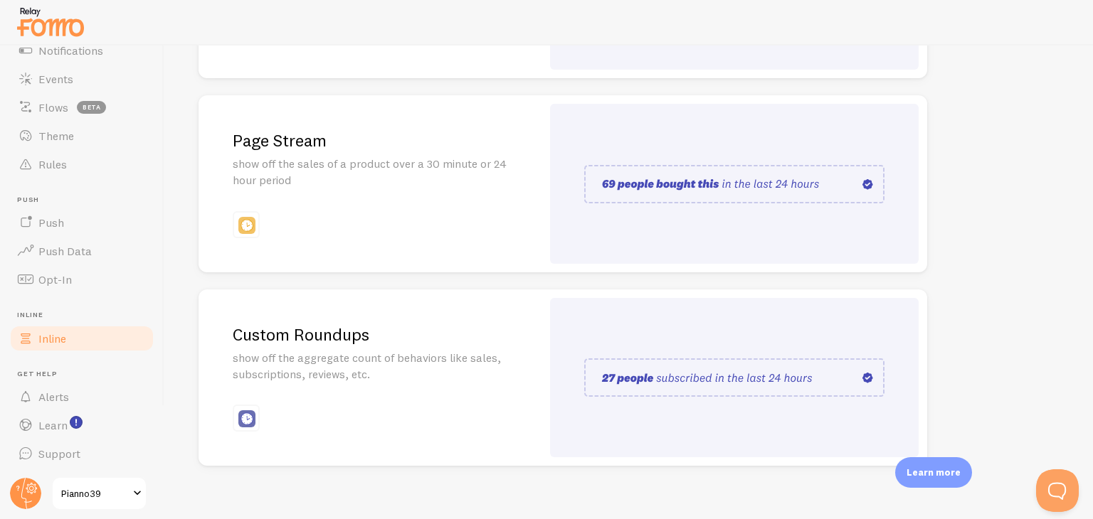
scroll to position [342, 0]
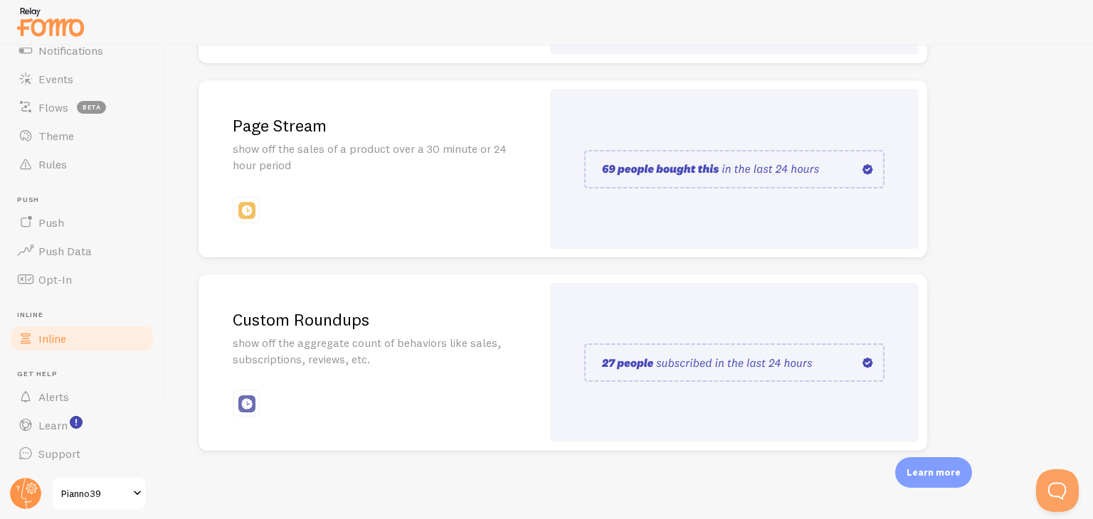
click at [240, 211] on img at bounding box center [246, 210] width 17 height 17
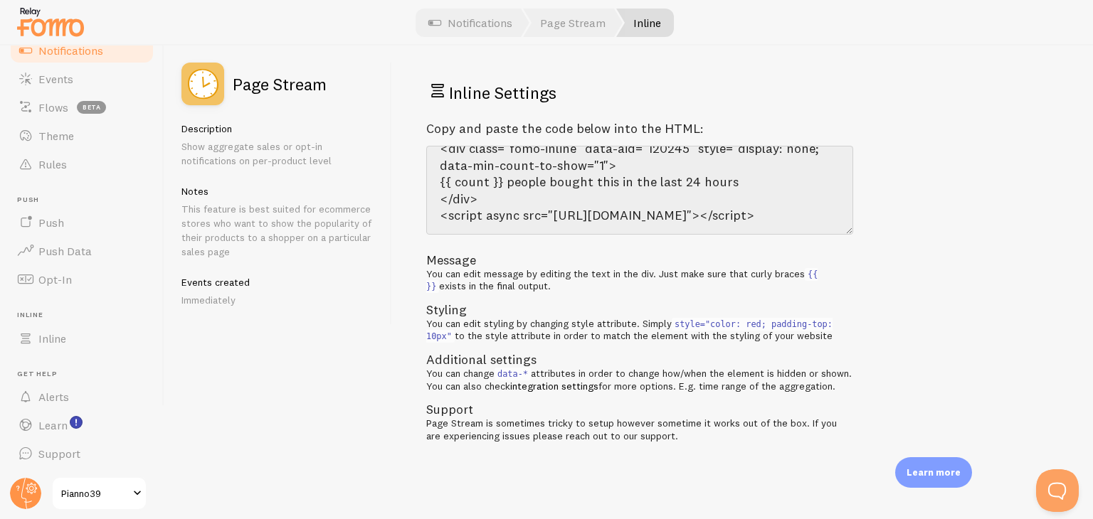
scroll to position [33, 0]
click at [49, 393] on span "Alerts" at bounding box center [53, 397] width 31 height 14
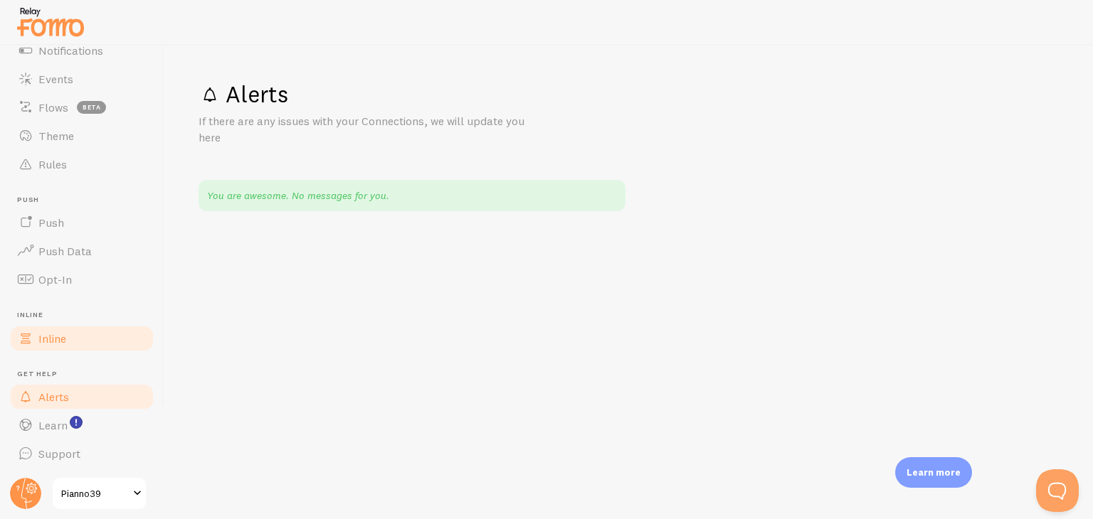
click at [46, 342] on span "Inline" at bounding box center [52, 339] width 28 height 14
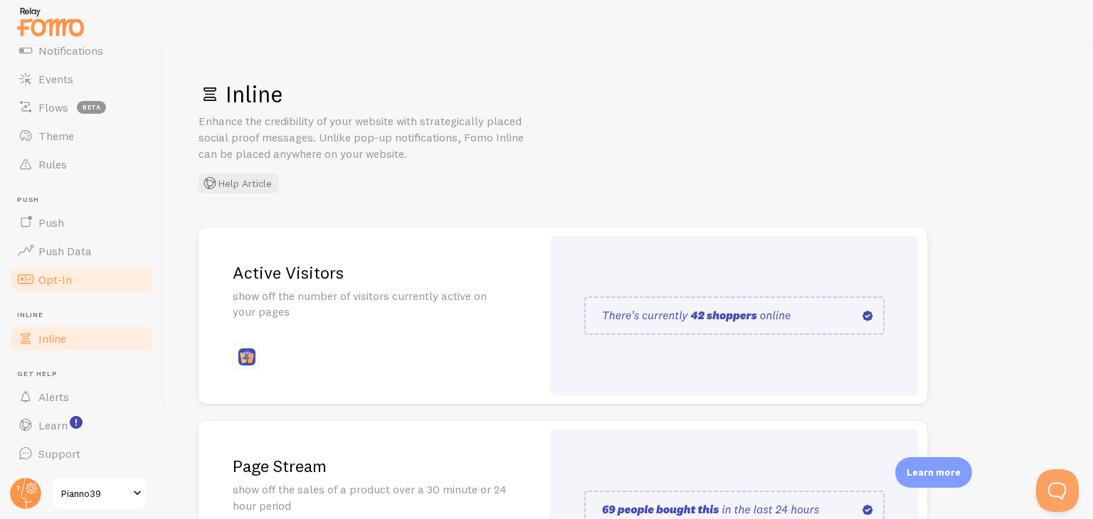
click at [48, 283] on span "Opt-In" at bounding box center [54, 280] width 33 height 14
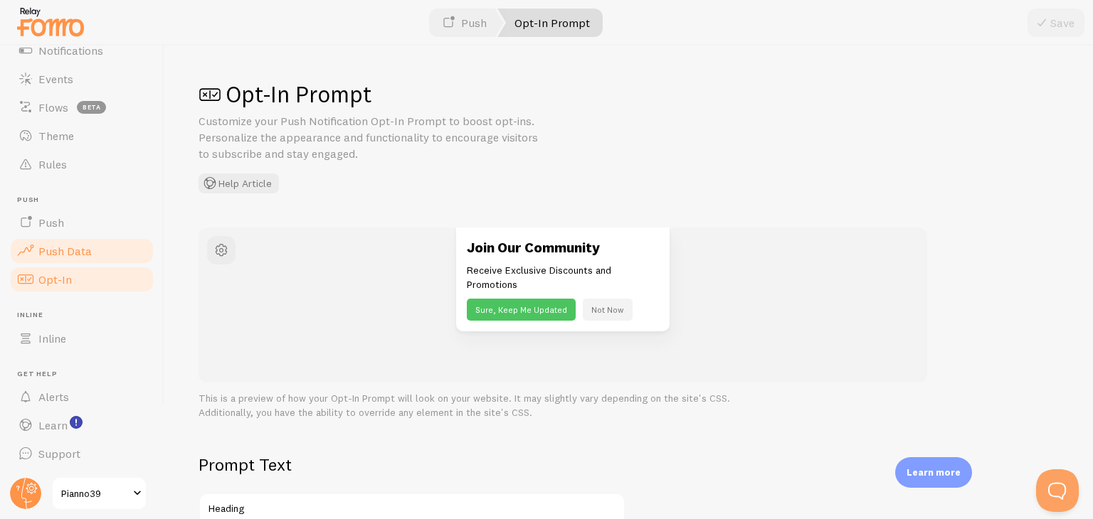
click at [59, 258] on link "Push Data" at bounding box center [82, 251] width 147 height 28
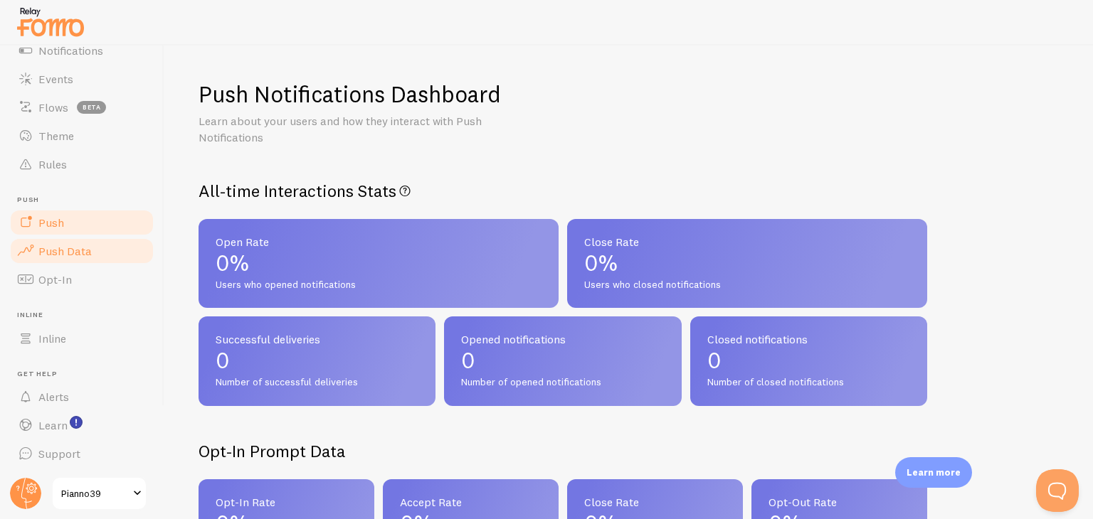
click at [38, 233] on link "Push" at bounding box center [82, 222] width 147 height 28
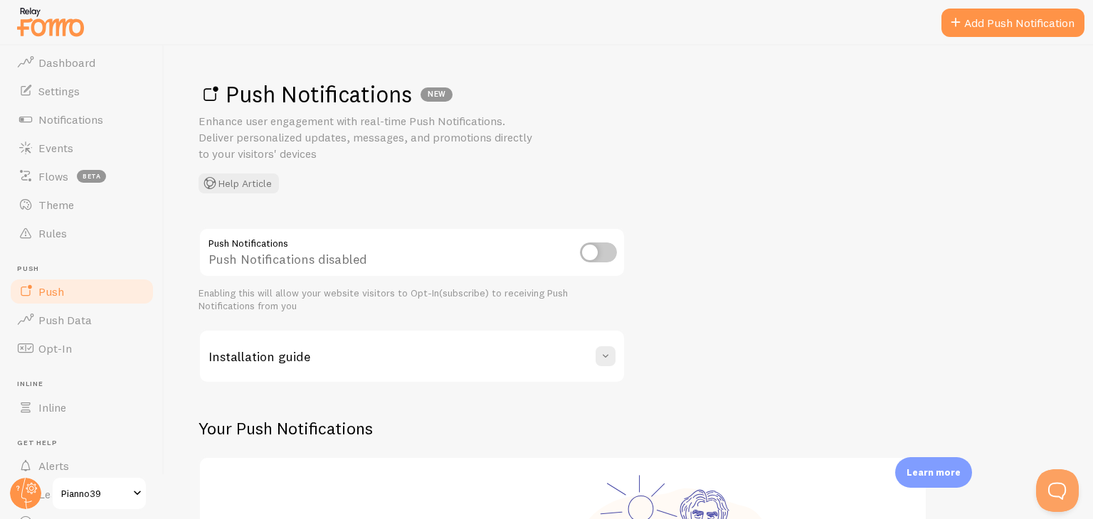
scroll to position [26, 0]
click at [58, 233] on span "Rules" at bounding box center [52, 235] width 28 height 14
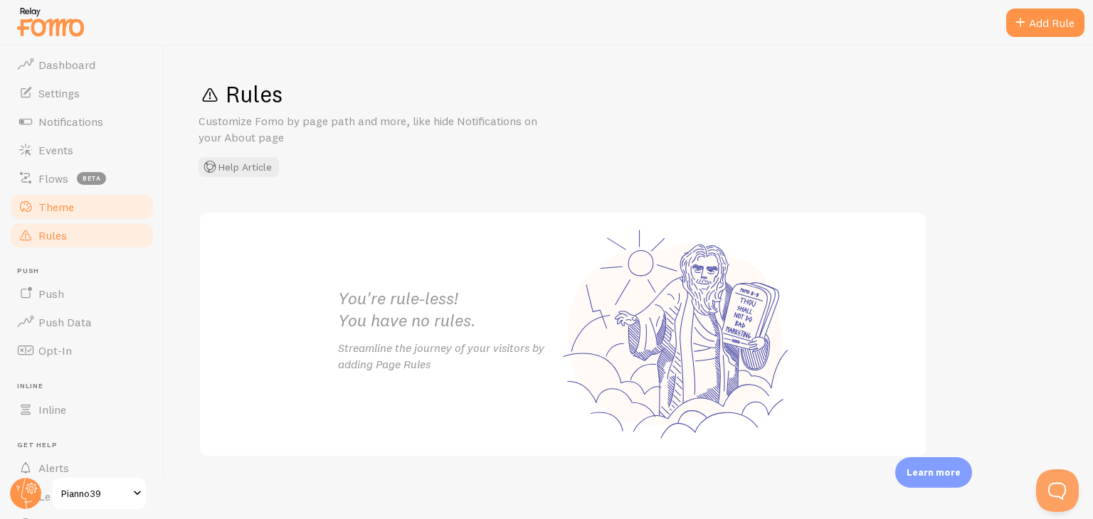
click at [57, 206] on span "Theme" at bounding box center [56, 207] width 36 height 14
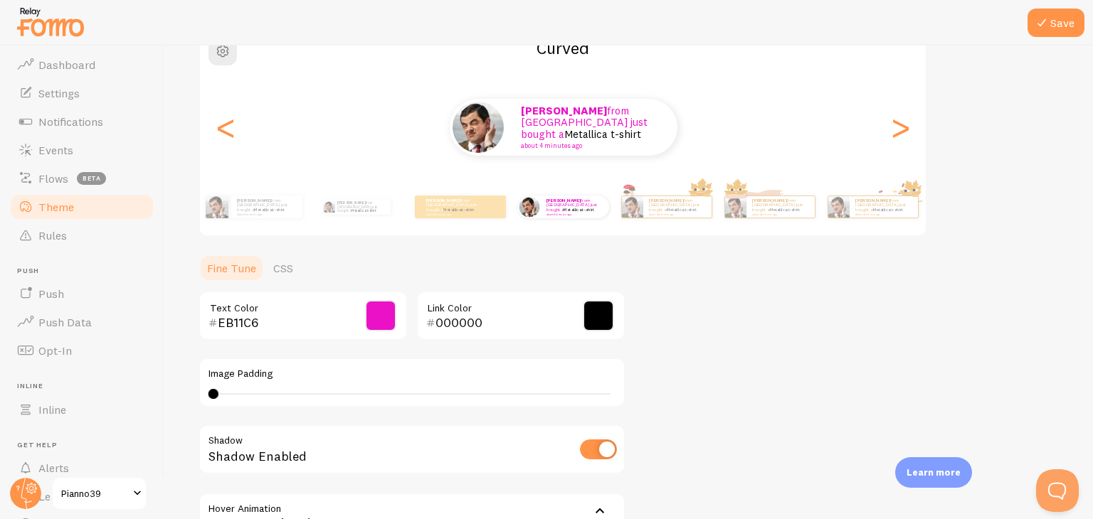
scroll to position [142, 0]
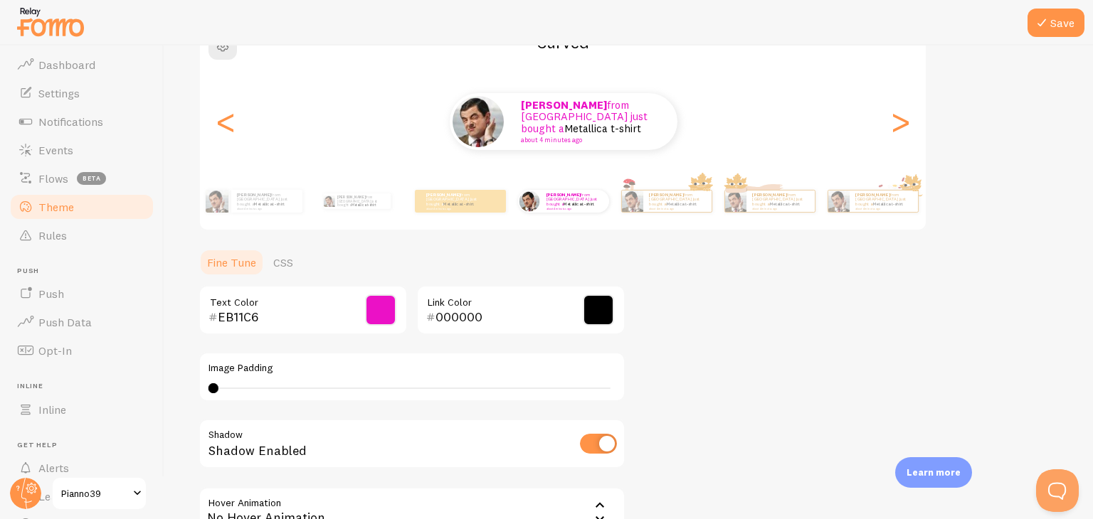
click at [372, 312] on span at bounding box center [380, 310] width 31 height 31
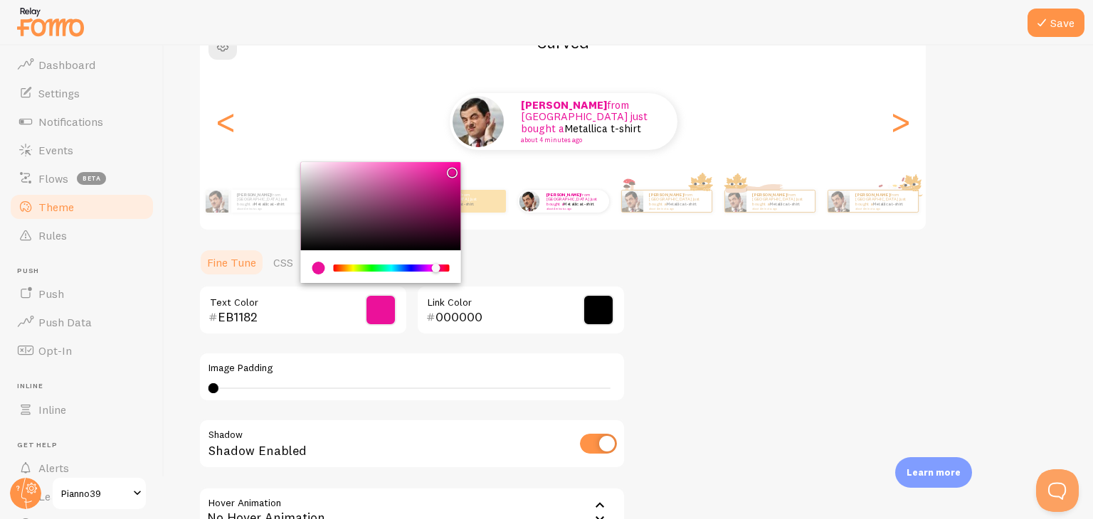
type input "EB119A"
click at [436, 267] on div "Chrome color picker" at bounding box center [436, 268] width 9 height 9
click at [535, 251] on ul "Fine Tune CSS" at bounding box center [412, 262] width 427 height 28
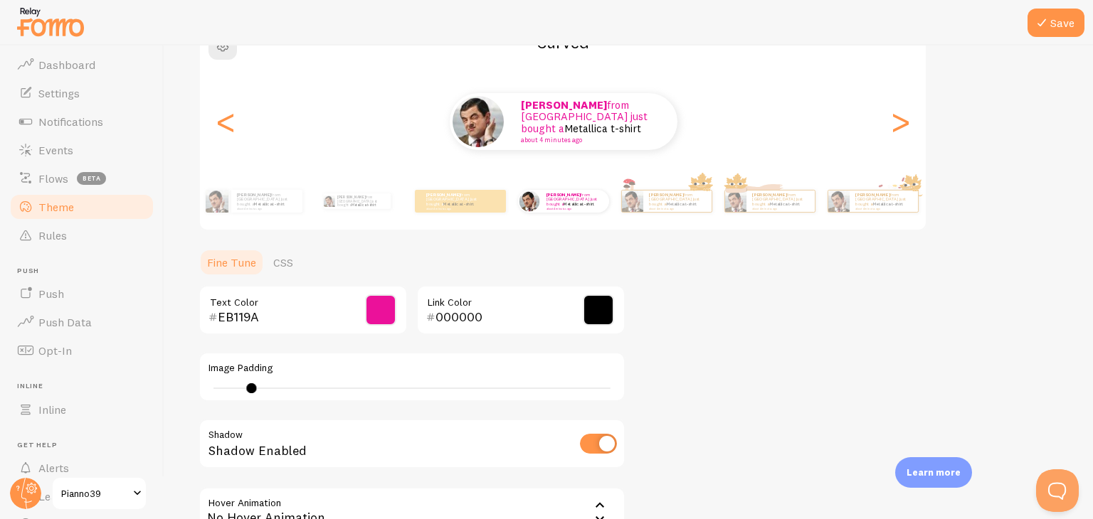
drag, startPoint x: 215, startPoint y: 384, endPoint x: 251, endPoint y: 379, distance: 36.6
click at [251, 379] on div "Image Padding 7" at bounding box center [412, 377] width 427 height 50
drag, startPoint x: 252, startPoint y: 381, endPoint x: 370, endPoint y: 382, distance: 118.1
click at [370, 382] on div "Image Padding 7" at bounding box center [412, 377] width 427 height 50
drag, startPoint x: 248, startPoint y: 384, endPoint x: 379, endPoint y: 386, distance: 131.0
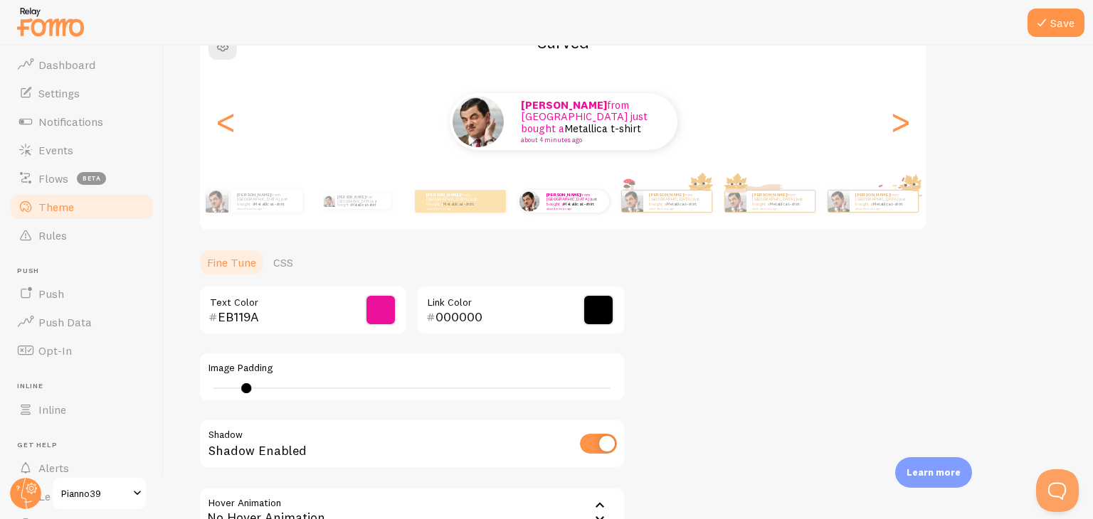
click at [251, 386] on div at bounding box center [246, 389] width 10 height 10
drag, startPoint x: 379, startPoint y: 389, endPoint x: 477, endPoint y: 391, distance: 98.9
click at [386, 391] on div at bounding box center [381, 389] width 10 height 10
type input "4"
drag, startPoint x: 477, startPoint y: 391, endPoint x: 171, endPoint y: 393, distance: 306.7
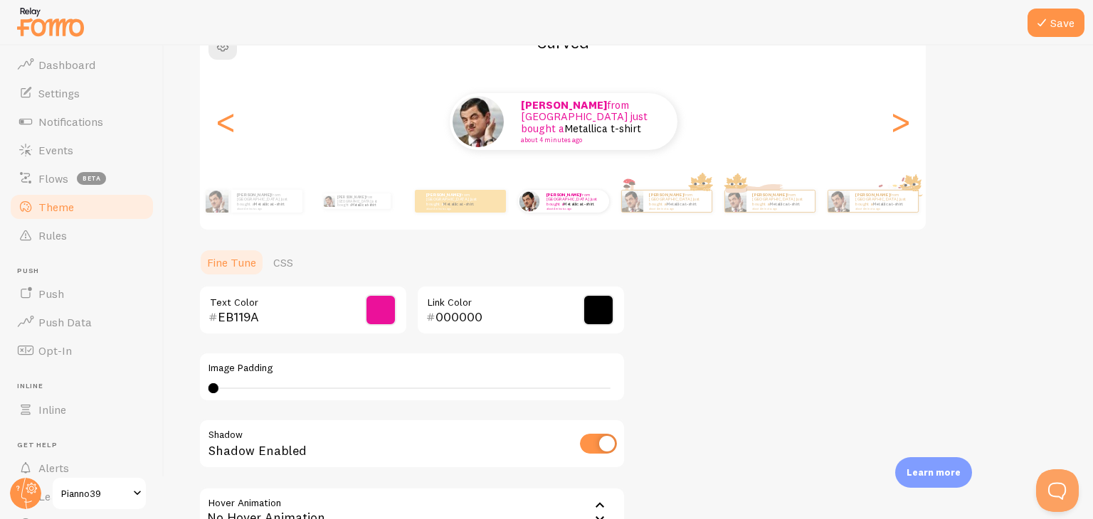
click at [171, 393] on div "Save Theme Choose a theme for your notifications Curved SILVERIO from Spain jus…" at bounding box center [628, 283] width 929 height 474
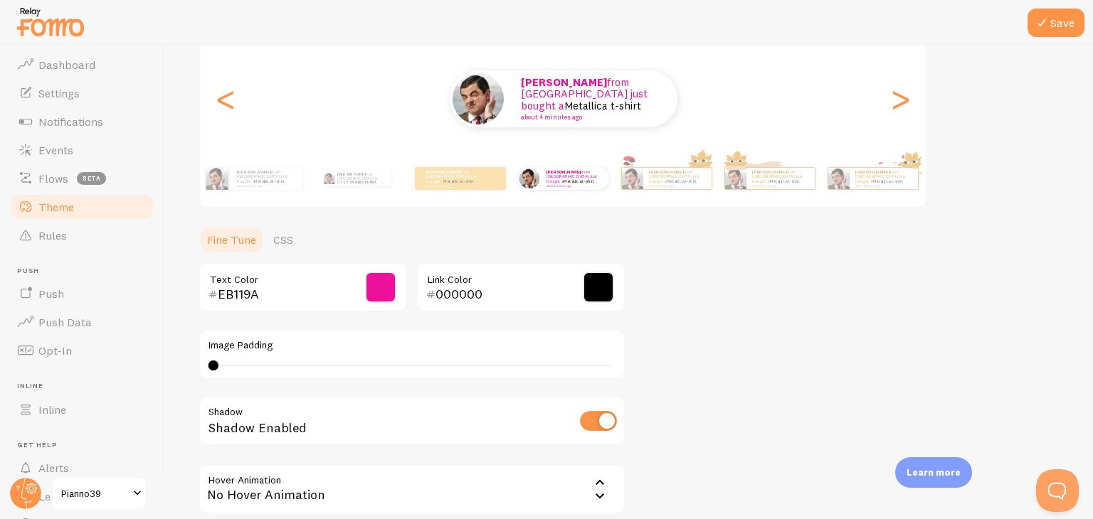
scroll to position [160, 0]
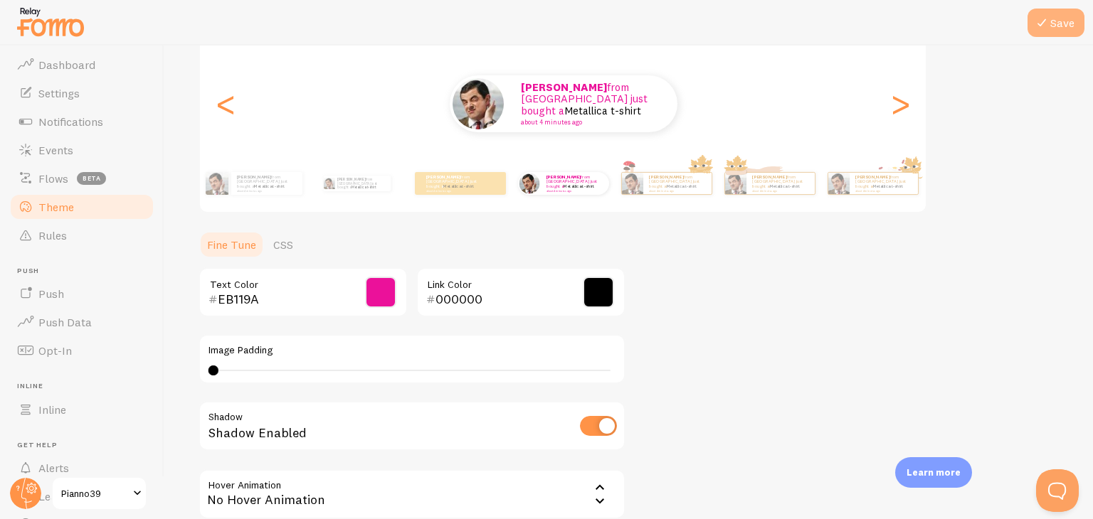
click at [1042, 21] on icon at bounding box center [1041, 22] width 17 height 17
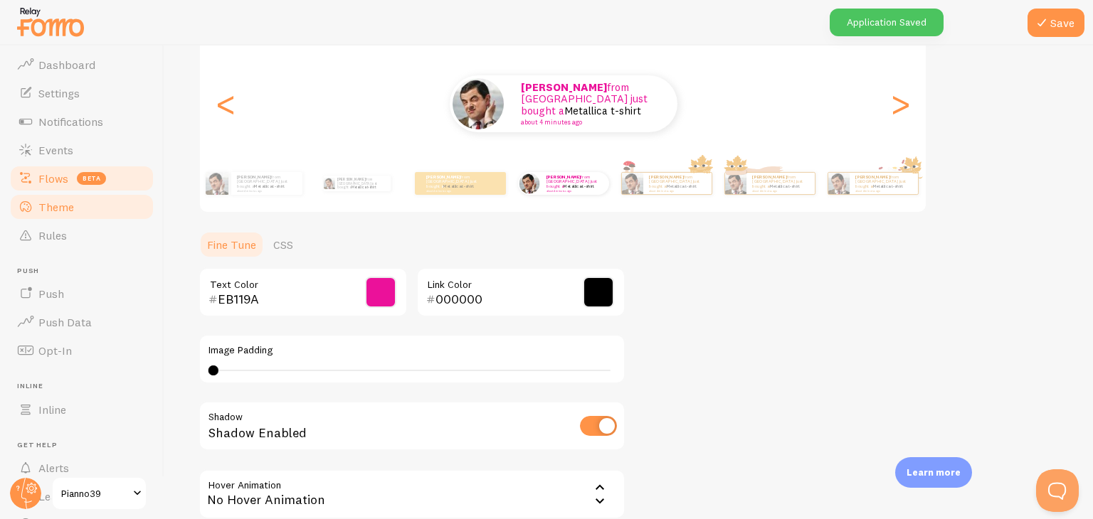
click at [64, 187] on link "Flows beta" at bounding box center [82, 178] width 147 height 28
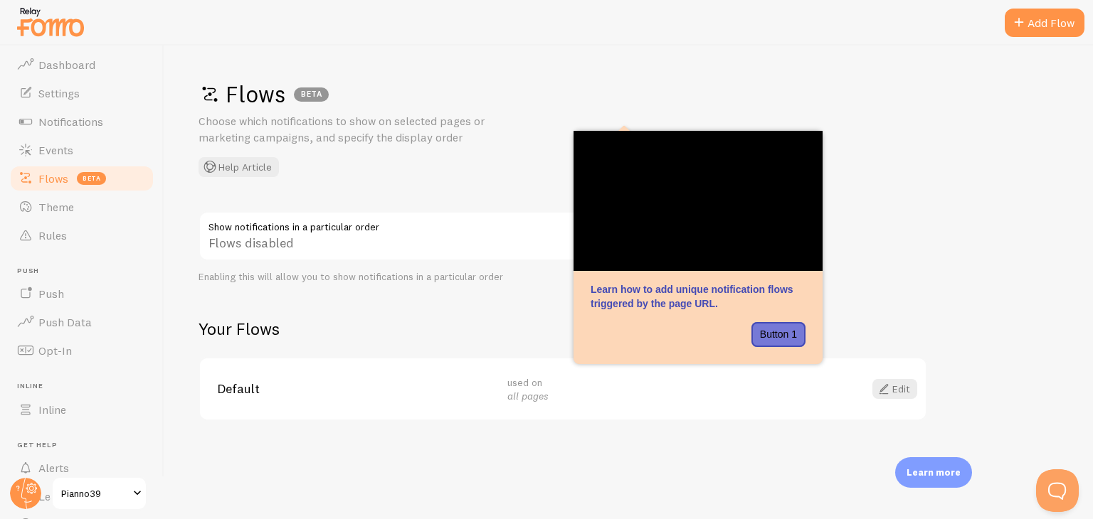
click at [242, 245] on div "Flows disabled" at bounding box center [412, 237] width 427 height 52
click at [884, 385] on span at bounding box center [883, 389] width 17 height 17
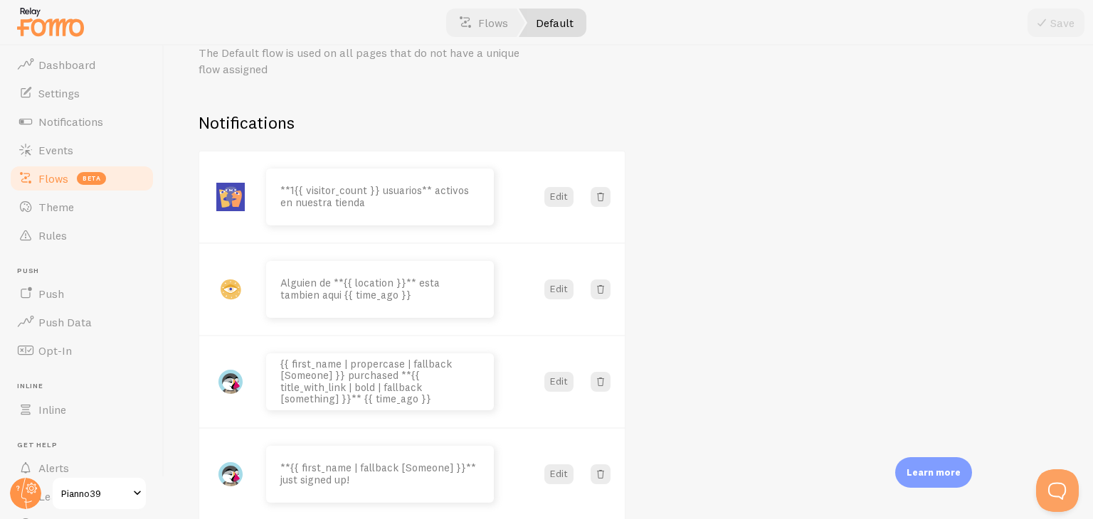
scroll to position [71, 0]
click at [559, 196] on button "Edit" at bounding box center [558, 194] width 29 height 20
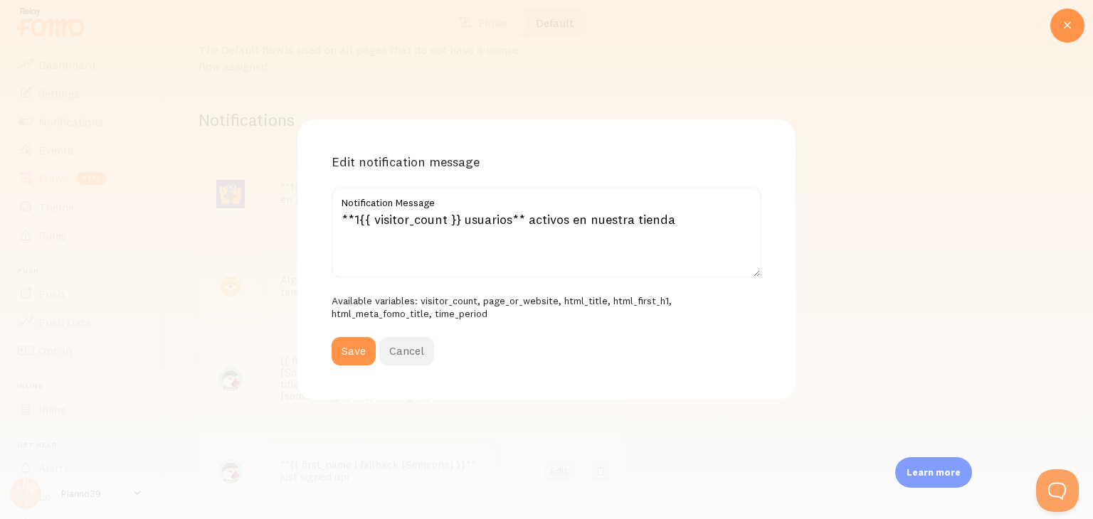
click at [406, 342] on button "Cancel" at bounding box center [406, 351] width 55 height 28
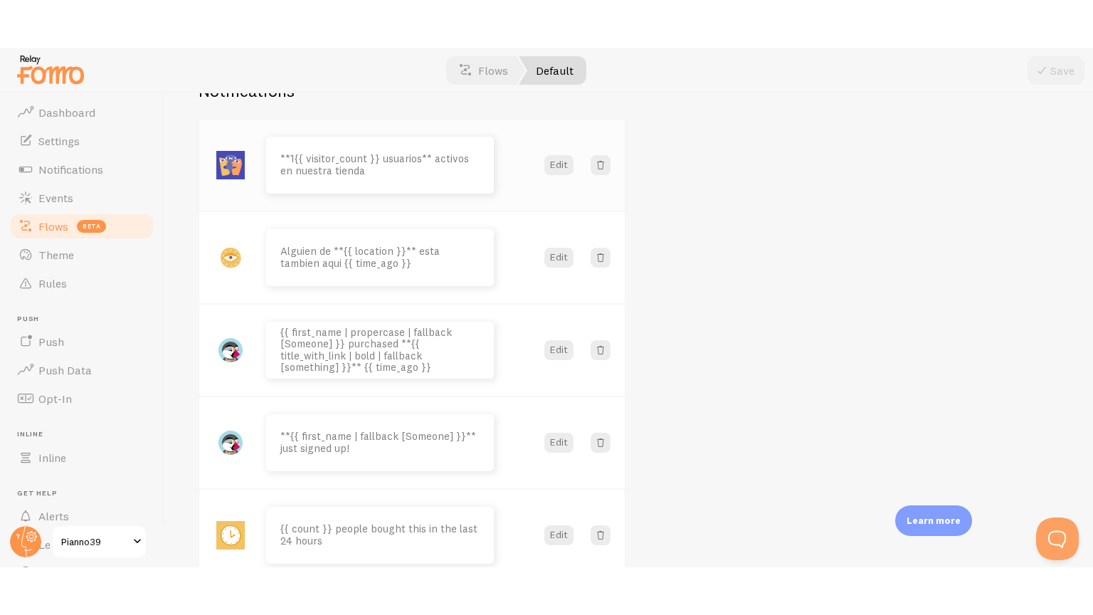
scroll to position [213, 0]
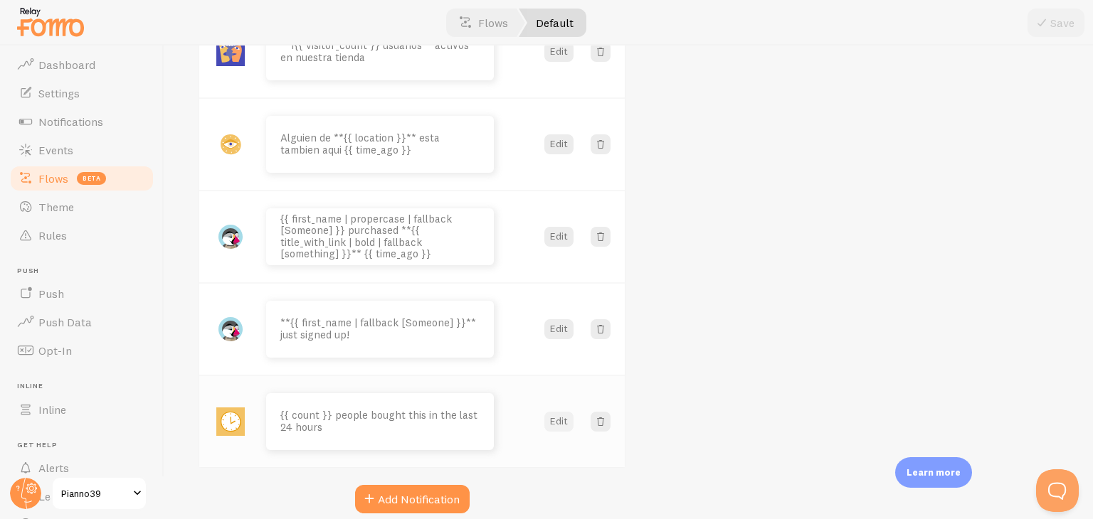
click at [558, 422] on button "Edit" at bounding box center [558, 422] width 29 height 20
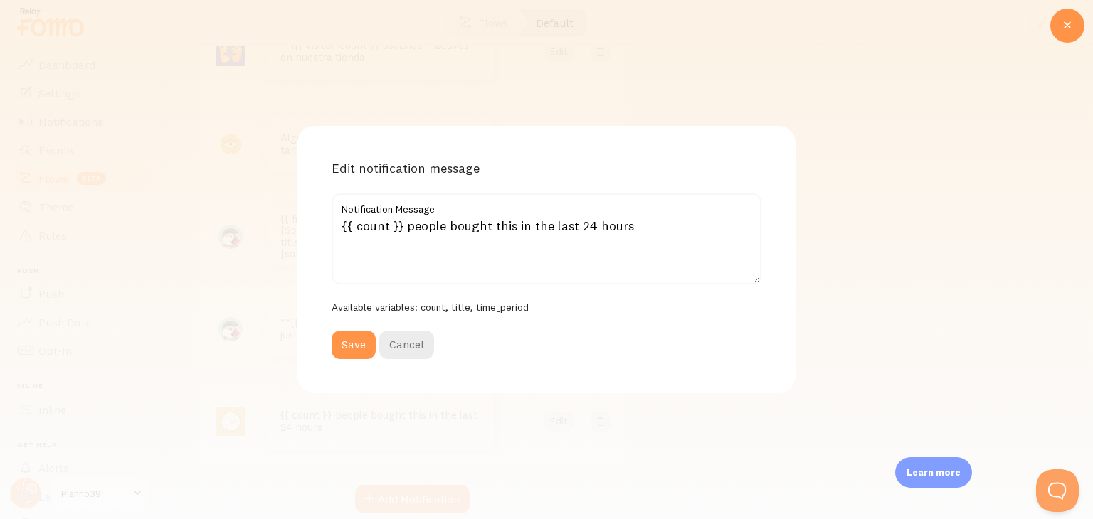
click at [199, 300] on div "Edit notification message {{ count }} people bought this in the last 24 hours N…" at bounding box center [546, 259] width 1093 height 519
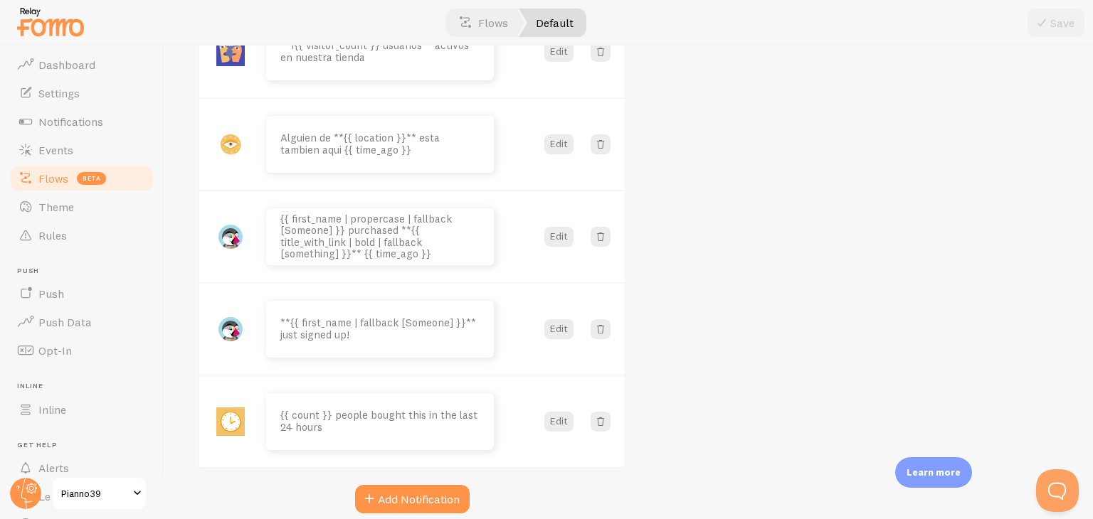
click at [54, 174] on span "Flows" at bounding box center [53, 178] width 30 height 14
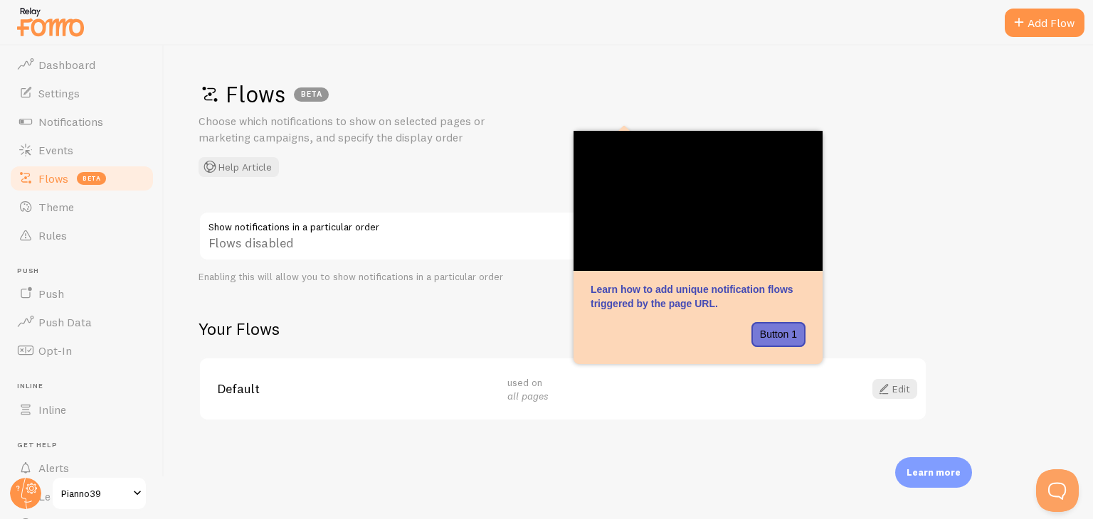
click at [510, 385] on span "used on all pages" at bounding box center [527, 389] width 41 height 26
click at [232, 383] on span "Default" at bounding box center [353, 389] width 273 height 13
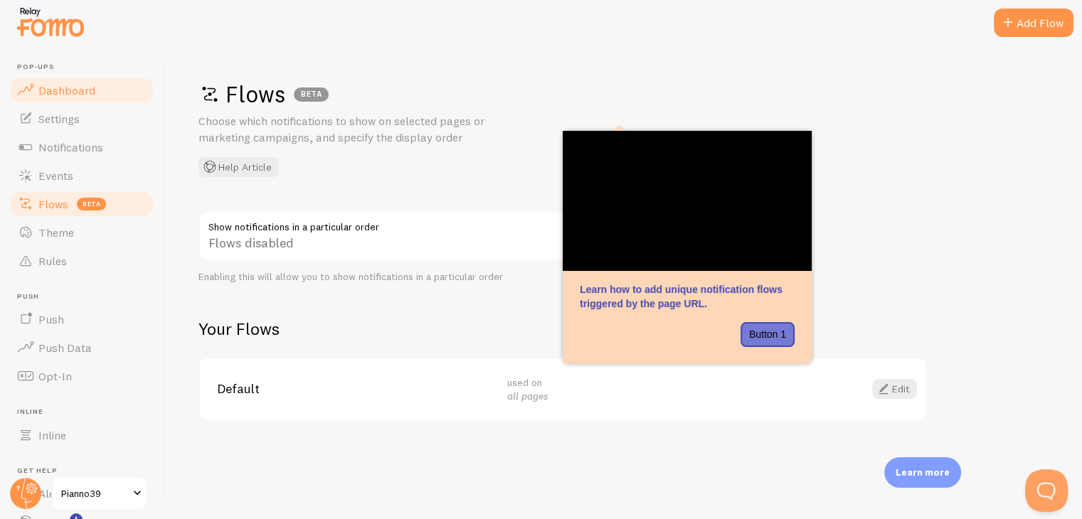
click at [63, 98] on link "Dashboard" at bounding box center [82, 90] width 147 height 28
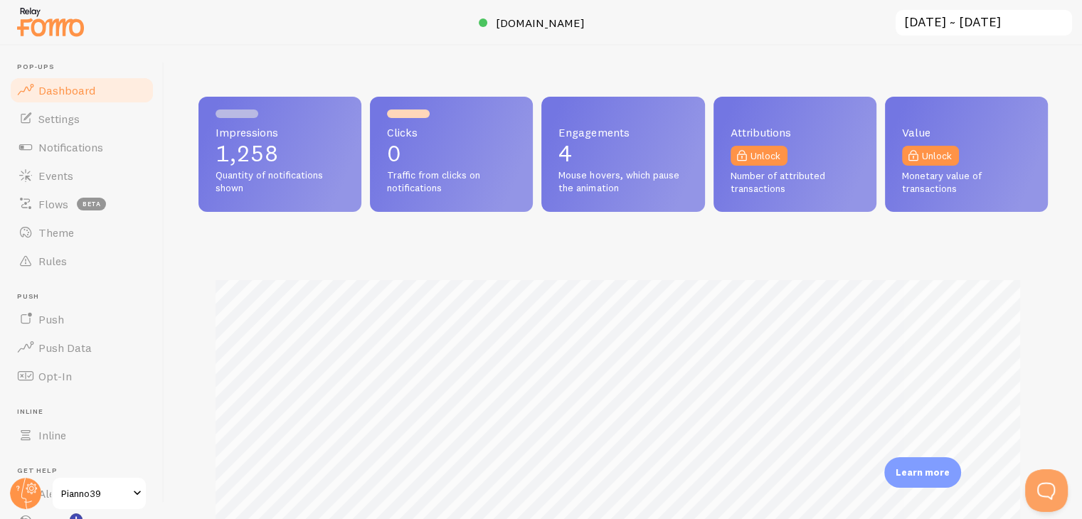
scroll to position [374, 838]
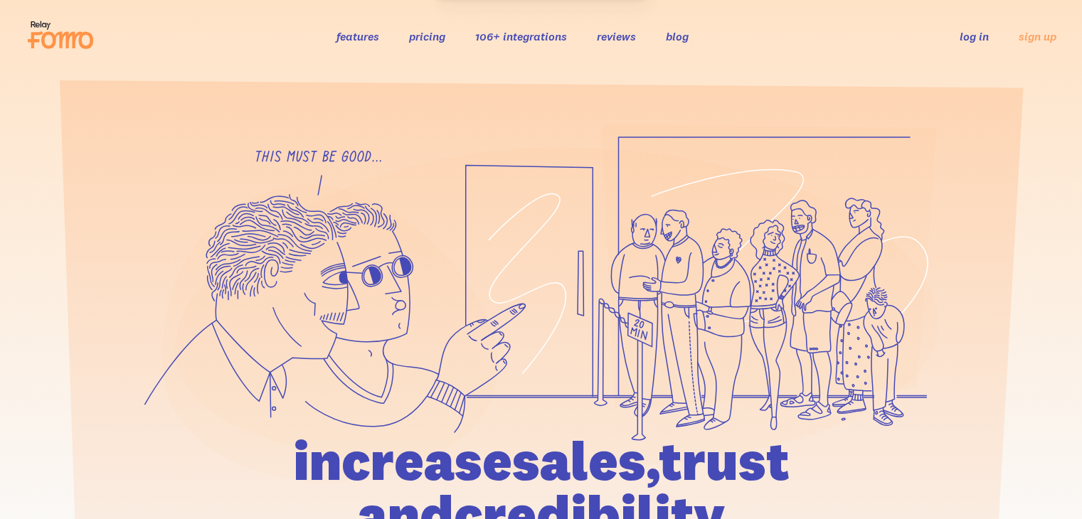
click at [433, 46] on div "features pricing 106+ integrations reviews blog log in sign up log in sign up" at bounding box center [541, 36] width 1031 height 38
click at [427, 36] on link "pricing" at bounding box center [427, 36] width 36 height 14
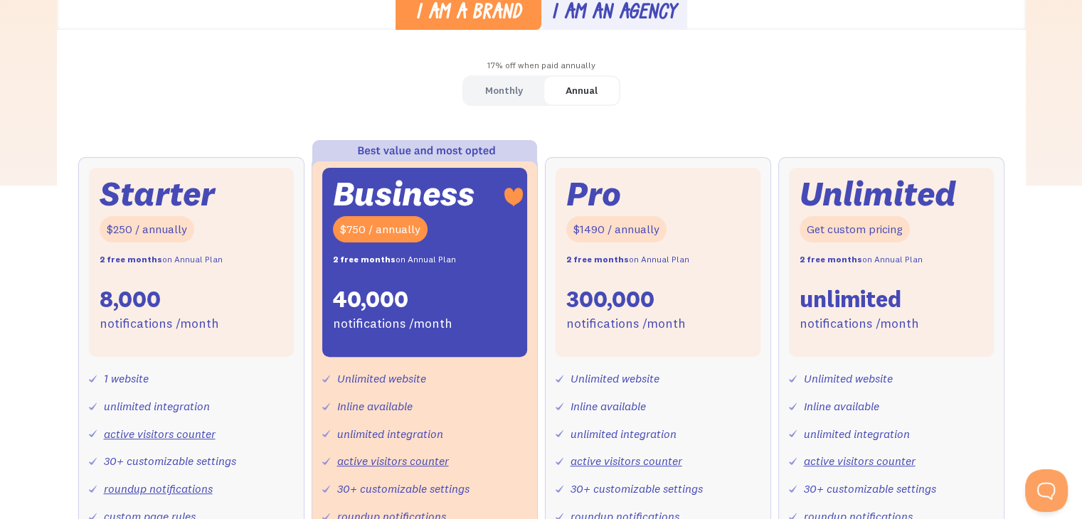
scroll to position [427, 0]
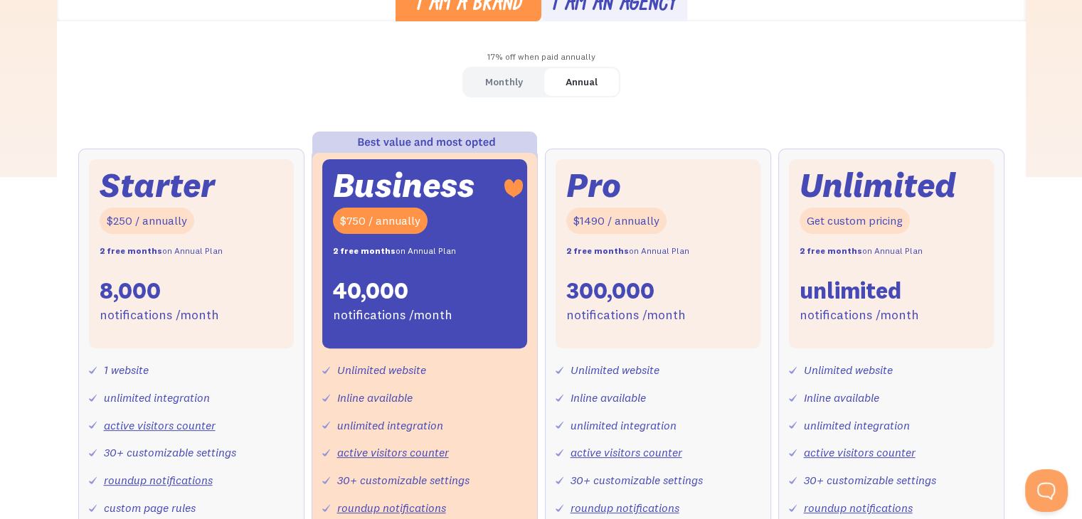
click at [918, 75] on div "Monthly Annual Starter $25 / month 8,000 notifications /month 1 website unlimit…" at bounding box center [541, 394] width 969 height 655
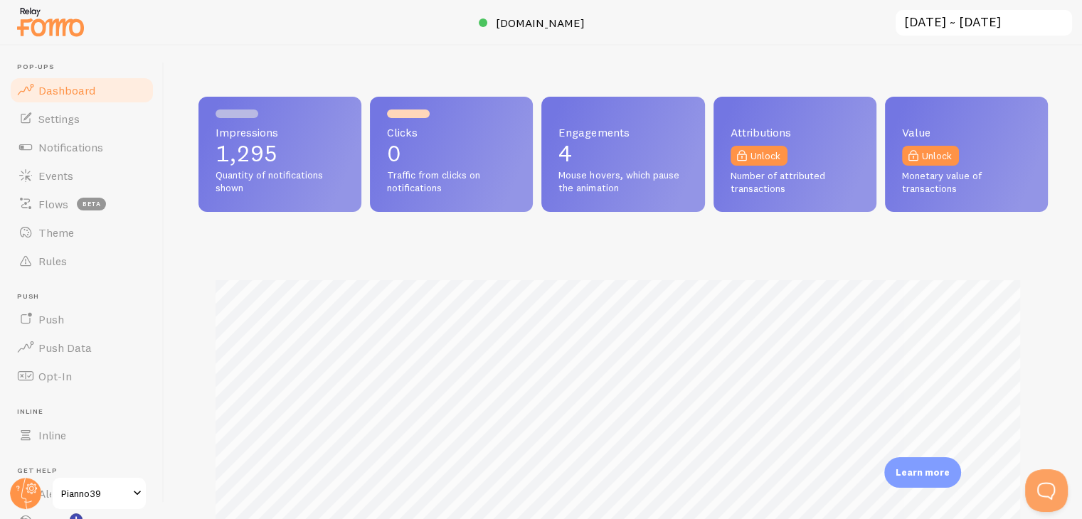
scroll to position [374, 838]
click at [823, 59] on div "Impressions 1,295 Quantity of notifications shown Clicks 0 Traffic from clicks …" at bounding box center [623, 283] width 918 height 474
click at [837, 228] on div "Impressions 1,295 Quantity of notifications shown Clicks 0 Traffic from clicks …" at bounding box center [624, 359] width 850 height 524
click at [771, 32] on div at bounding box center [541, 23] width 1082 height 46
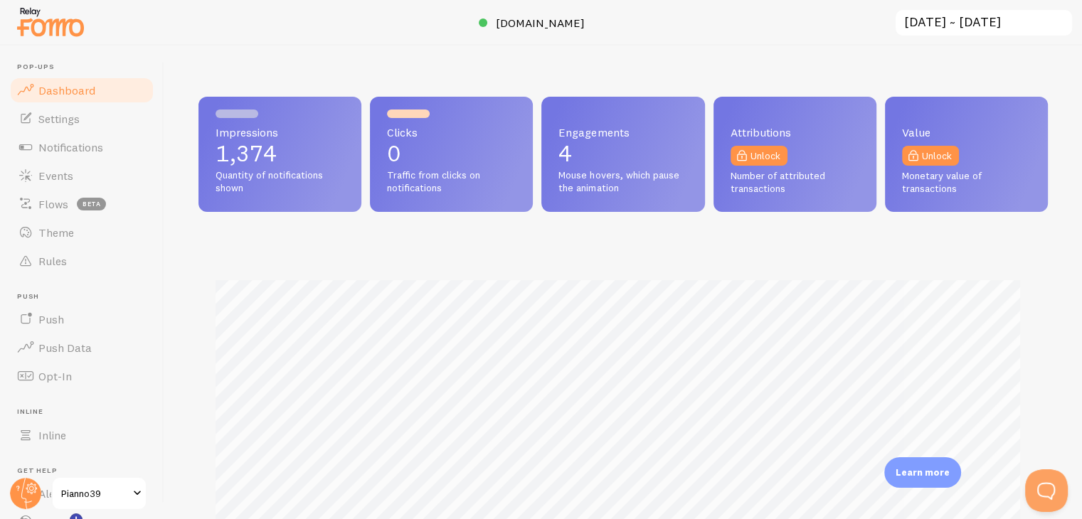
click at [816, 234] on div "Impressions 1,374 Quantity of notifications shown Clicks 0 Traffic from clicks …" at bounding box center [624, 359] width 850 height 524
click at [855, 66] on div "Impressions 1,374 Quantity of notifications shown Clicks 0 Traffic from clicks …" at bounding box center [623, 283] width 918 height 474
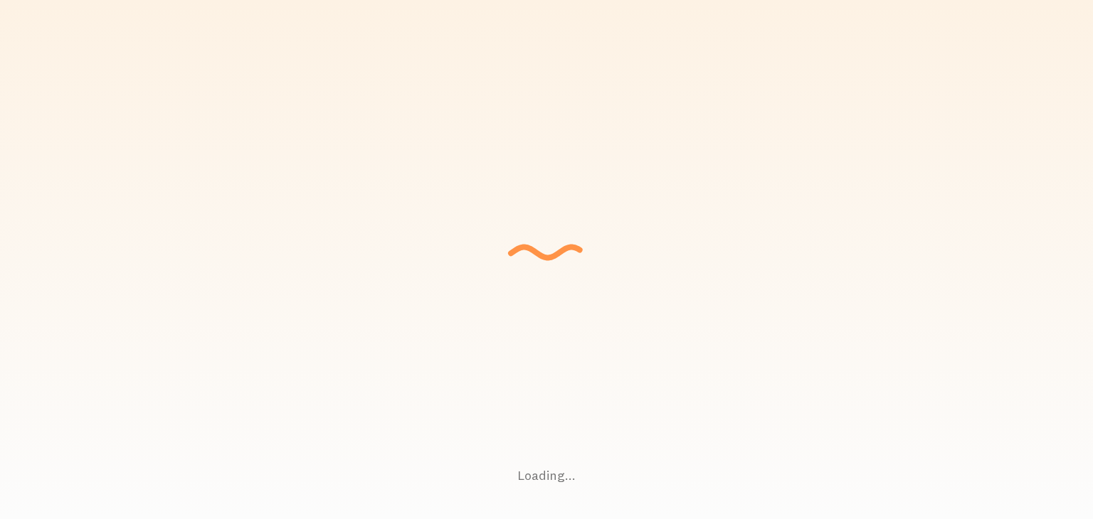
scroll to position [374, 849]
